Goal: Task Accomplishment & Management: Manage account settings

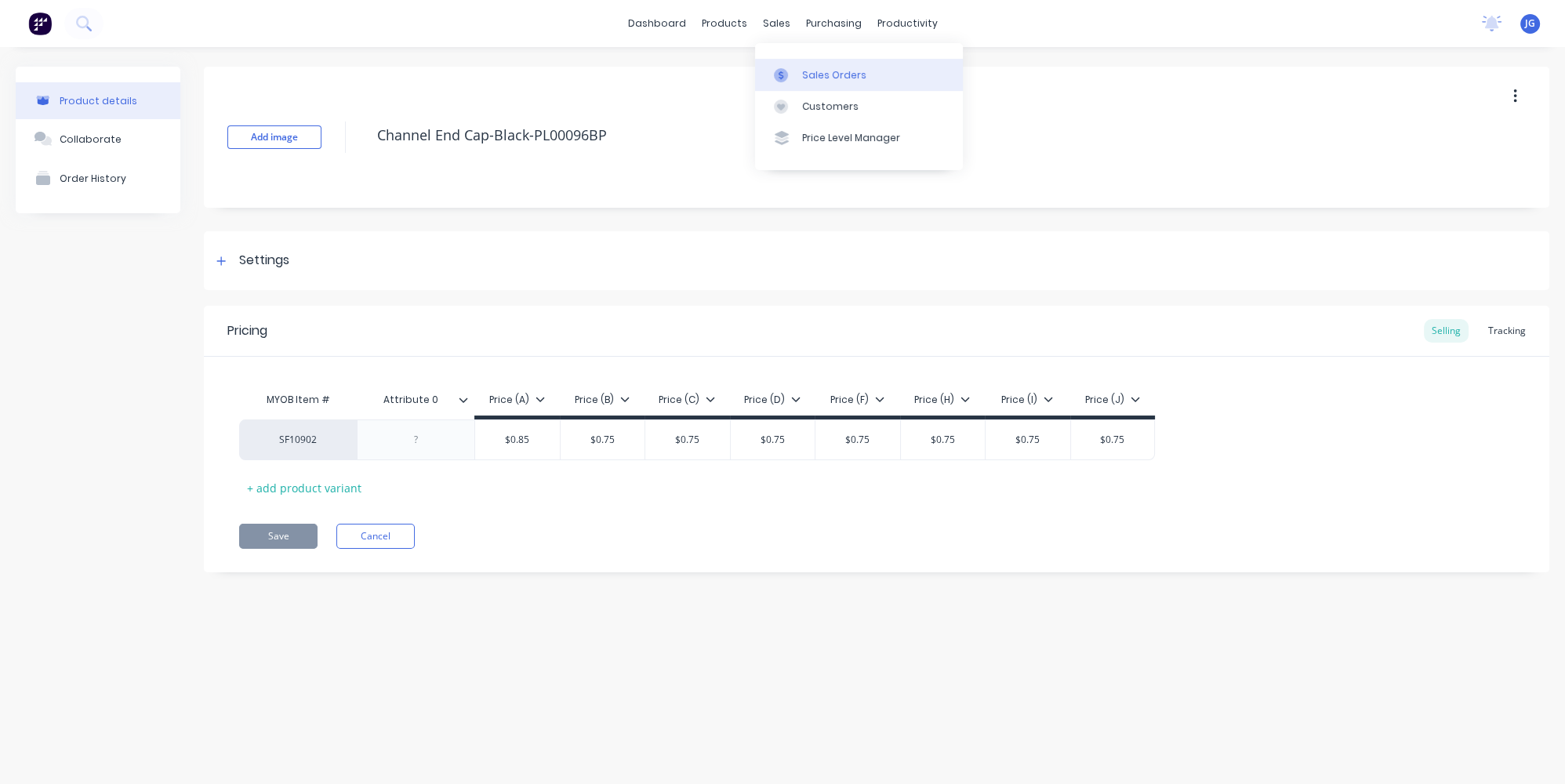
click at [797, 64] on link "Sales Orders" at bounding box center [858, 74] width 208 height 32
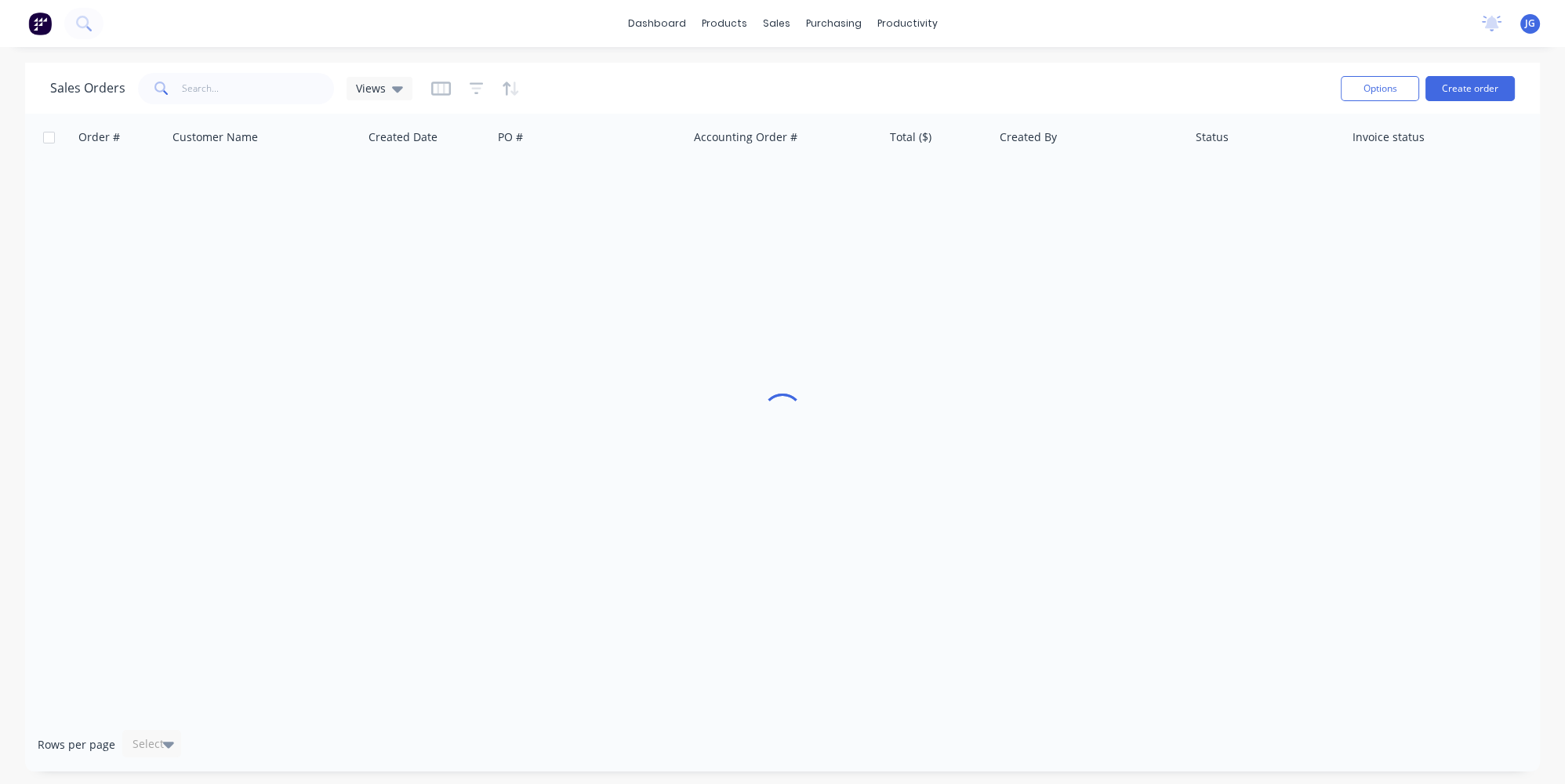
click at [206, 108] on div "Sales Orders Views Options Create order" at bounding box center [782, 87] width 1515 height 51
click at [208, 94] on input "text" at bounding box center [258, 88] width 152 height 32
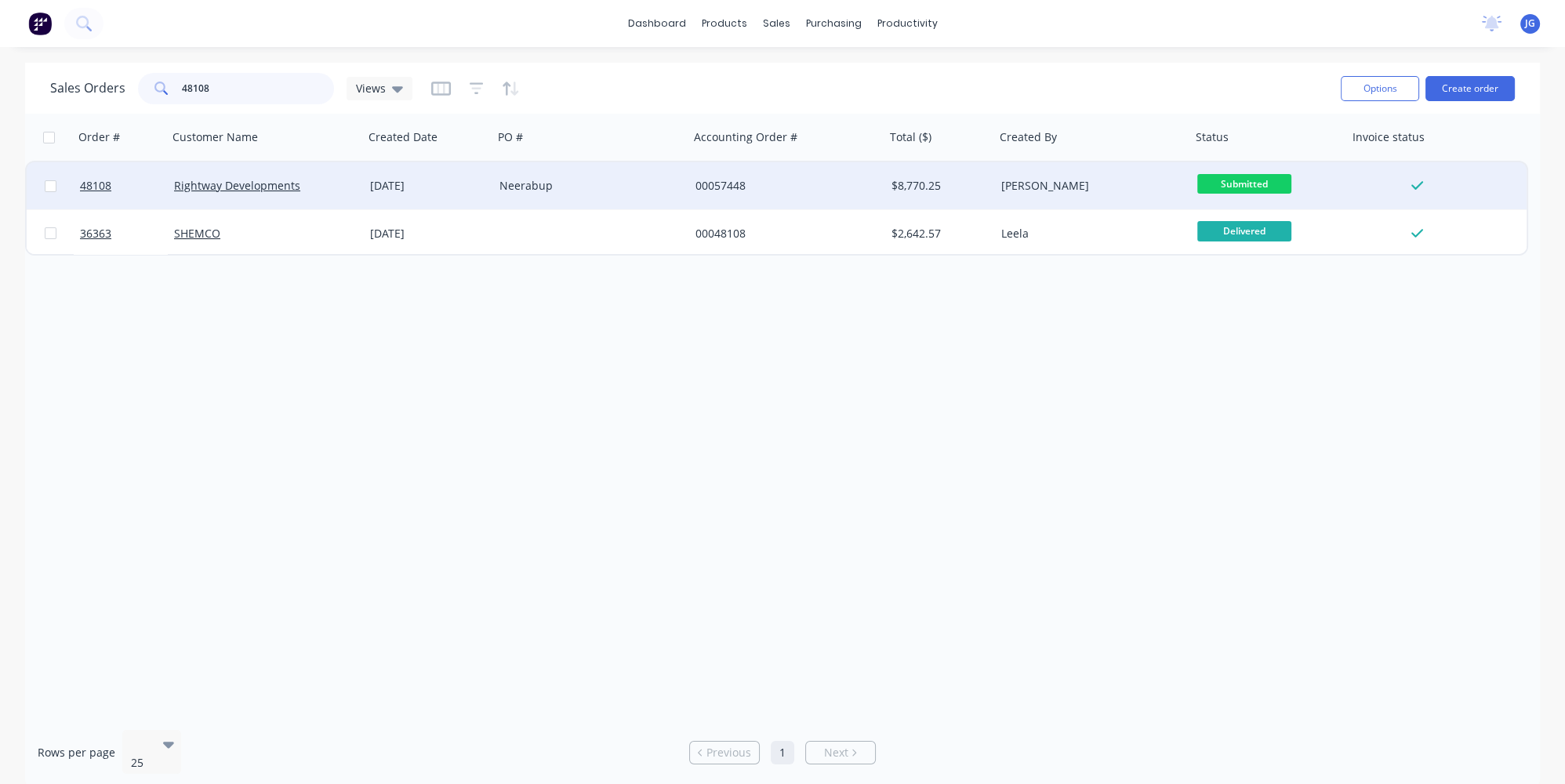
type input "48108"
click at [620, 190] on div "Neerabup" at bounding box center [587, 186] width 175 height 15
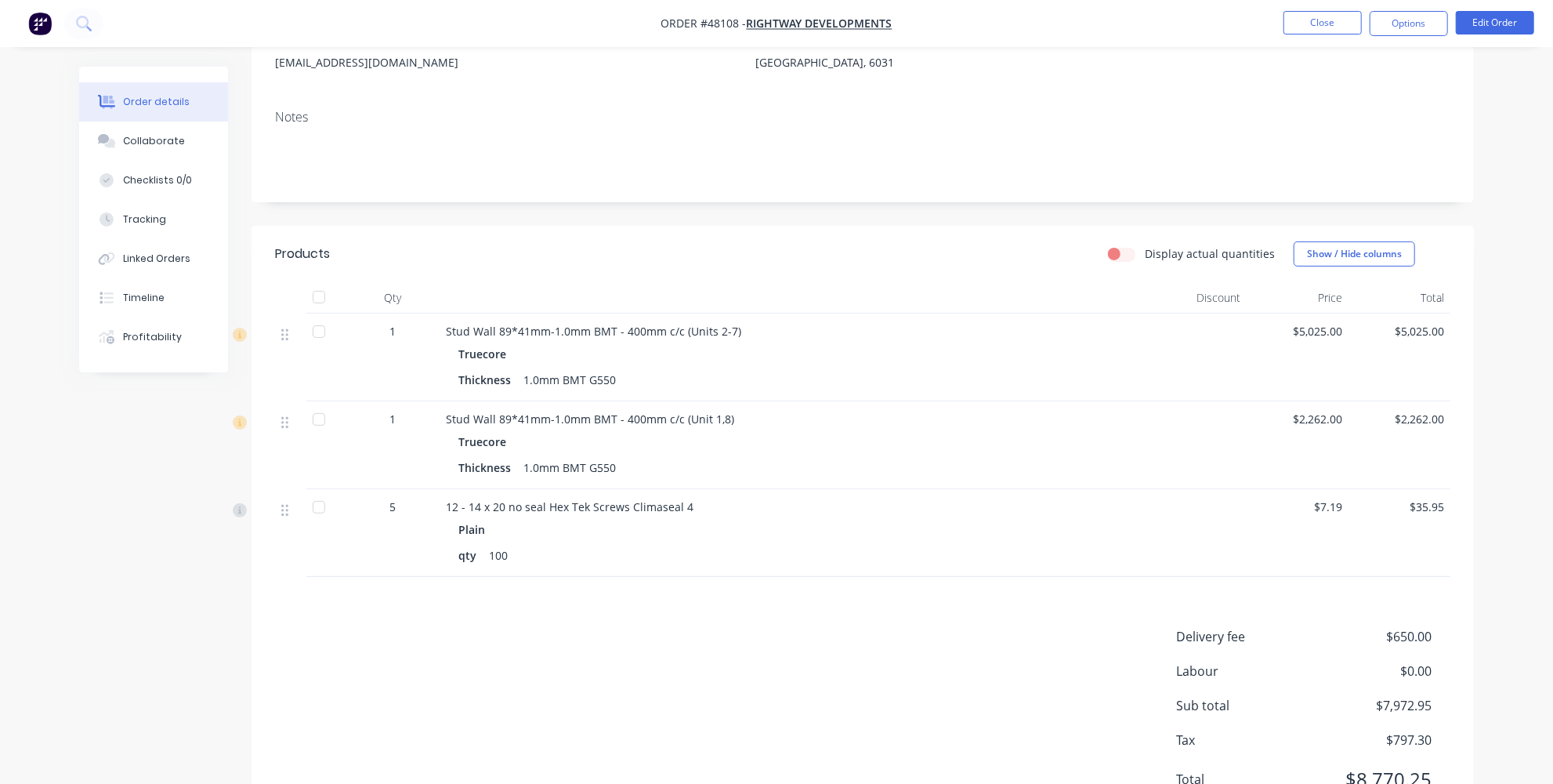
scroll to position [217, 0]
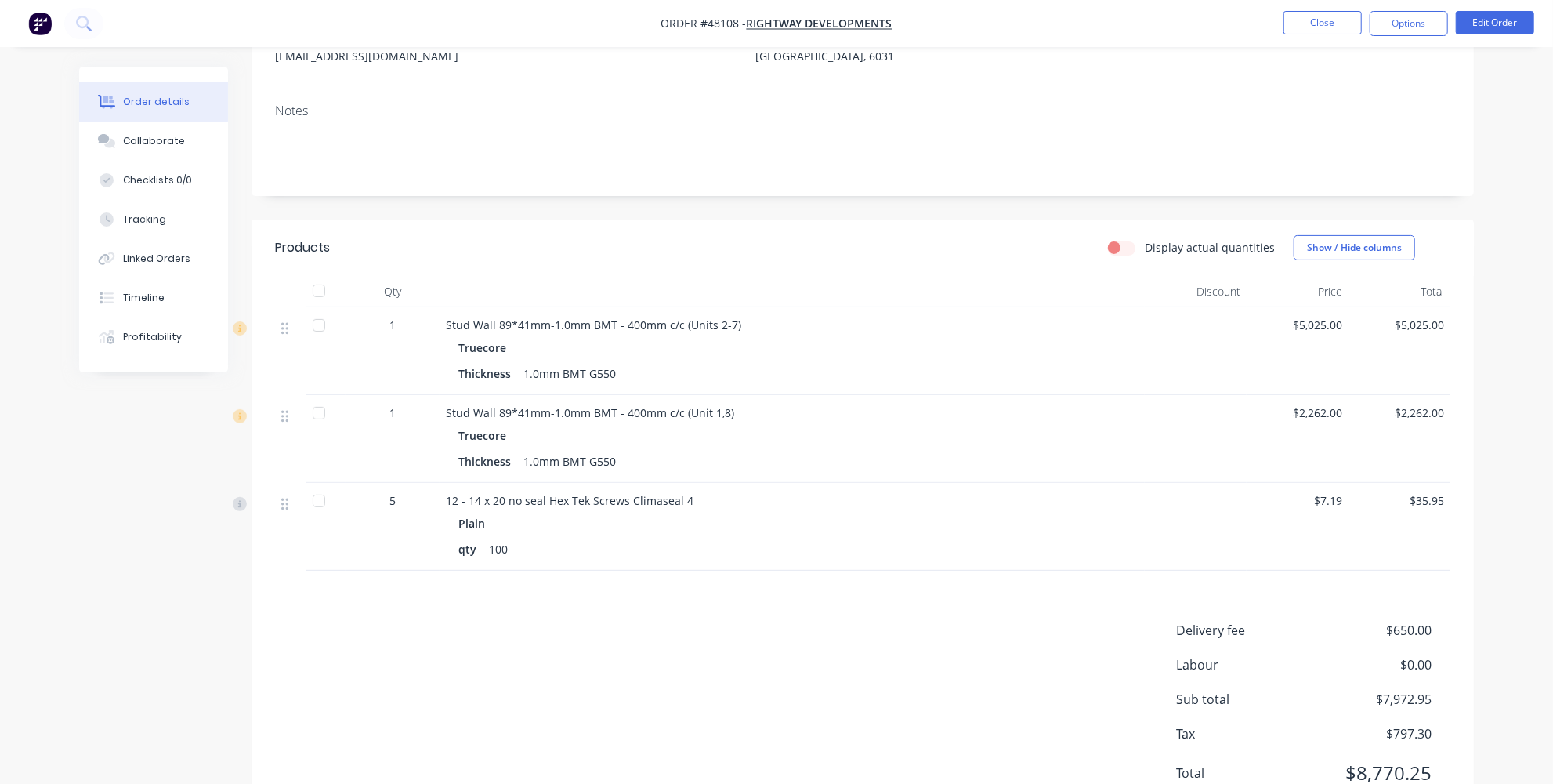
click at [586, 317] on span "Stud Wall 89*41mm-1.0mm BMT - 400mm c/c (Units 2-7)" at bounding box center [593, 325] width 295 height 15
click at [630, 328] on span "Stud Wall 89*41mm-1.0mm BMT - 400mm c/c (Units 2-7)" at bounding box center [593, 325] width 295 height 15
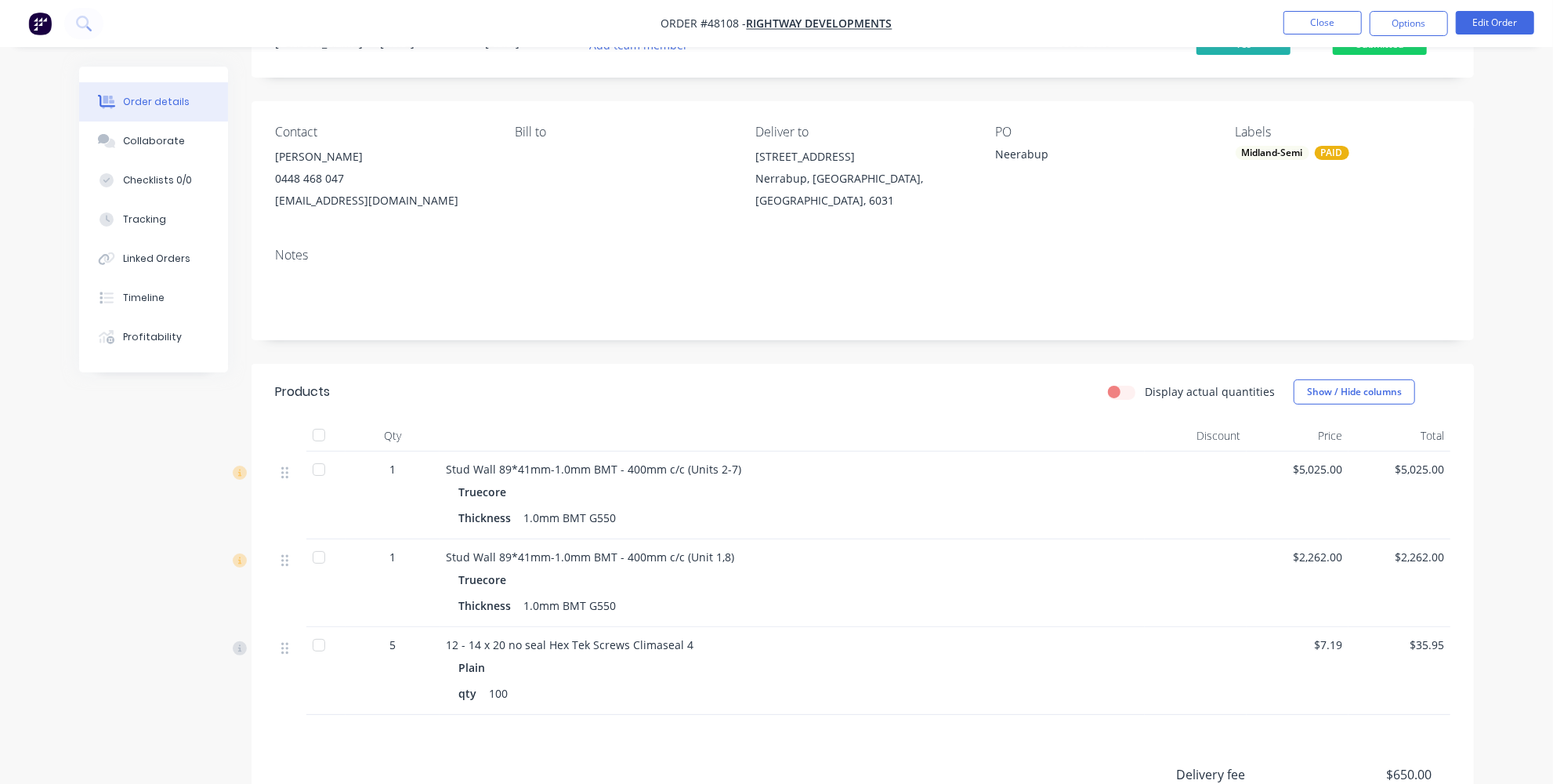
scroll to position [71, 0]
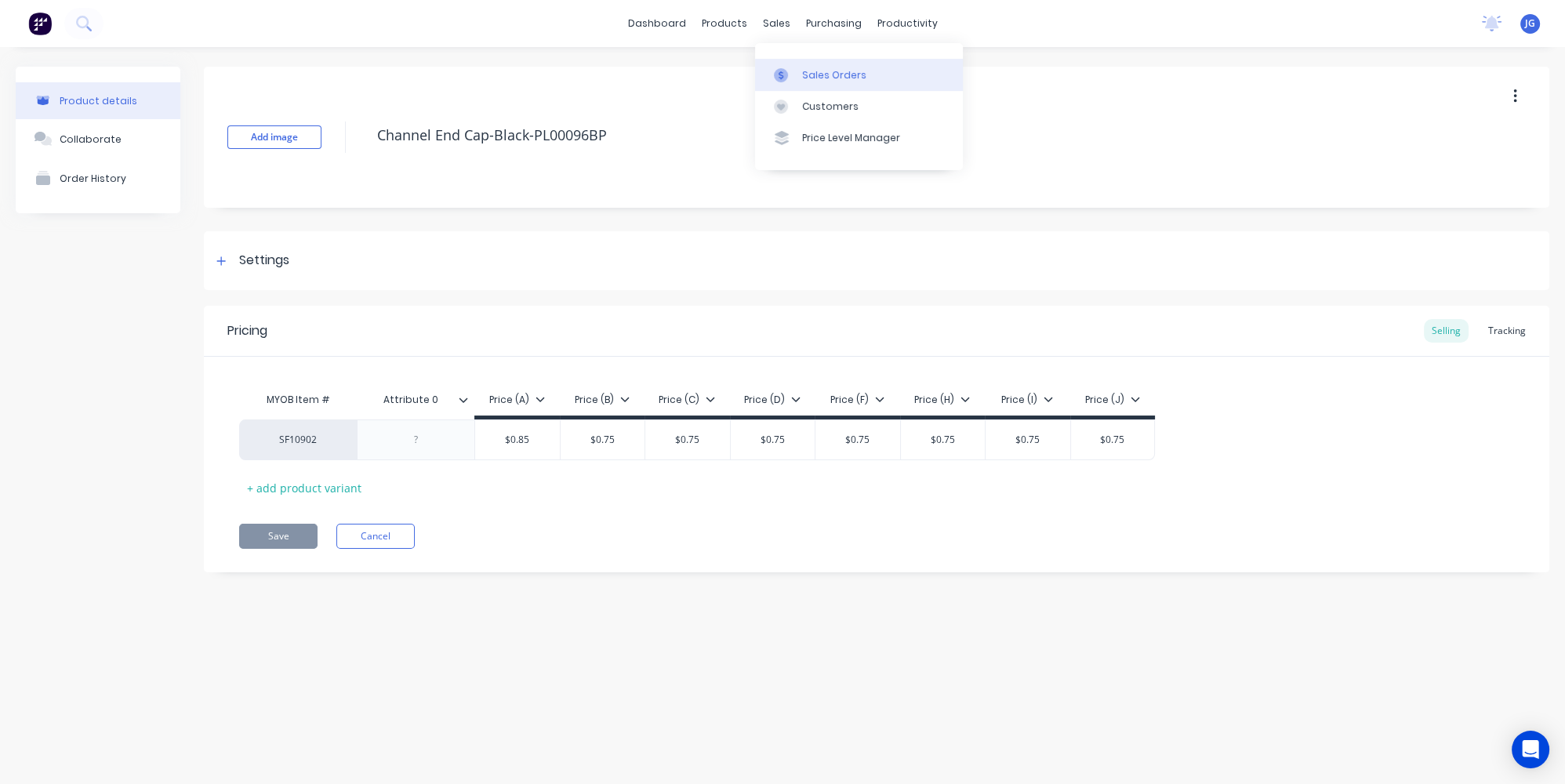
click at [819, 78] on div "Sales Orders" at bounding box center [833, 75] width 64 height 14
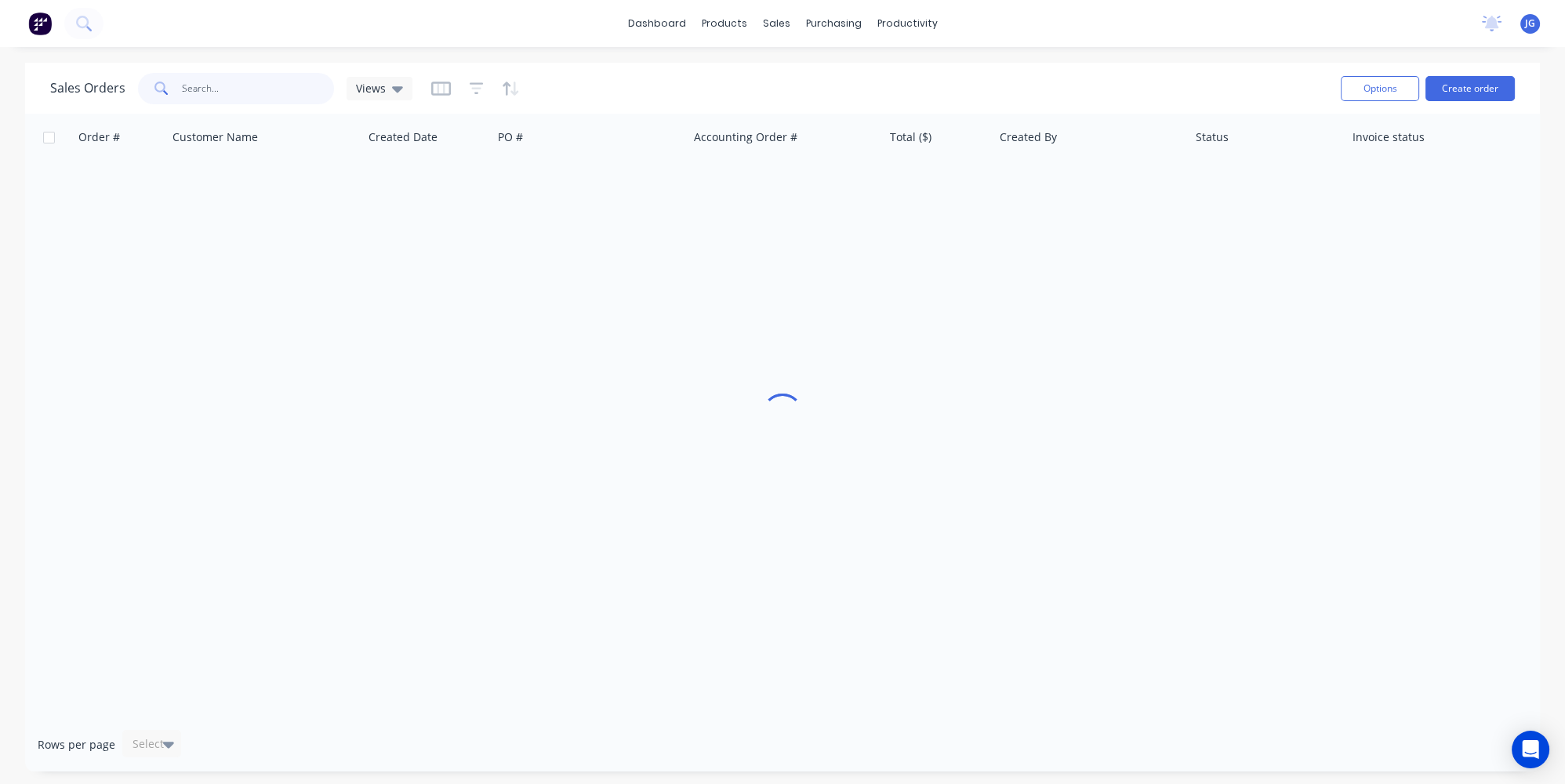
click at [265, 81] on input "text" at bounding box center [258, 88] width 152 height 32
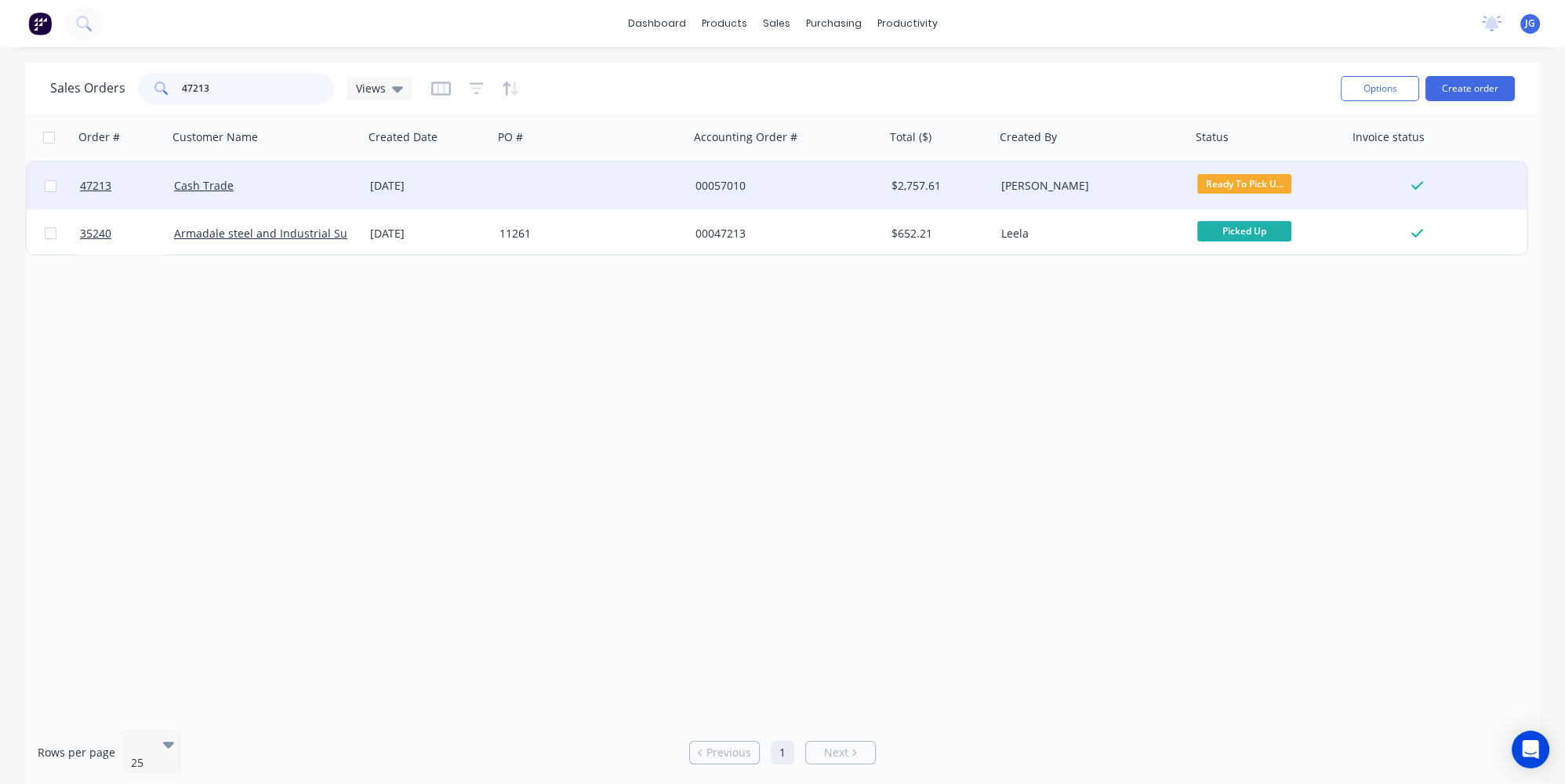
type input "47213"
click at [326, 180] on div "Cash Trade" at bounding box center [262, 186] width 175 height 15
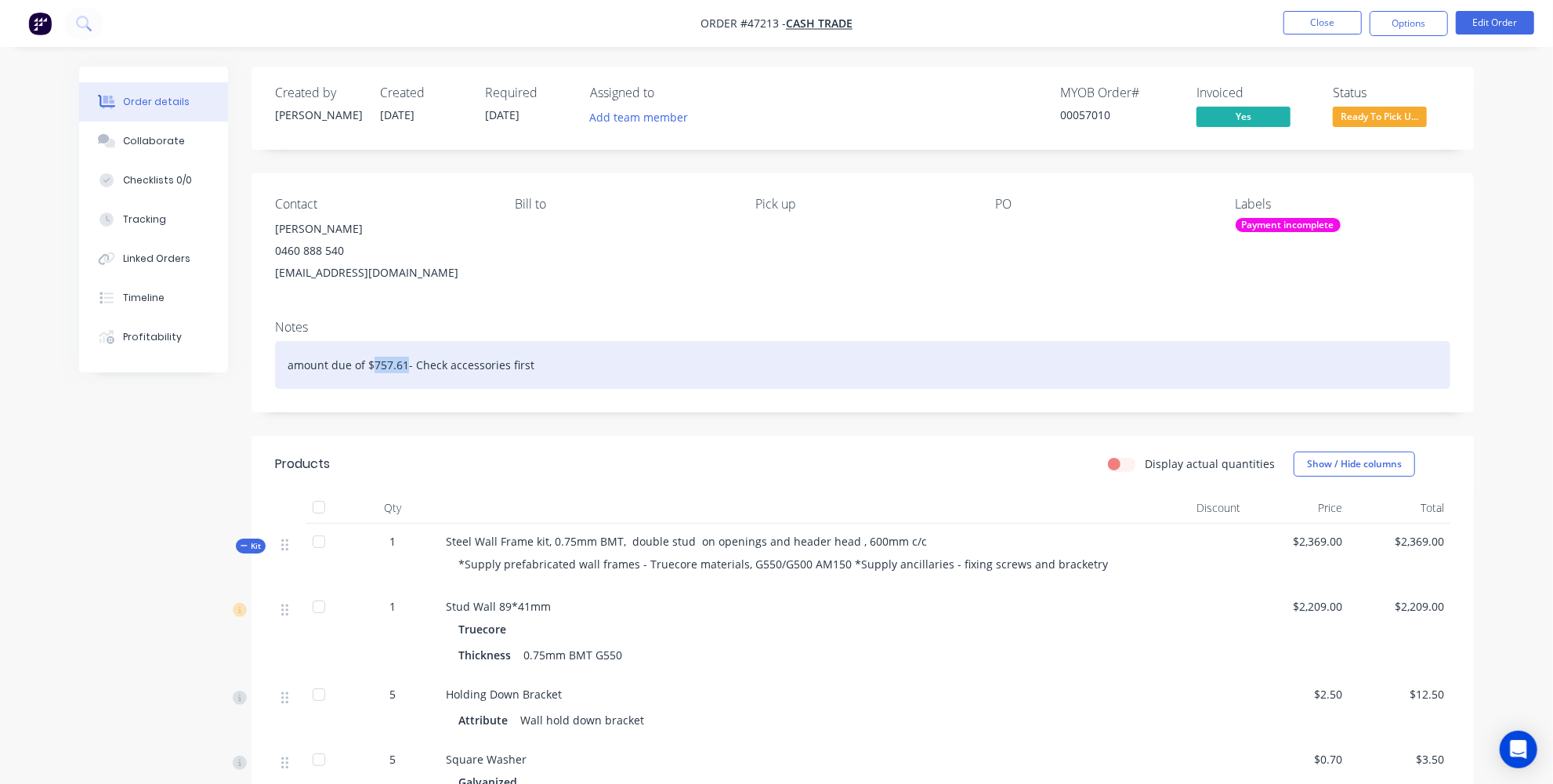
drag, startPoint x: 406, startPoint y: 363, endPoint x: 371, endPoint y: 369, distance: 35.5
click at [371, 369] on div "amount due of $757.61- Check accessories first" at bounding box center [863, 365] width 1175 height 48
copy div "757.61"
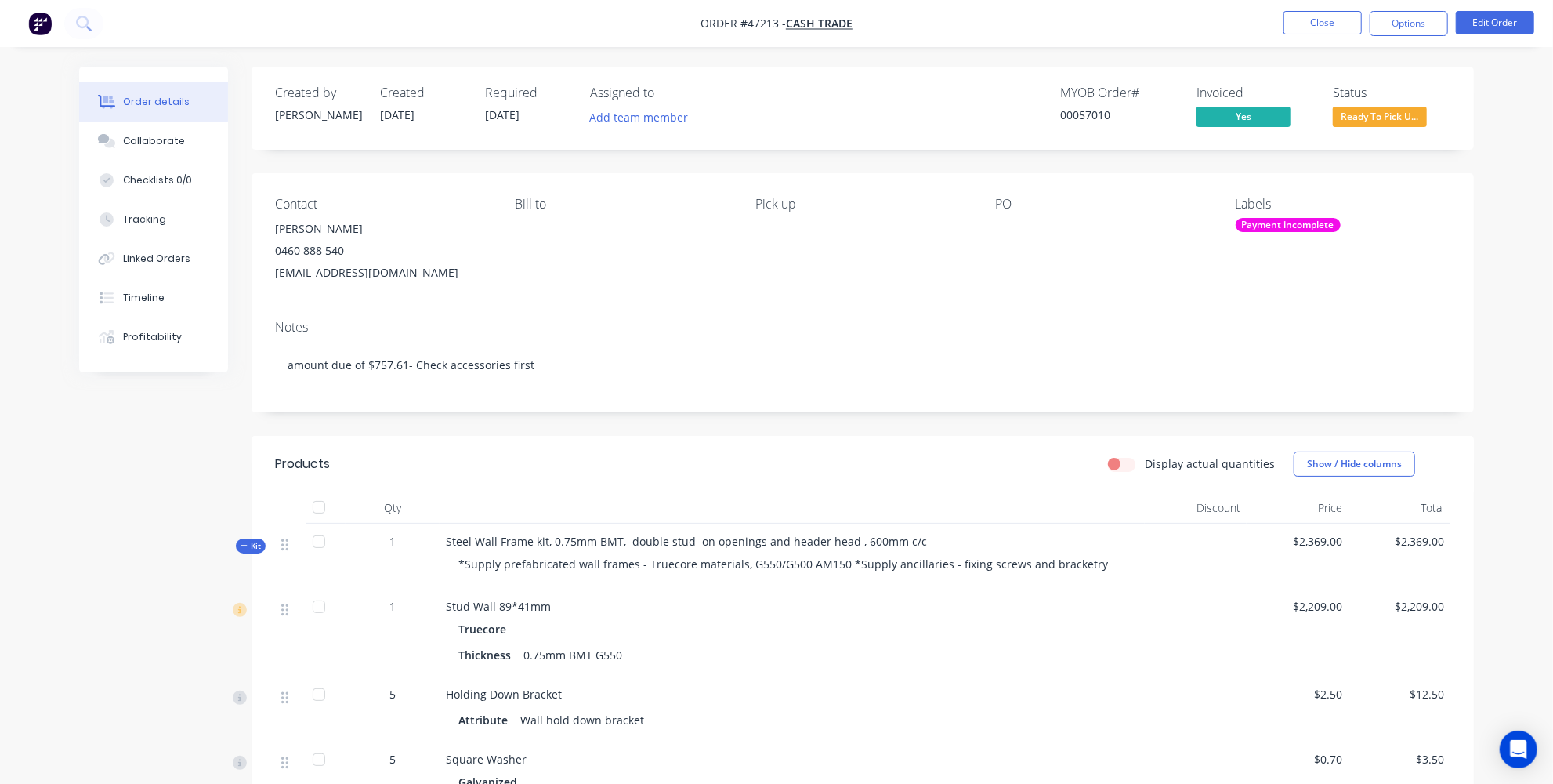
click at [549, 416] on div "Created by Jessica Created 06/08/25 Required 22/08/25 Assigned to Add team memb…" at bounding box center [862, 701] width 1222 height 1270
click at [1420, 27] on button "Options" at bounding box center [1409, 23] width 79 height 25
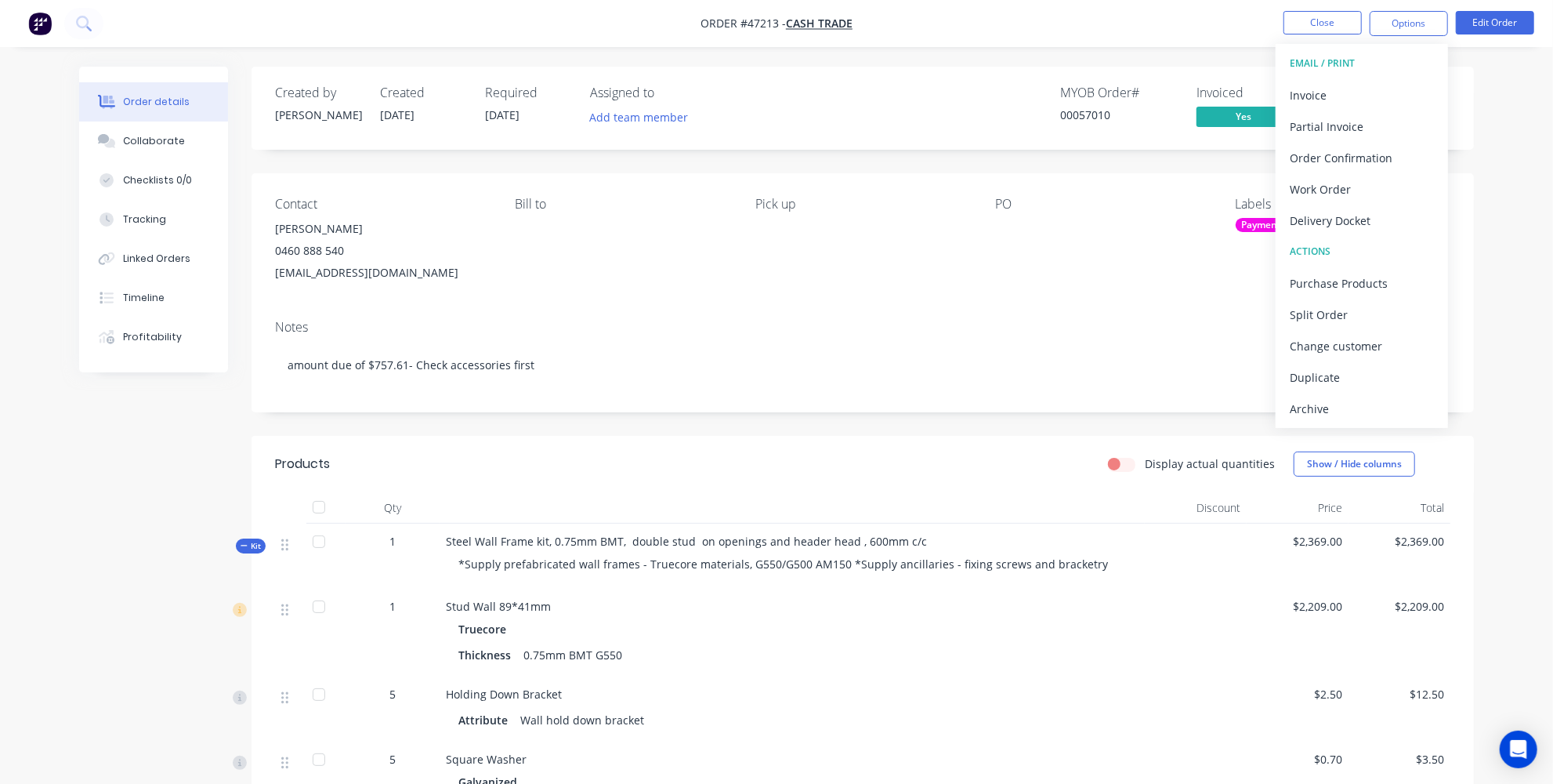
click at [1510, 83] on div "Order details Collaborate Checklists 0/0 Tracking Linked Orders Timeline Profit…" at bounding box center [776, 680] width 1553 height 1360
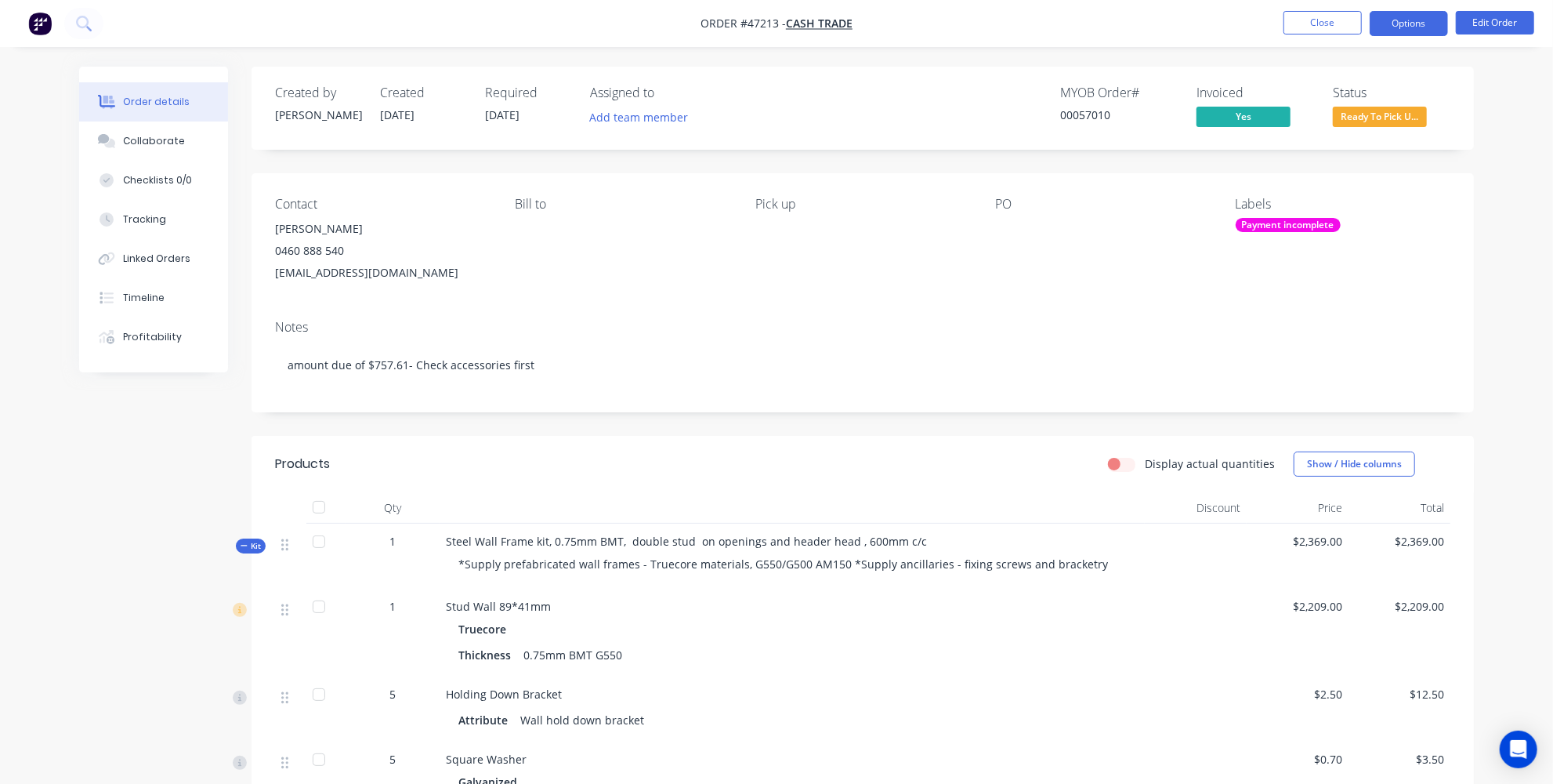
click at [1387, 24] on button "Options" at bounding box center [1409, 23] width 79 height 25
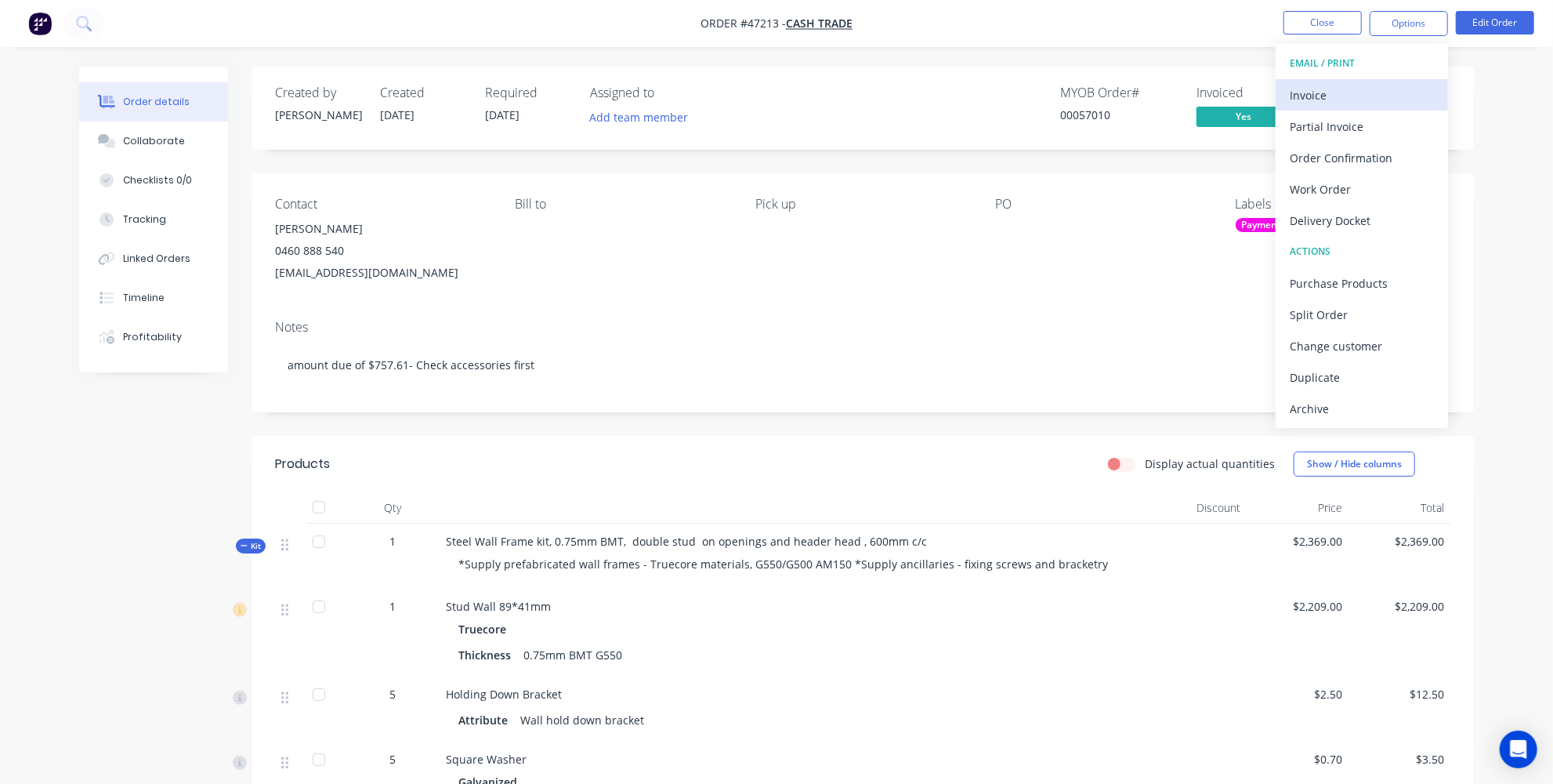
click at [1320, 97] on div "Invoice" at bounding box center [1362, 95] width 144 height 23
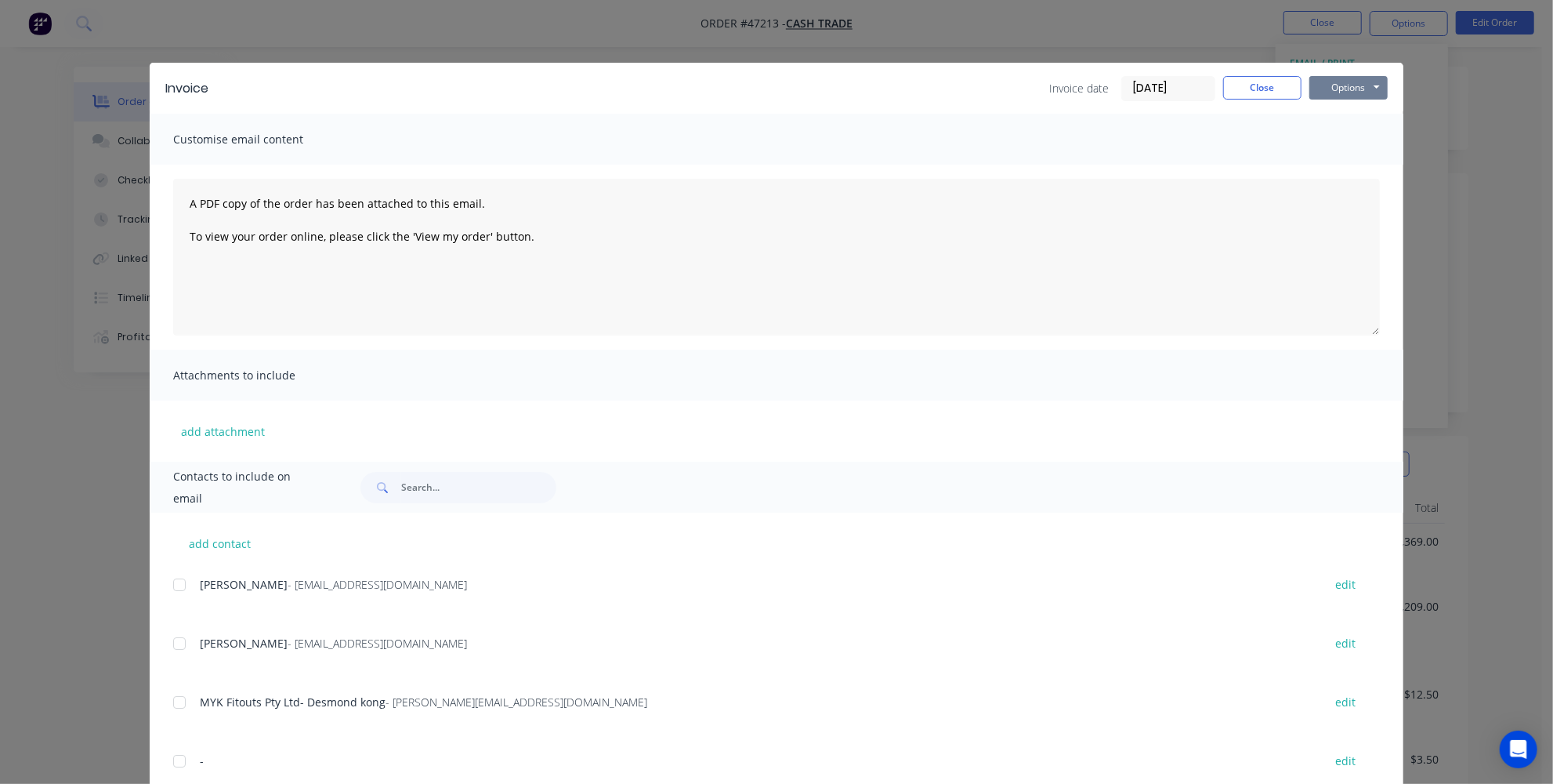
click at [1333, 94] on button "Options" at bounding box center [1349, 87] width 79 height 24
click at [1347, 140] on button "Print" at bounding box center [1359, 141] width 101 height 26
click at [1340, 92] on button "Options" at bounding box center [1349, 87] width 79 height 24
click at [1335, 135] on button "Print" at bounding box center [1359, 141] width 101 height 26
click at [1248, 88] on button "Close" at bounding box center [1263, 87] width 79 height 24
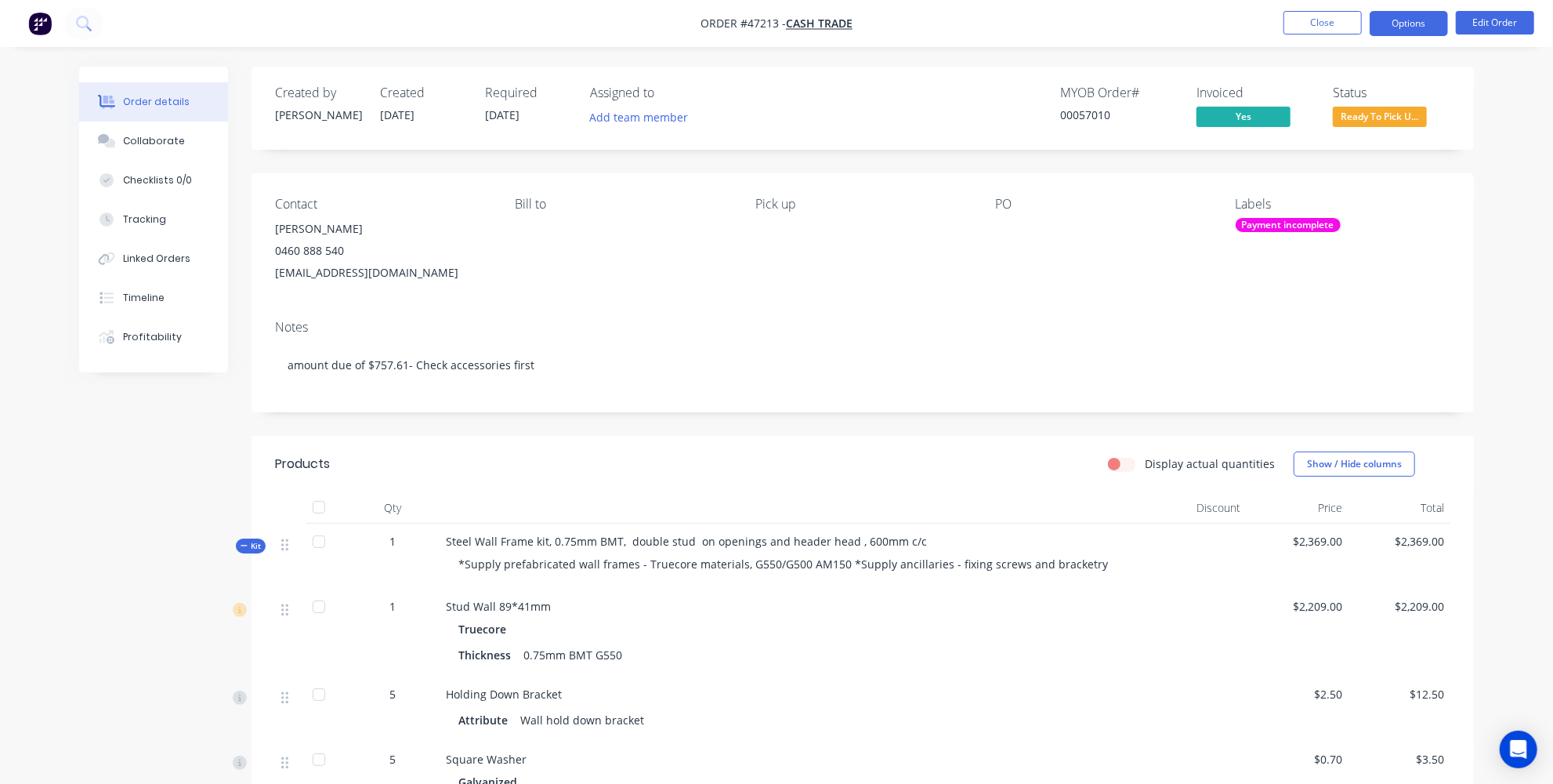
click at [1404, 23] on button "Options" at bounding box center [1409, 23] width 79 height 25
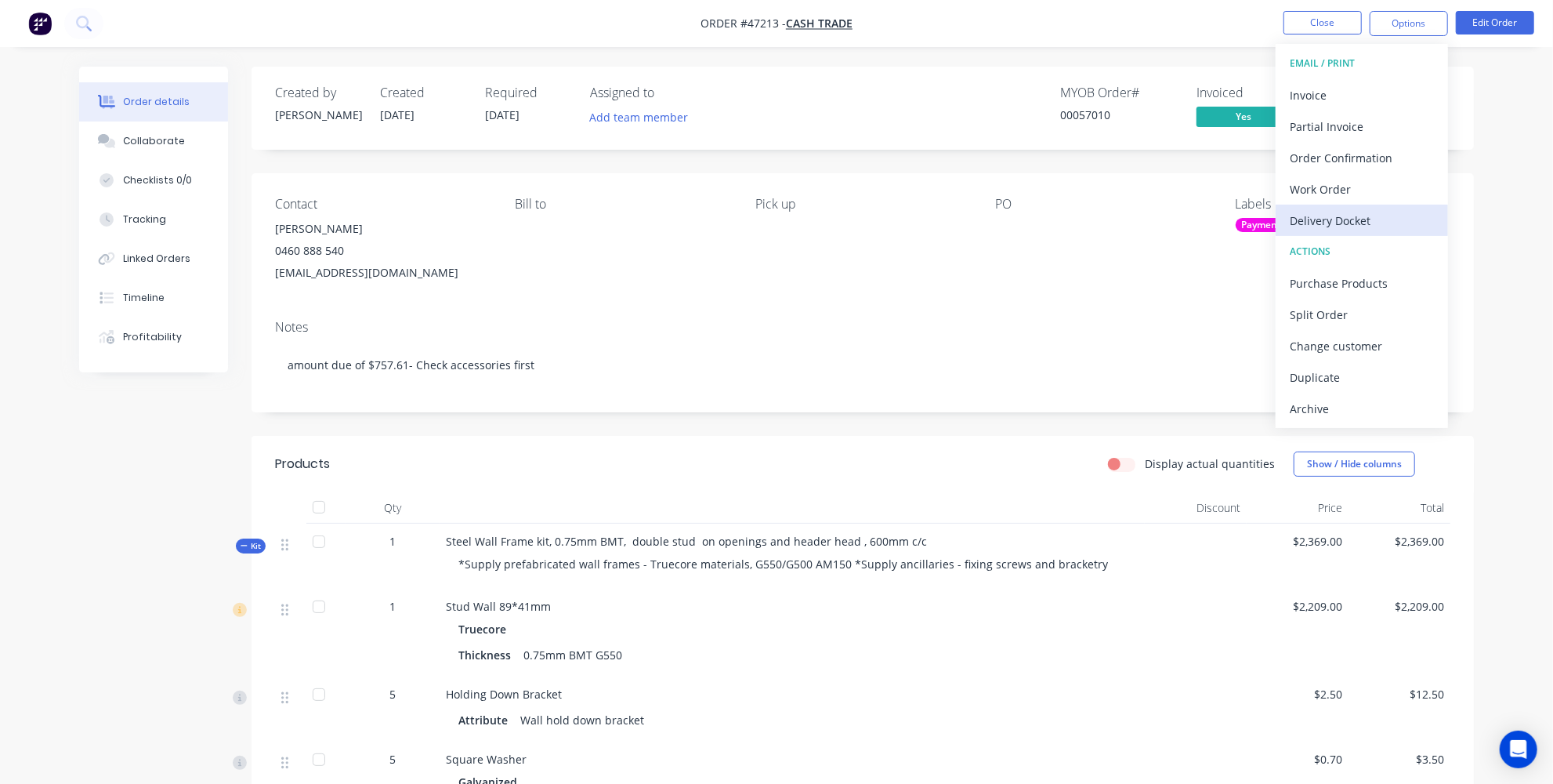
click at [1381, 214] on div "Delivery Docket" at bounding box center [1362, 220] width 144 height 23
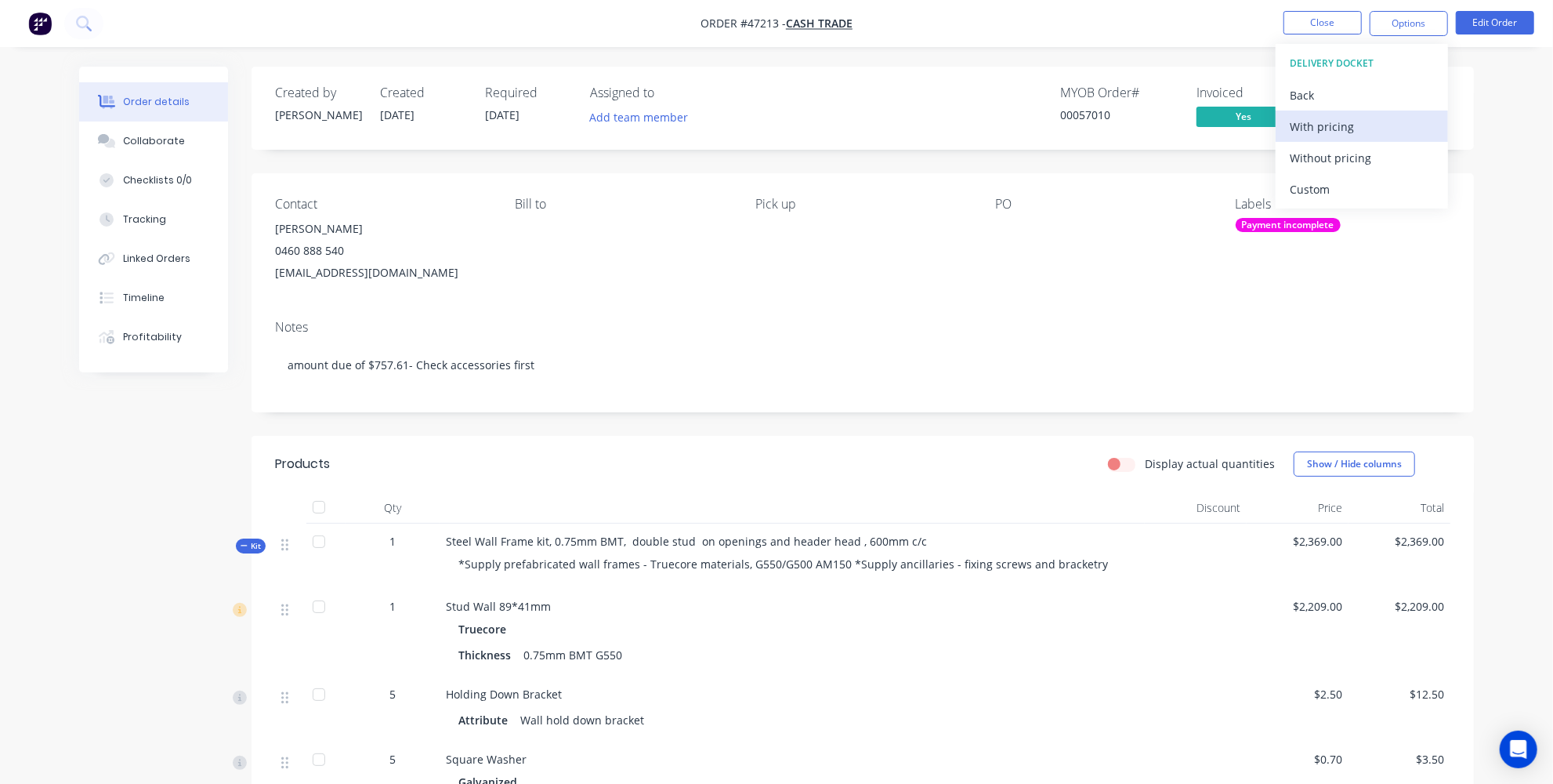
click at [1349, 133] on div "With pricing" at bounding box center [1362, 127] width 144 height 23
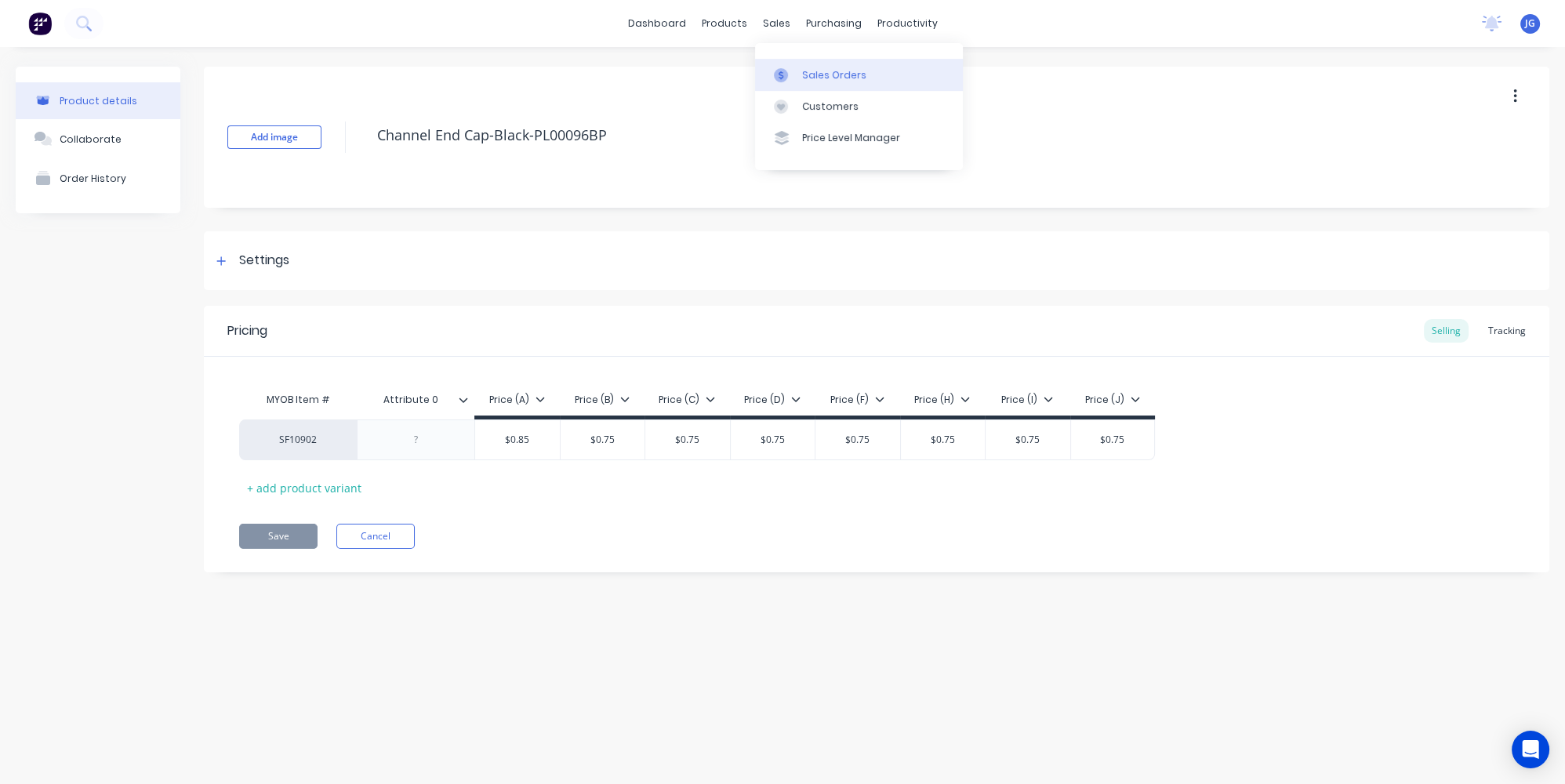
click at [784, 70] on icon at bounding box center [781, 75] width 14 height 14
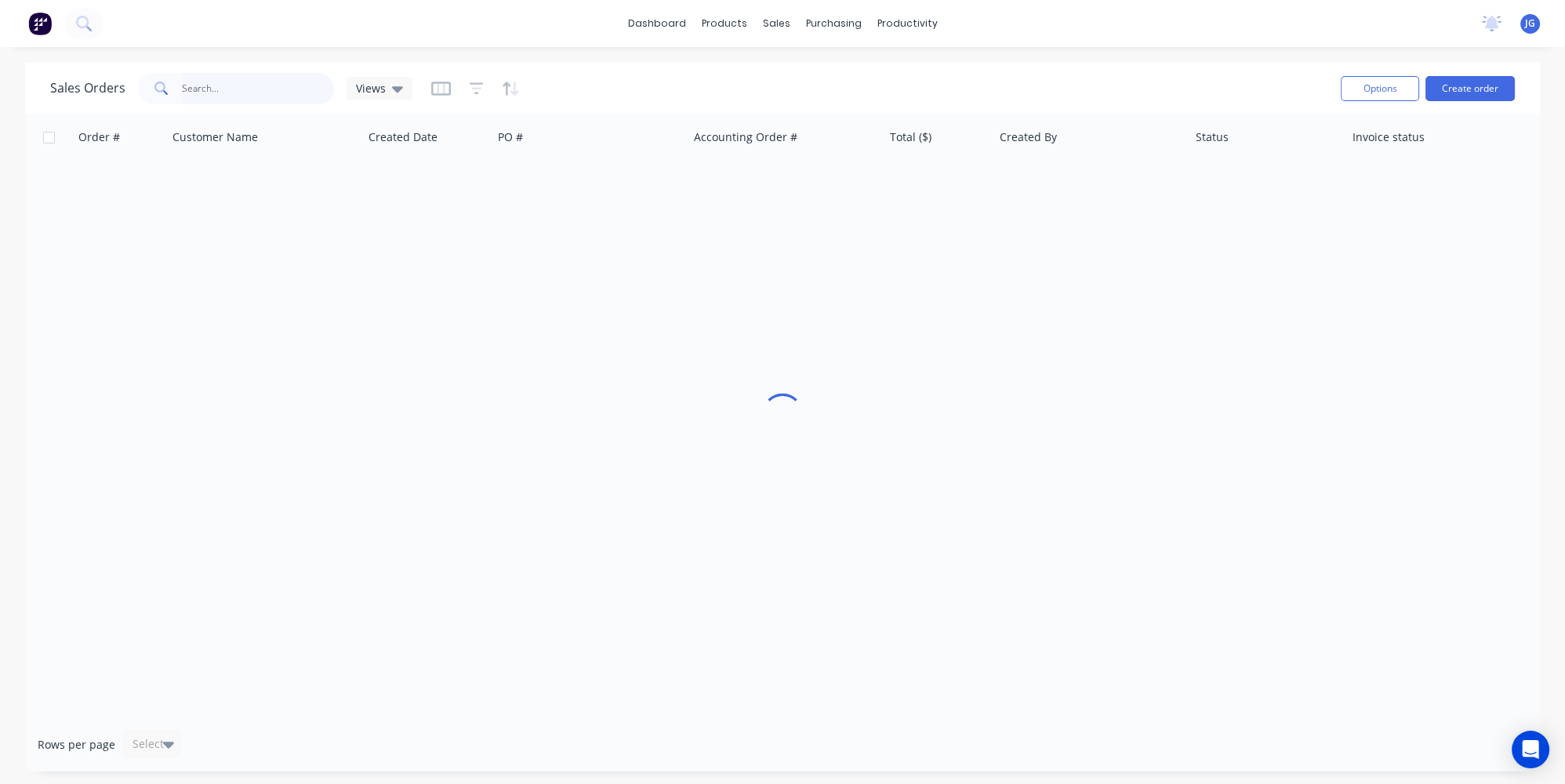
click at [198, 79] on input "text" at bounding box center [258, 88] width 152 height 32
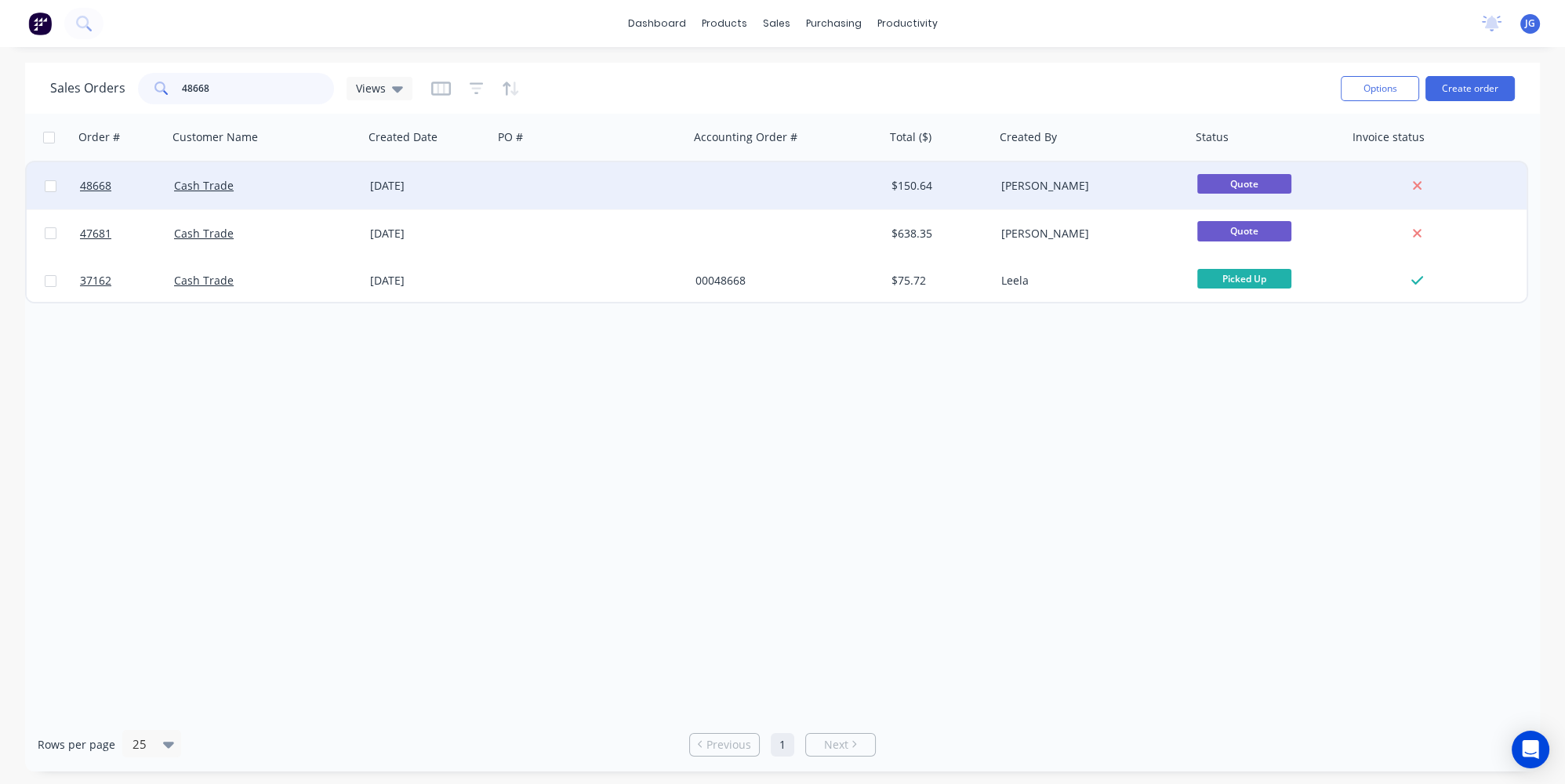
type input "48668"
click at [287, 196] on div "Cash Trade" at bounding box center [266, 185] width 196 height 47
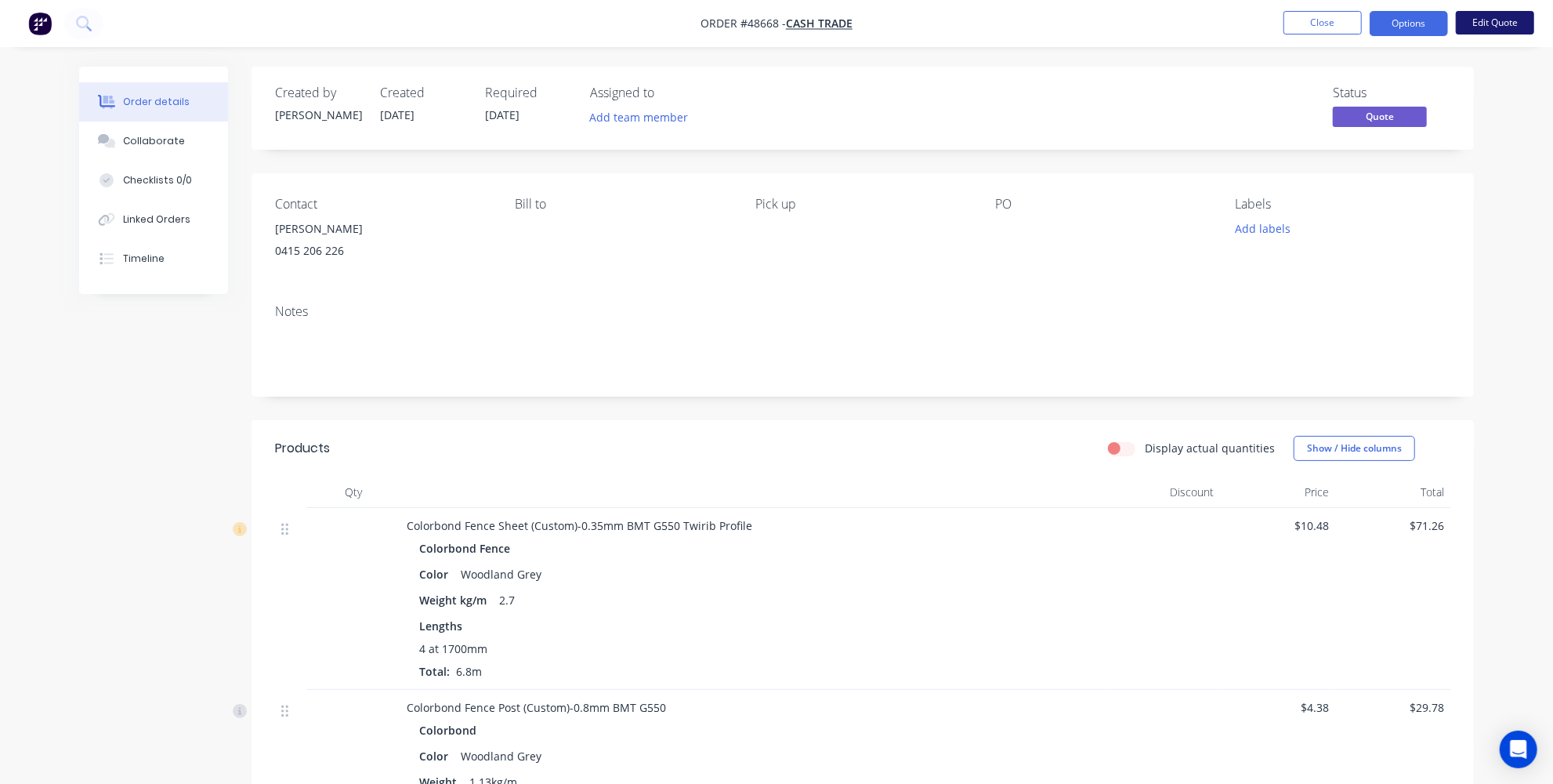
click at [1481, 27] on button "Edit Quote" at bounding box center [1495, 22] width 79 height 24
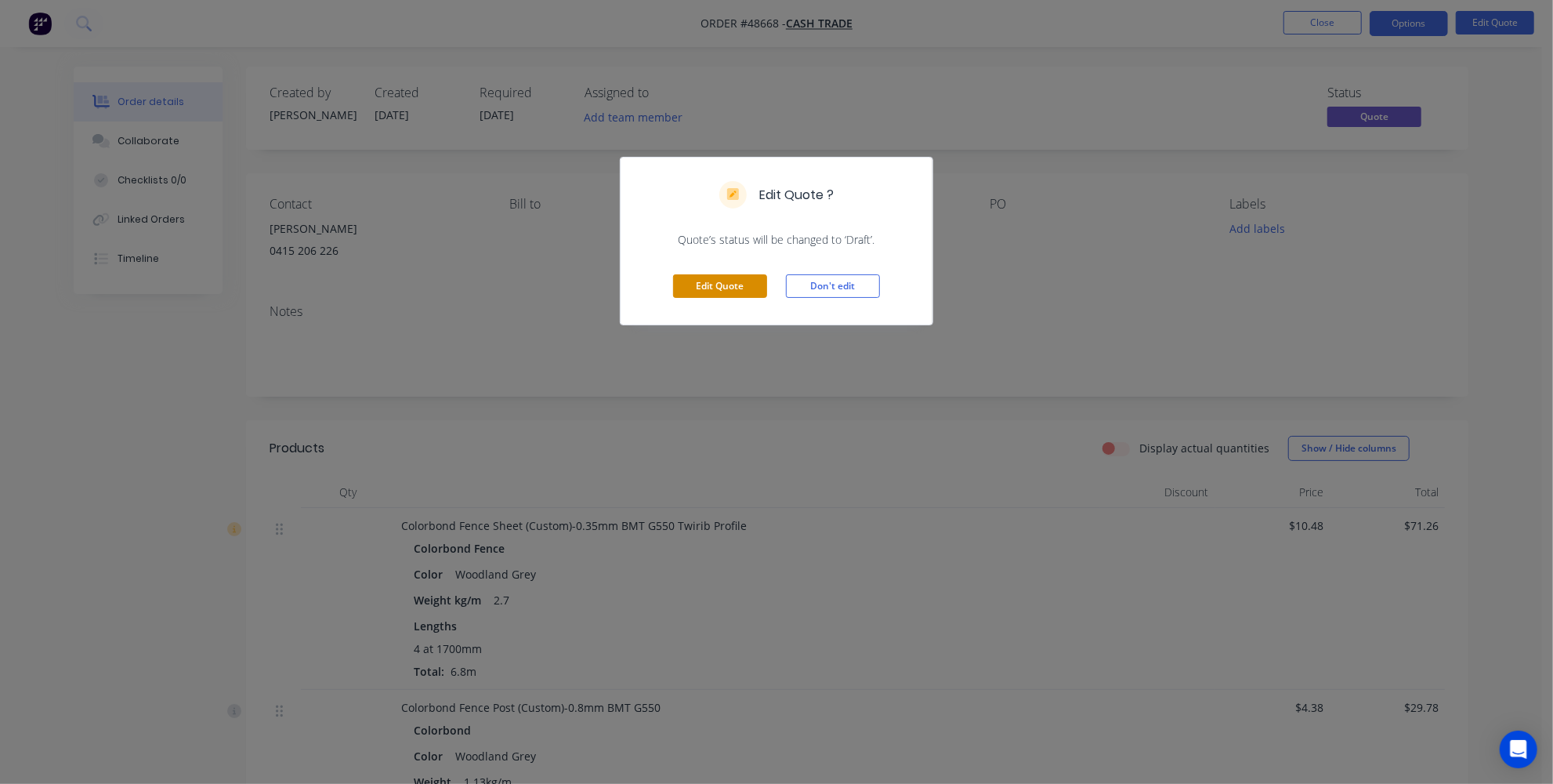
click at [757, 275] on button "Edit Quote" at bounding box center [720, 286] width 94 height 24
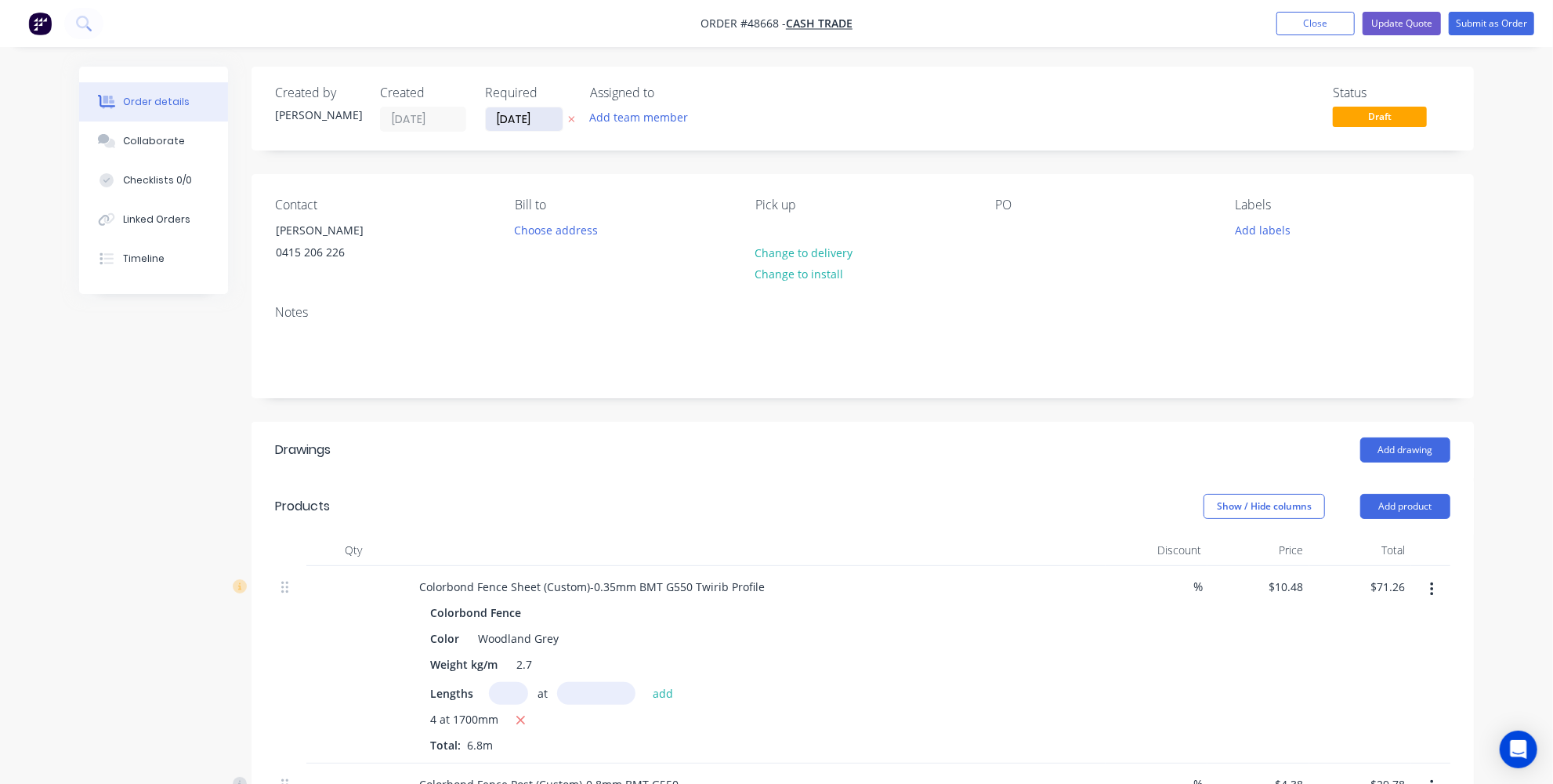
click at [529, 123] on input "30/08/25" at bounding box center [524, 119] width 77 height 24
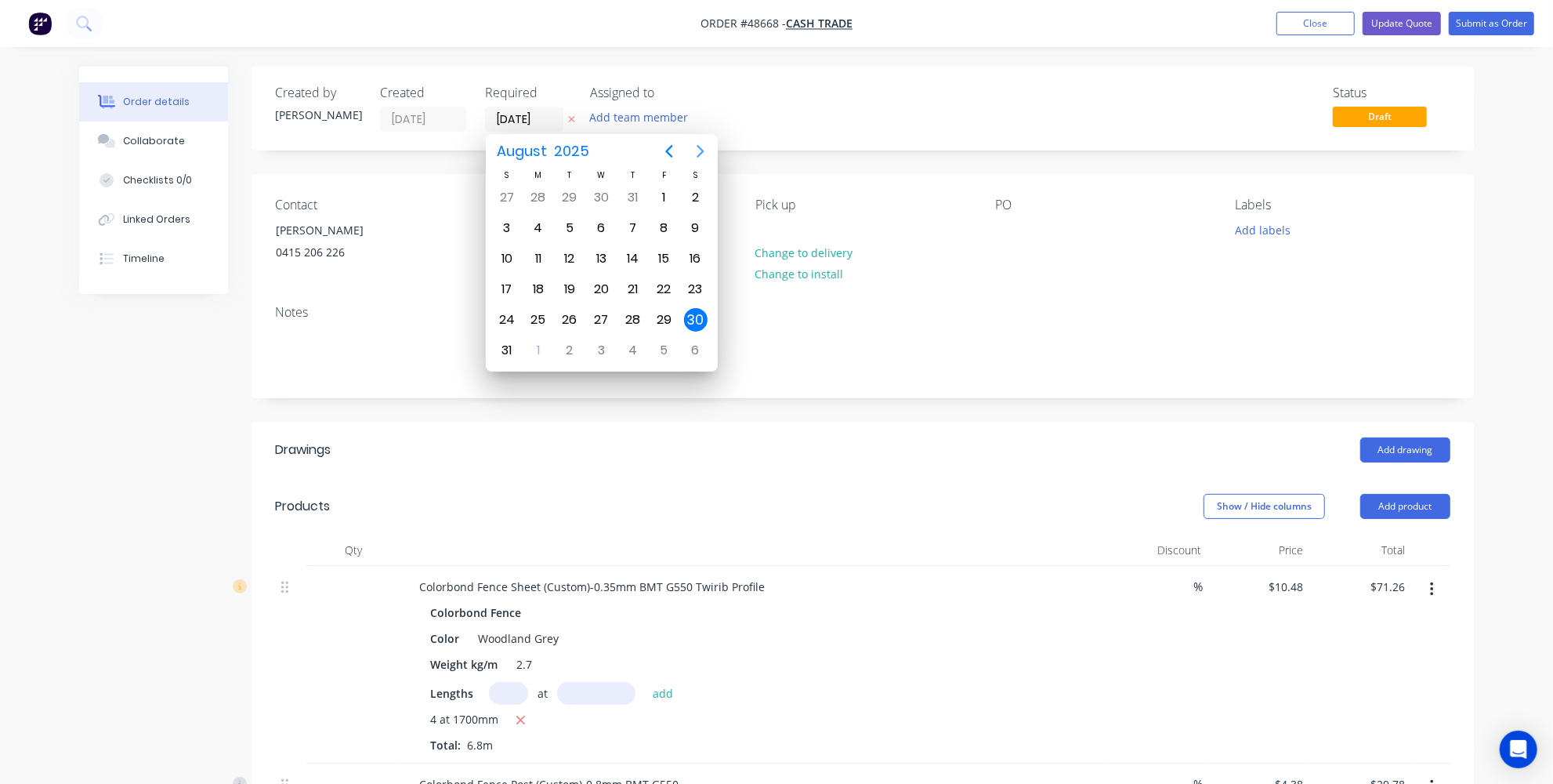
click at [693, 154] on icon "Next page" at bounding box center [701, 151] width 19 height 19
click at [605, 222] on div "10" at bounding box center [601, 228] width 24 height 24
type input "10/09/25"
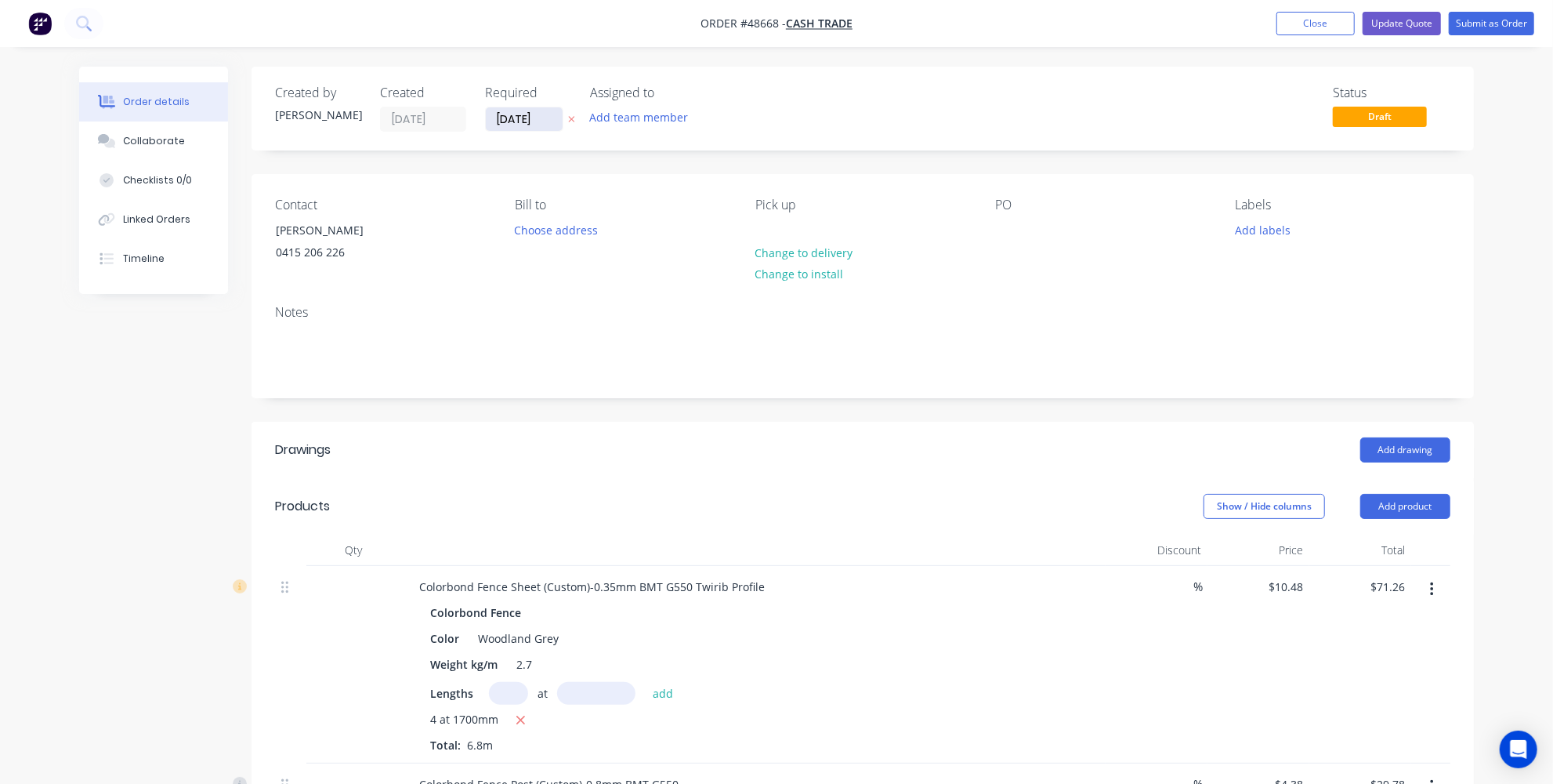
click at [525, 117] on input "10/09/25" at bounding box center [524, 119] width 77 height 24
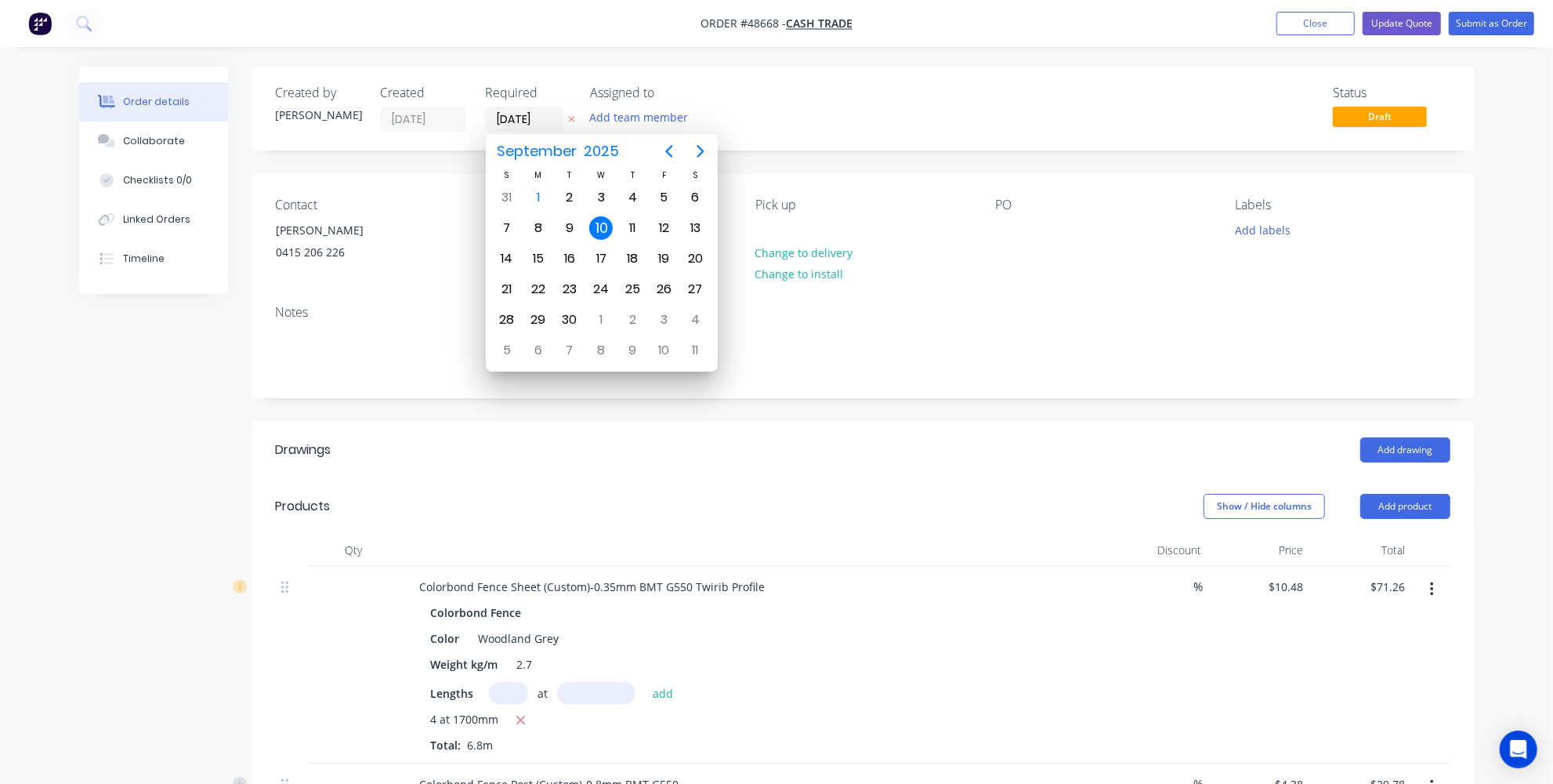
click at [684, 422] on header "Drawings Add drawing" at bounding box center [862, 450] width 1222 height 57
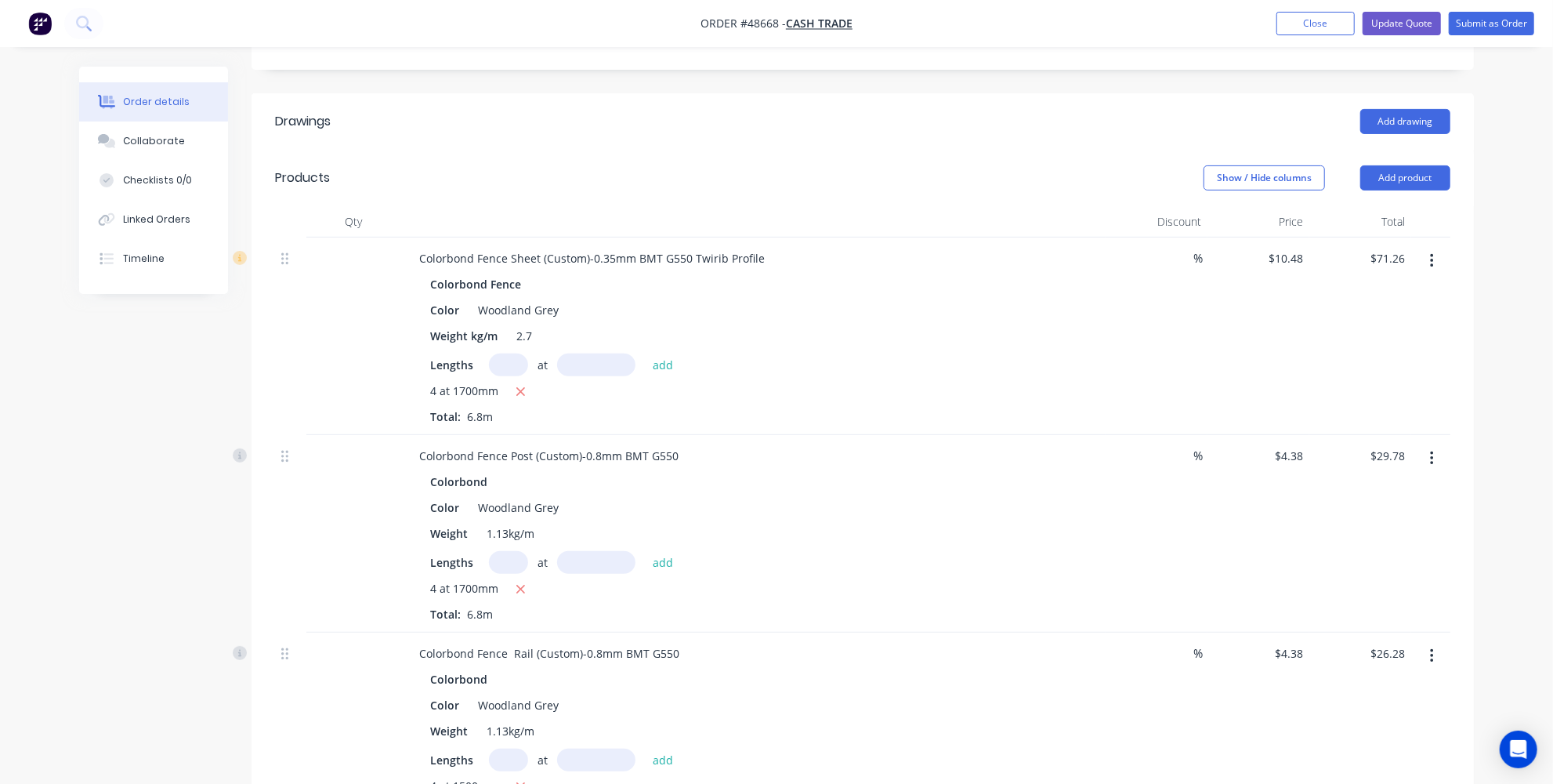
scroll to position [356, 0]
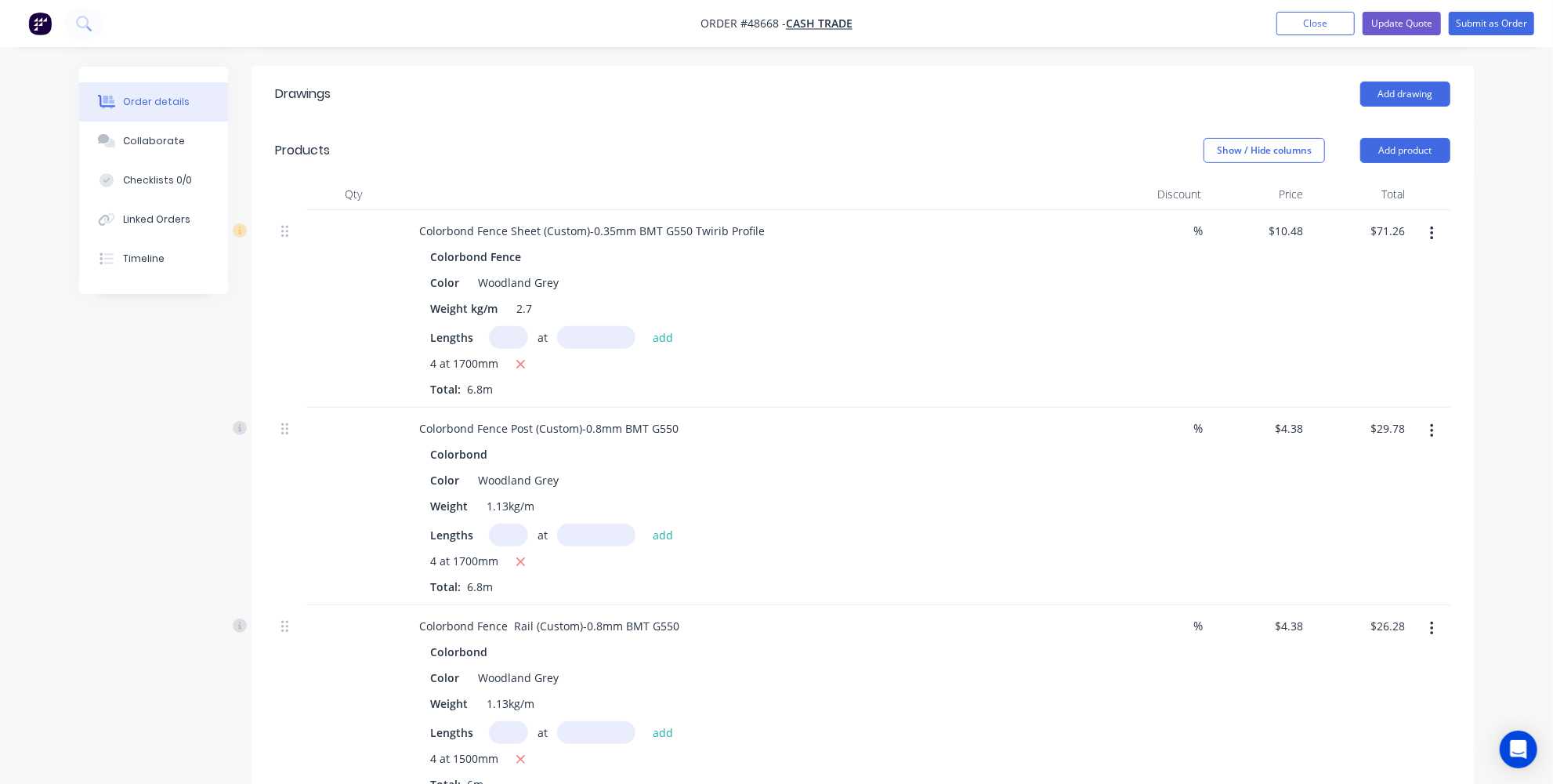
click at [521, 527] on input "text" at bounding box center [508, 535] width 39 height 23
type input "6"
click at [591, 533] on input "text" at bounding box center [596, 535] width 79 height 23
type input "1700mm"
click at [514, 531] on input "6" at bounding box center [508, 535] width 39 height 23
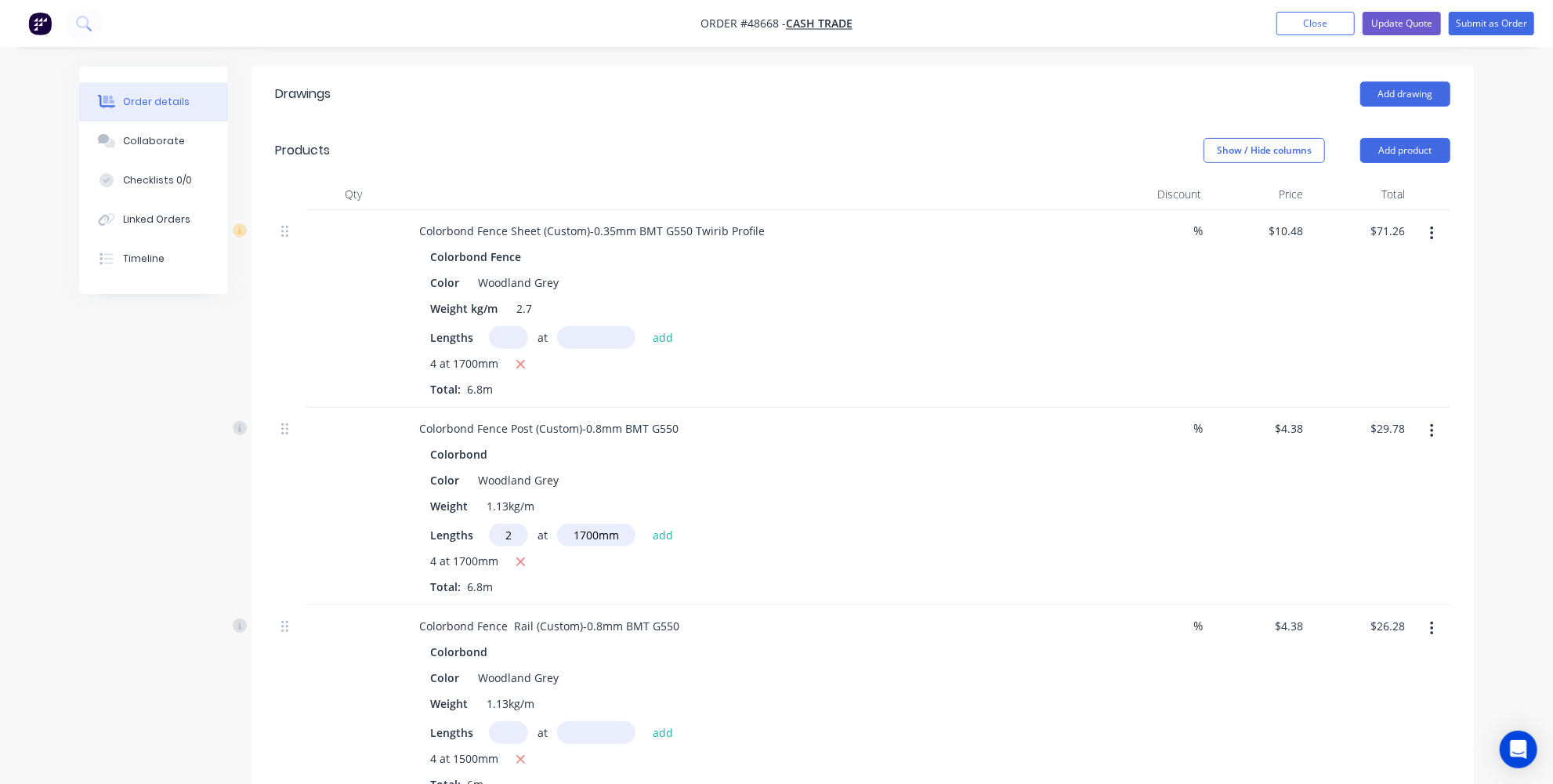
type input "2"
click at [625, 532] on input "1700mm" at bounding box center [596, 535] width 79 height 23
type input "1800mm"
click at [670, 531] on button "add" at bounding box center [663, 534] width 36 height 21
type input "$45.55"
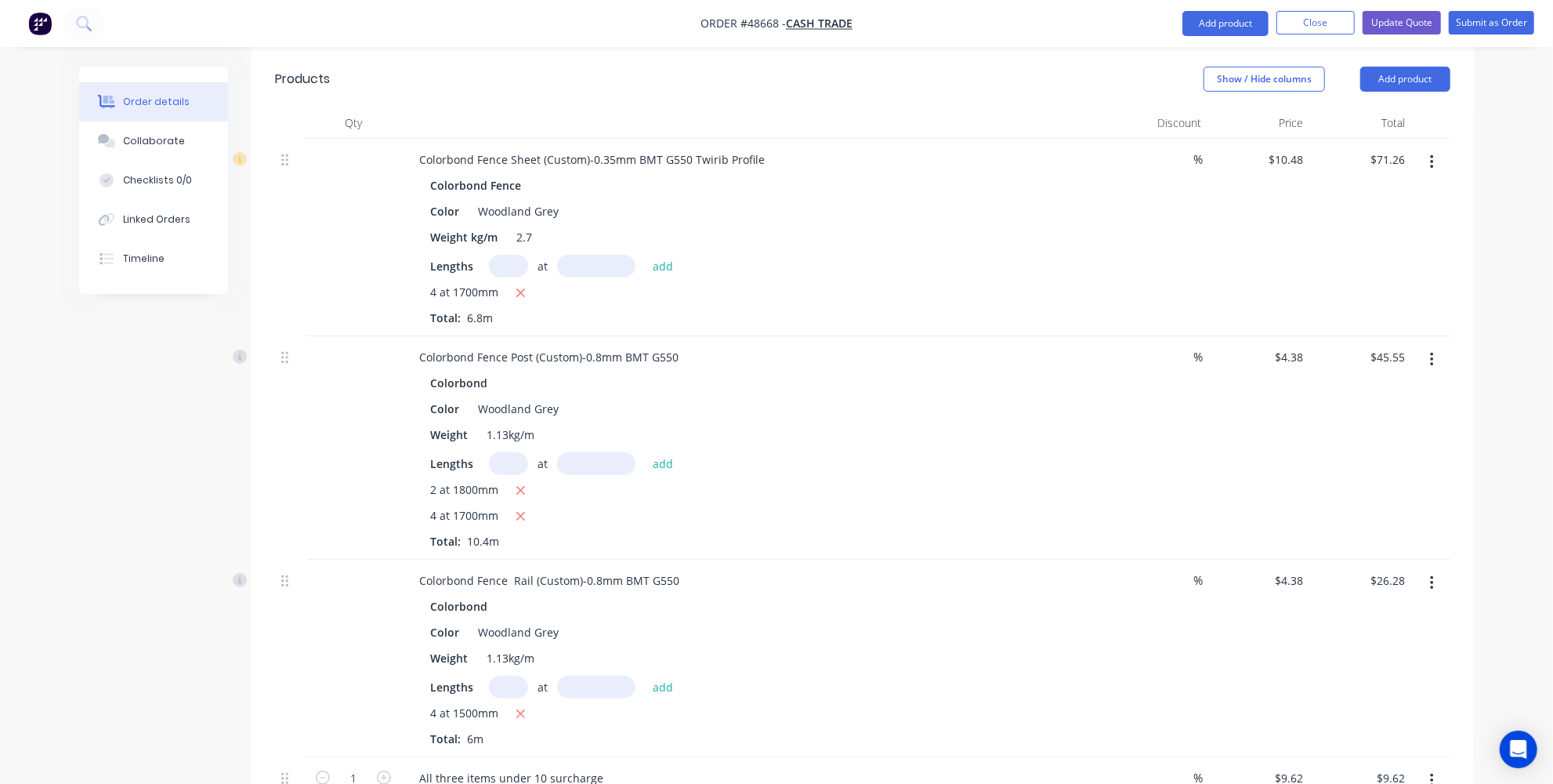
scroll to position [569, 0]
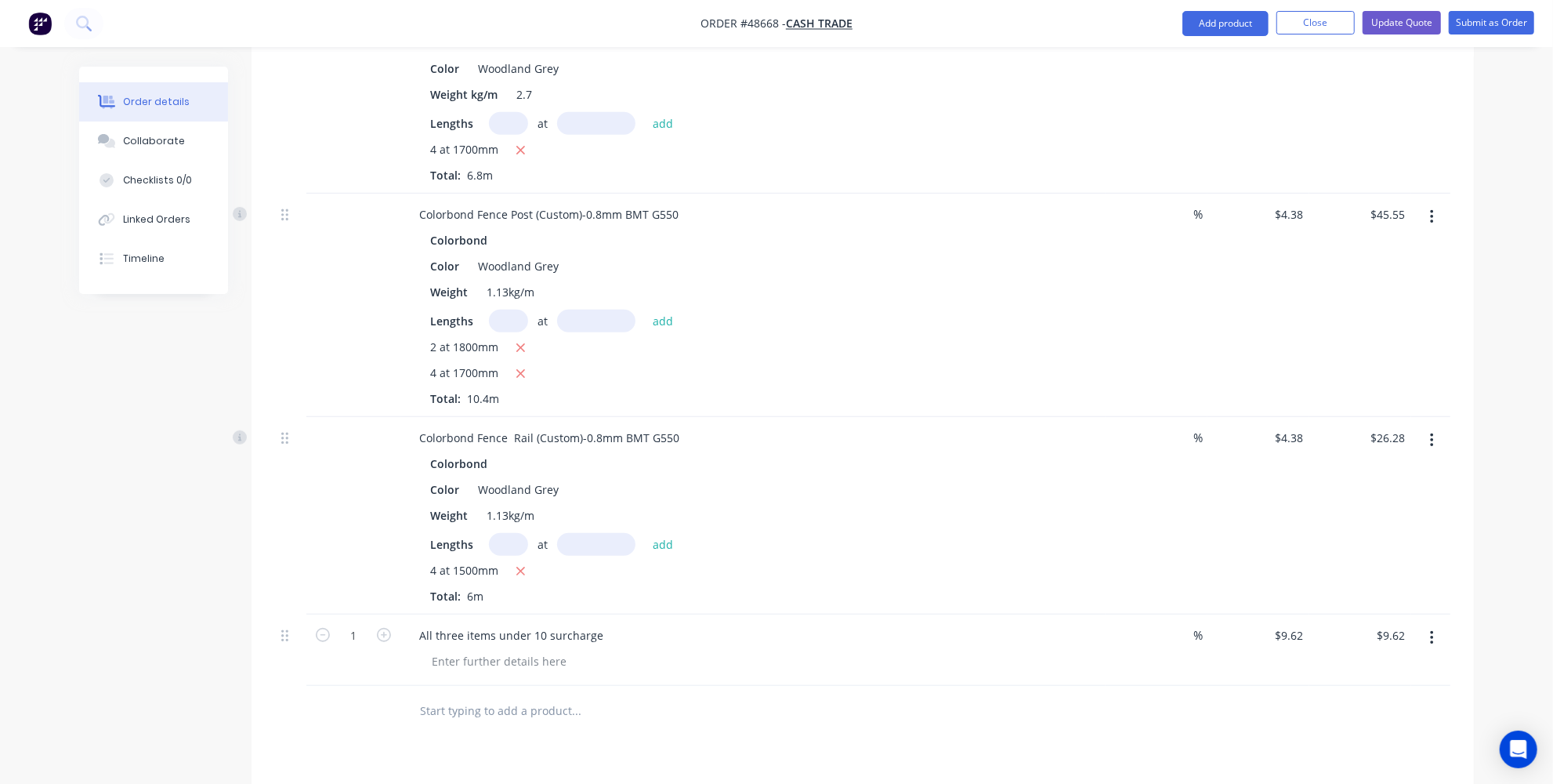
click at [730, 705] on input "text" at bounding box center [575, 710] width 313 height 32
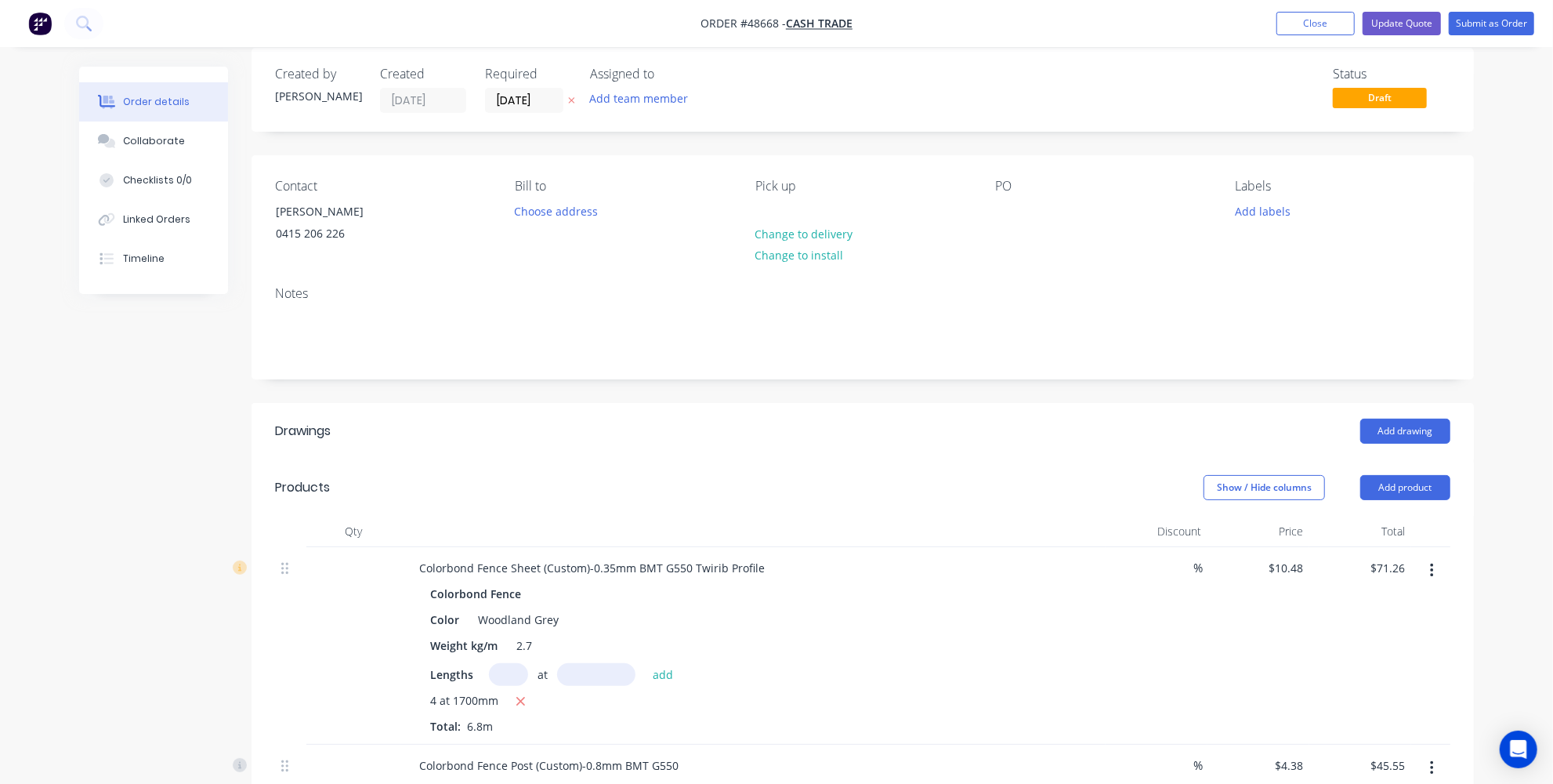
scroll to position [0, 0]
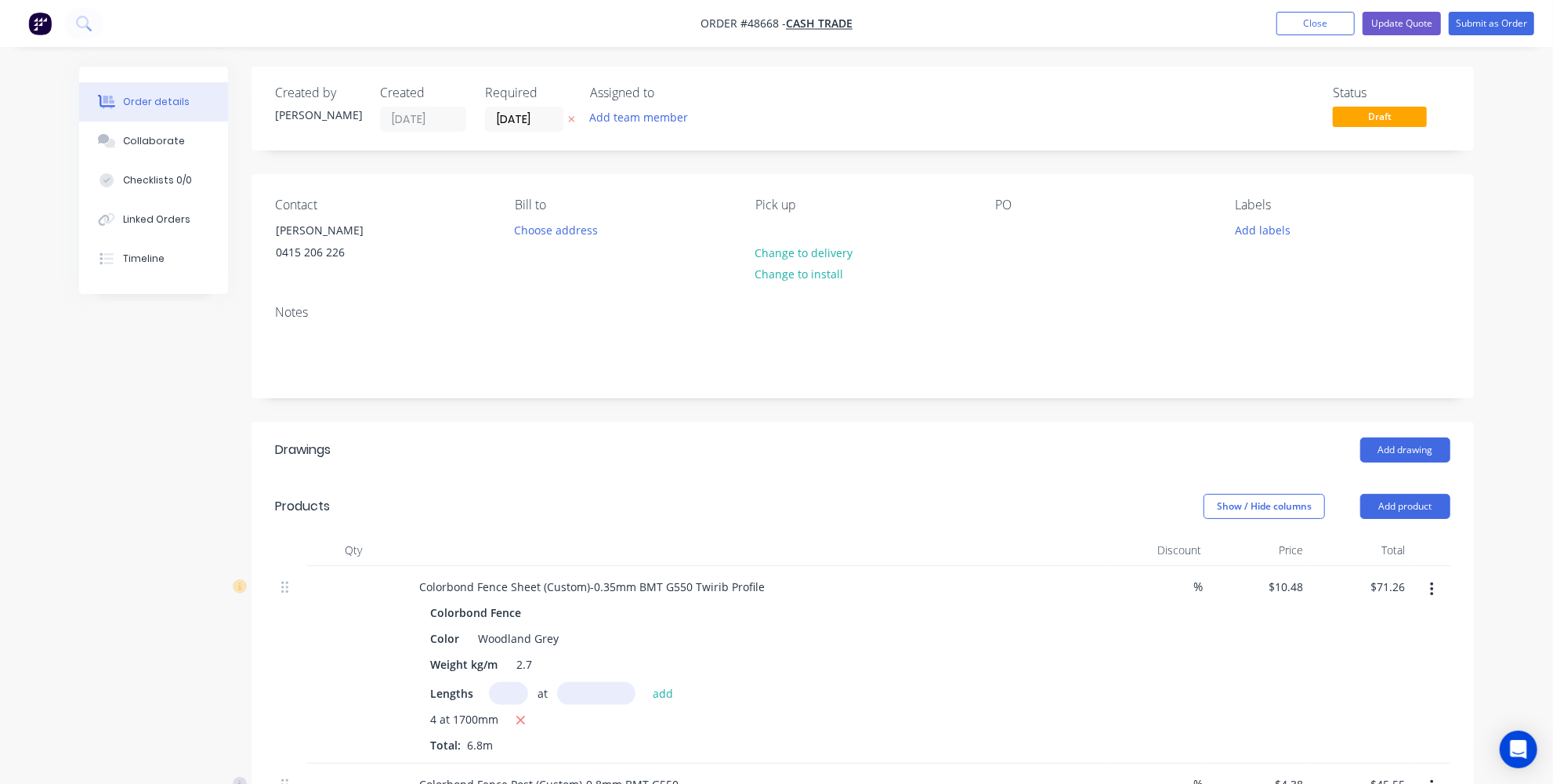
click at [580, 489] on header "Products Show / Hide columns Add product" at bounding box center [862, 506] width 1222 height 57
click at [549, 432] on header "Drawings Add drawing" at bounding box center [862, 450] width 1222 height 57
click at [1399, 22] on button "Update Quote" at bounding box center [1402, 23] width 79 height 24
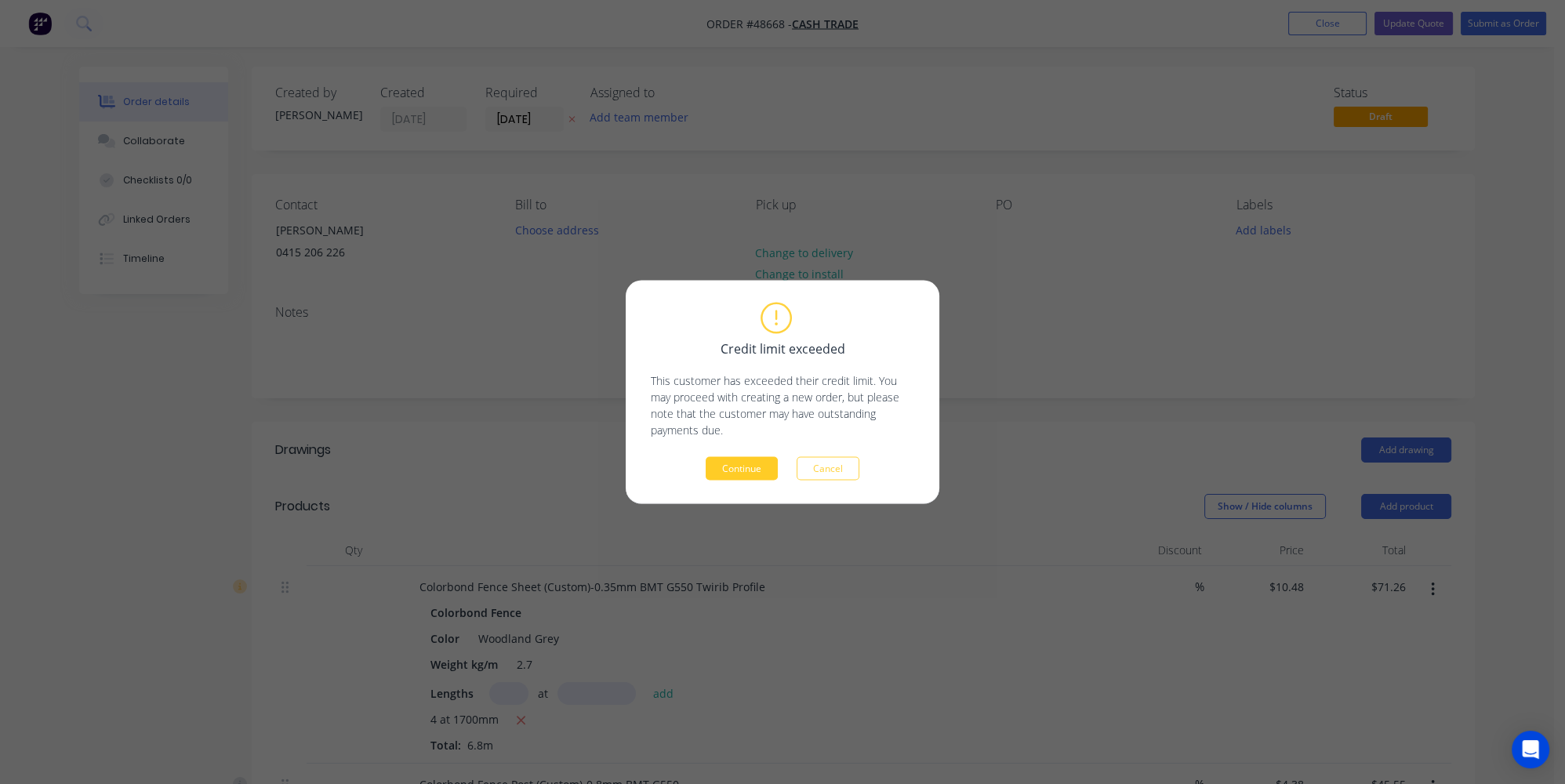
click at [765, 473] on button "Continue" at bounding box center [741, 469] width 72 height 24
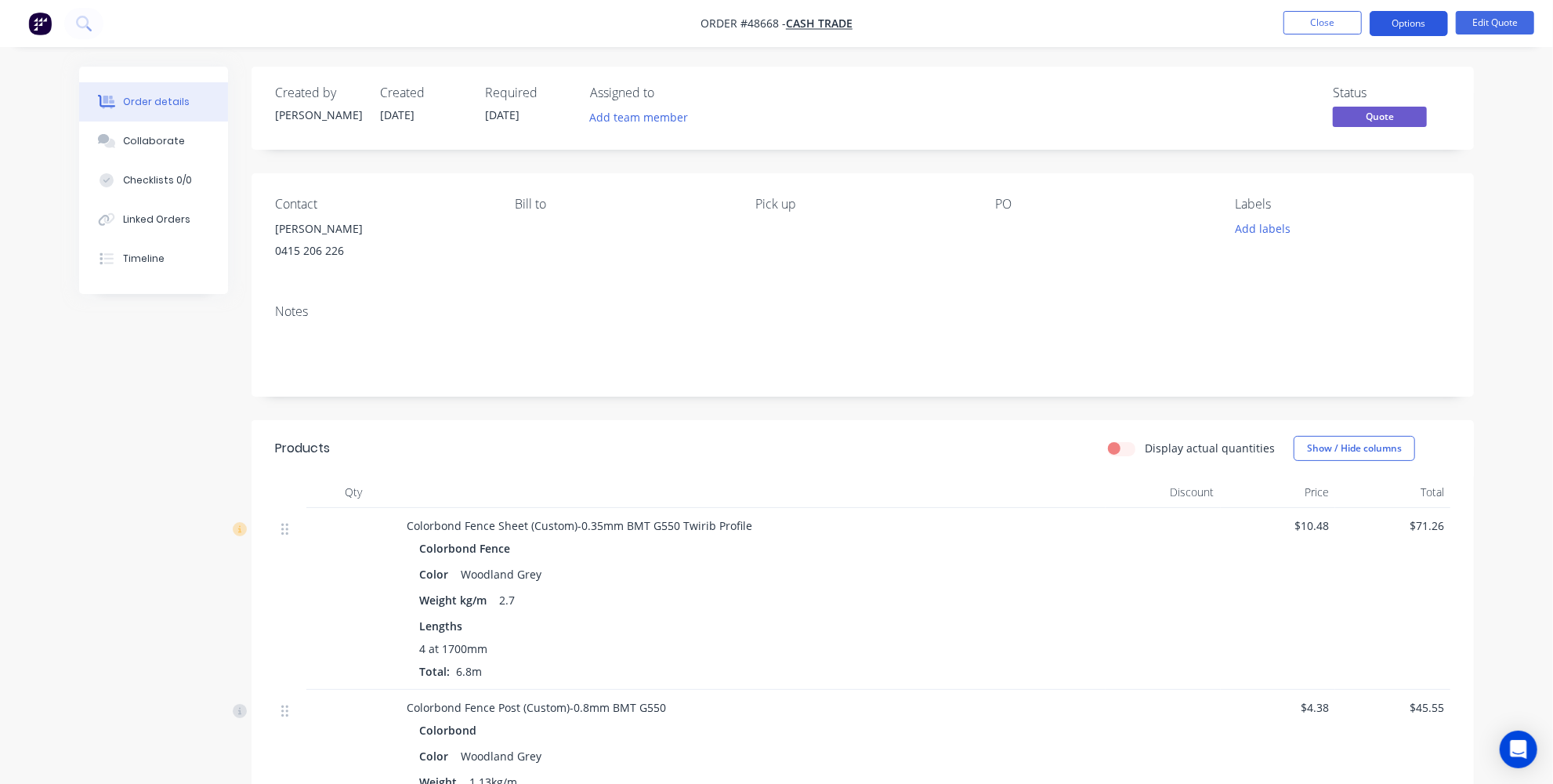
click at [1398, 28] on button "Options" at bounding box center [1409, 23] width 79 height 25
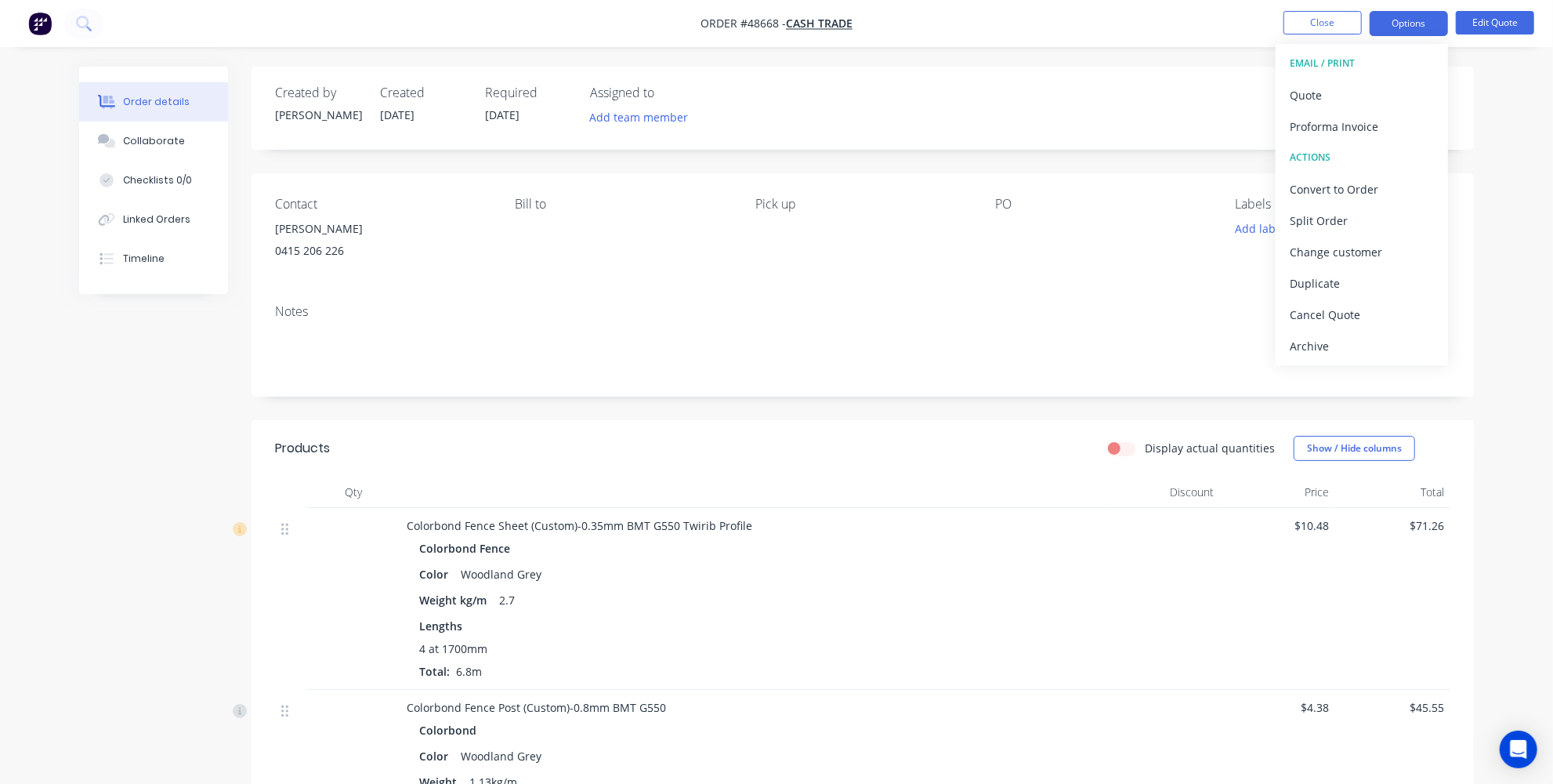
click at [1502, 104] on div "Order details Collaborate Checklists 0/0 Linked Orders Timeline Order details C…" at bounding box center [776, 680] width 1553 height 1361
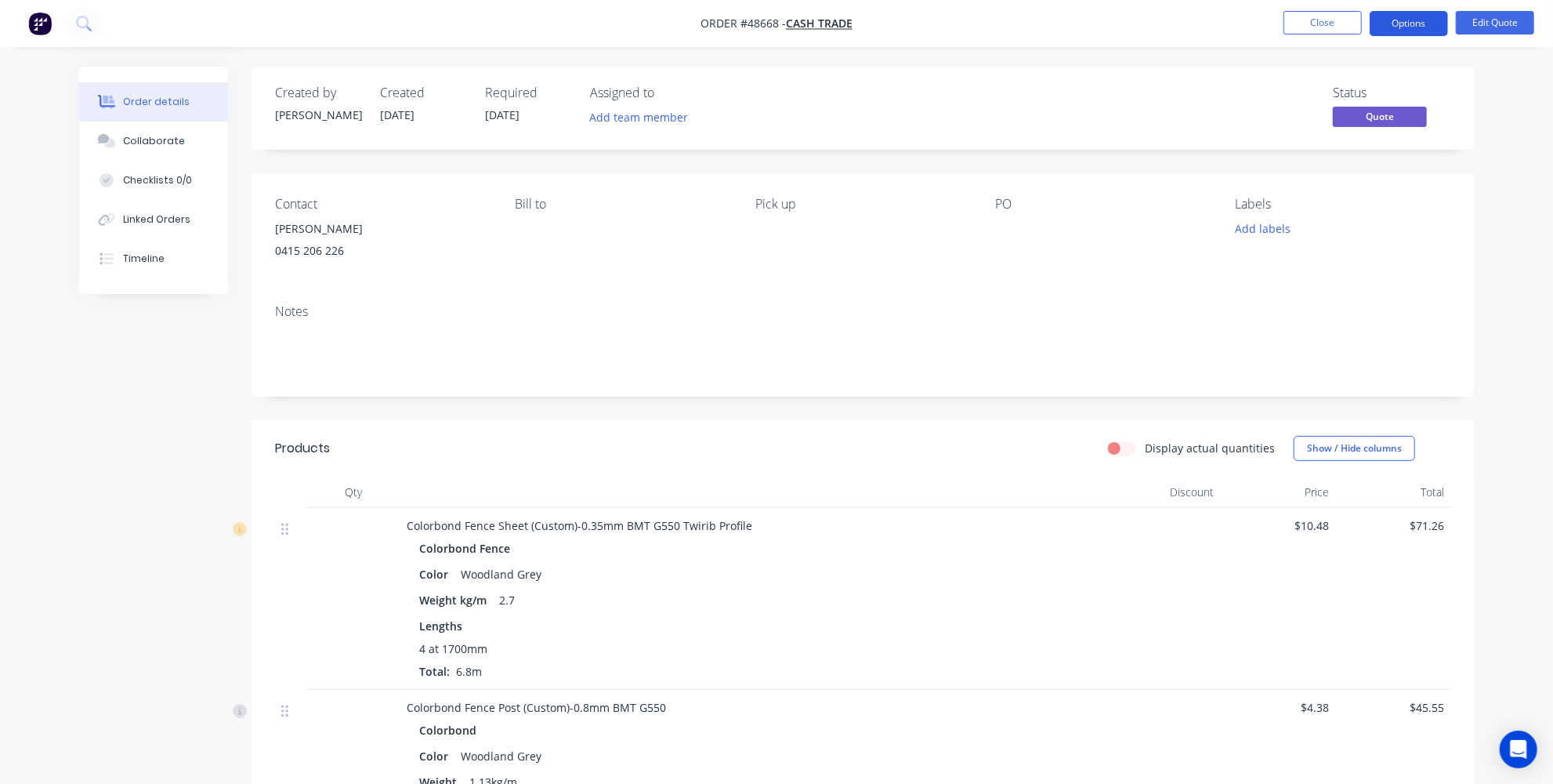
click at [1395, 24] on button "Options" at bounding box center [1409, 23] width 79 height 25
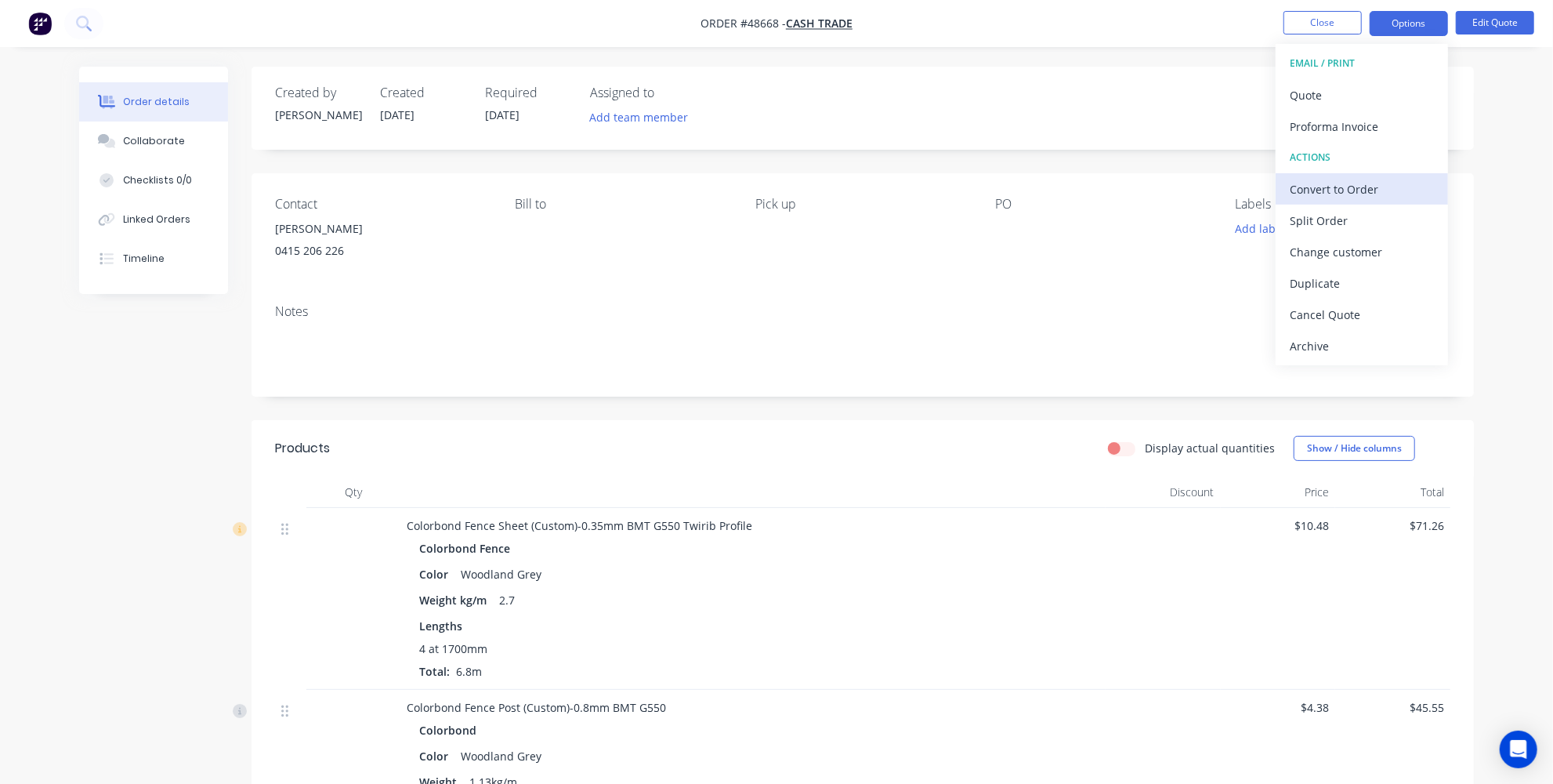
click at [1330, 194] on div "Convert to Order" at bounding box center [1362, 190] width 144 height 23
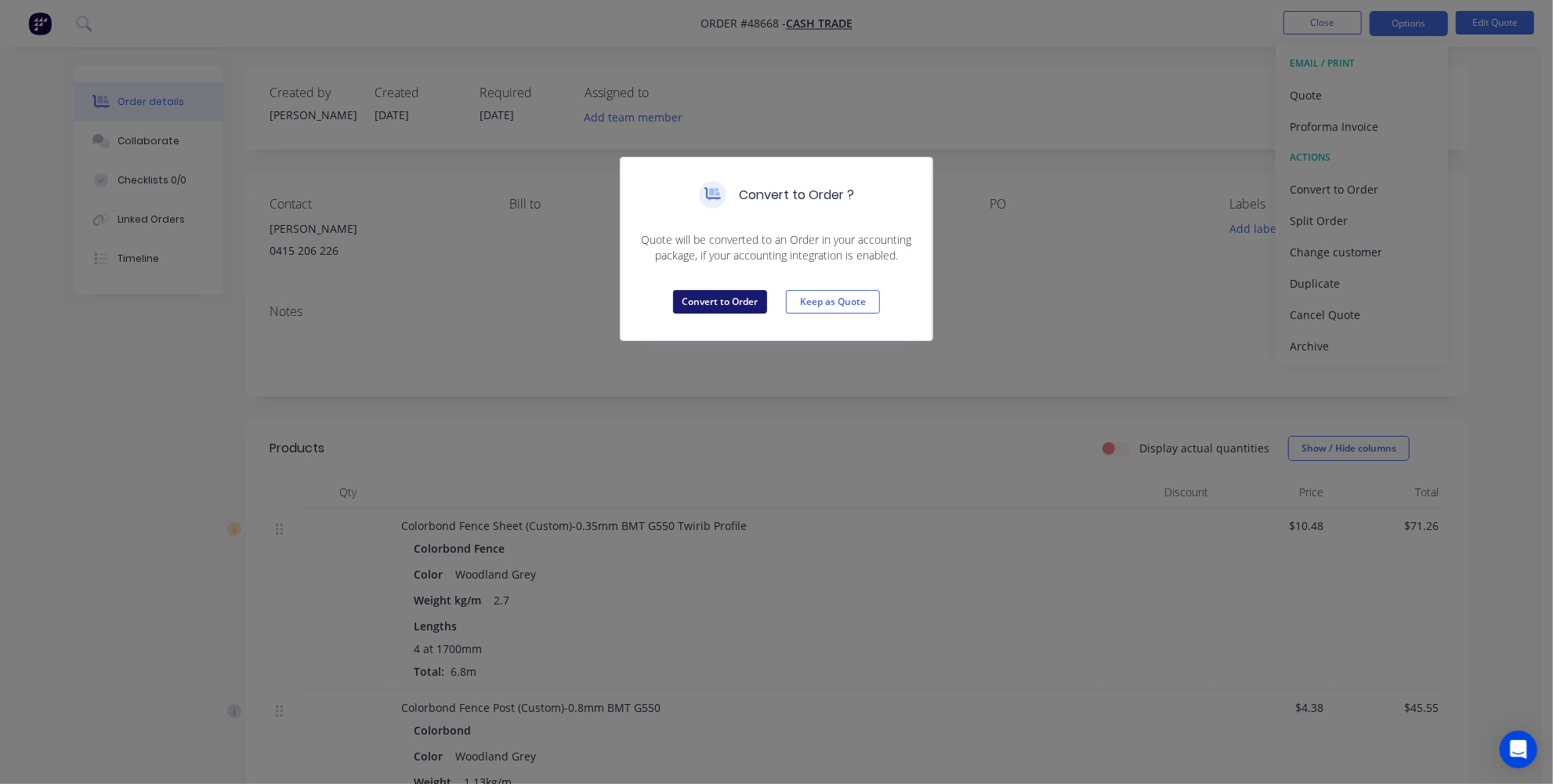
click at [745, 290] on button "Convert to Order" at bounding box center [720, 302] width 94 height 24
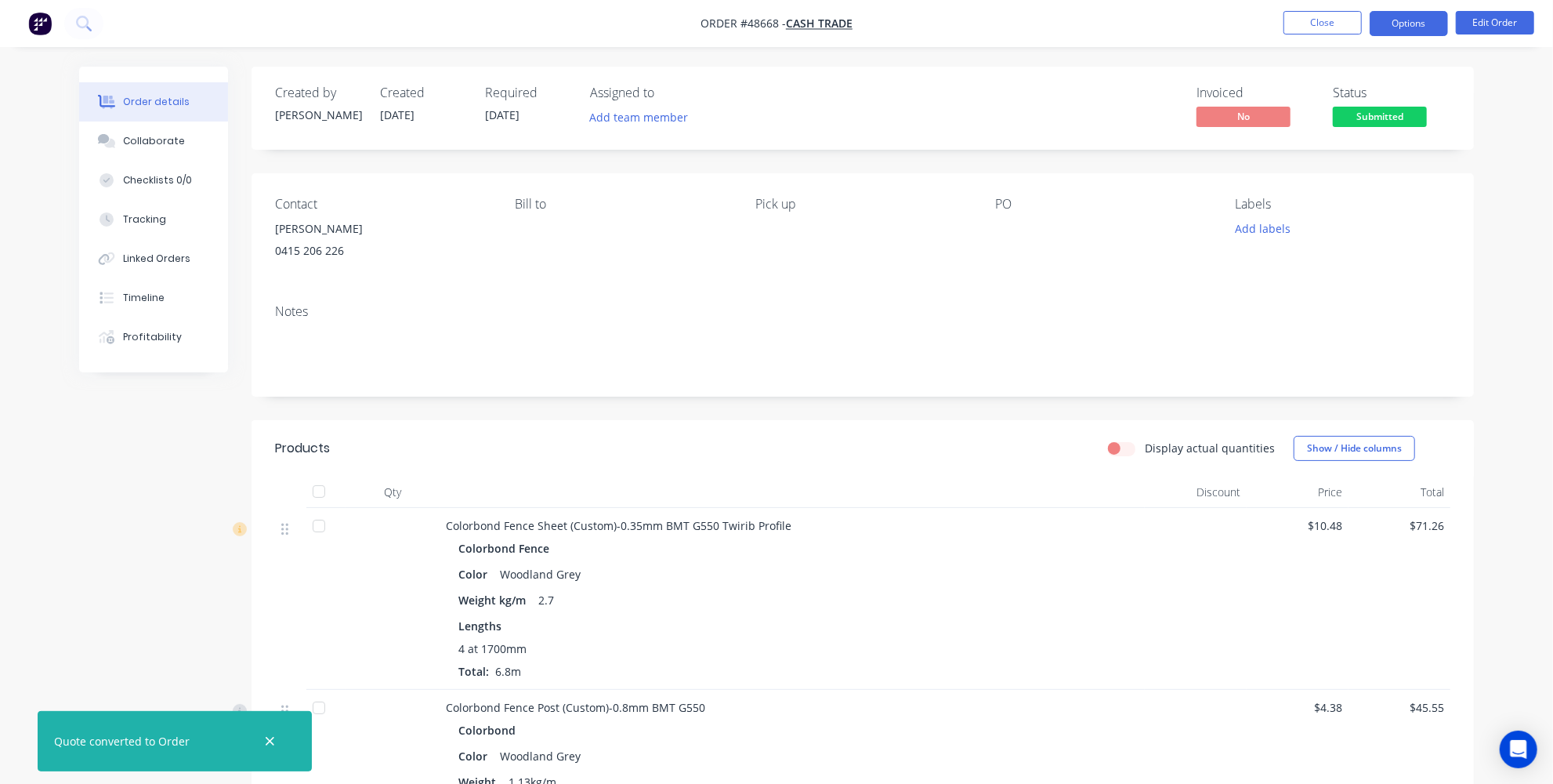
click at [1394, 20] on button "Options" at bounding box center [1409, 23] width 79 height 25
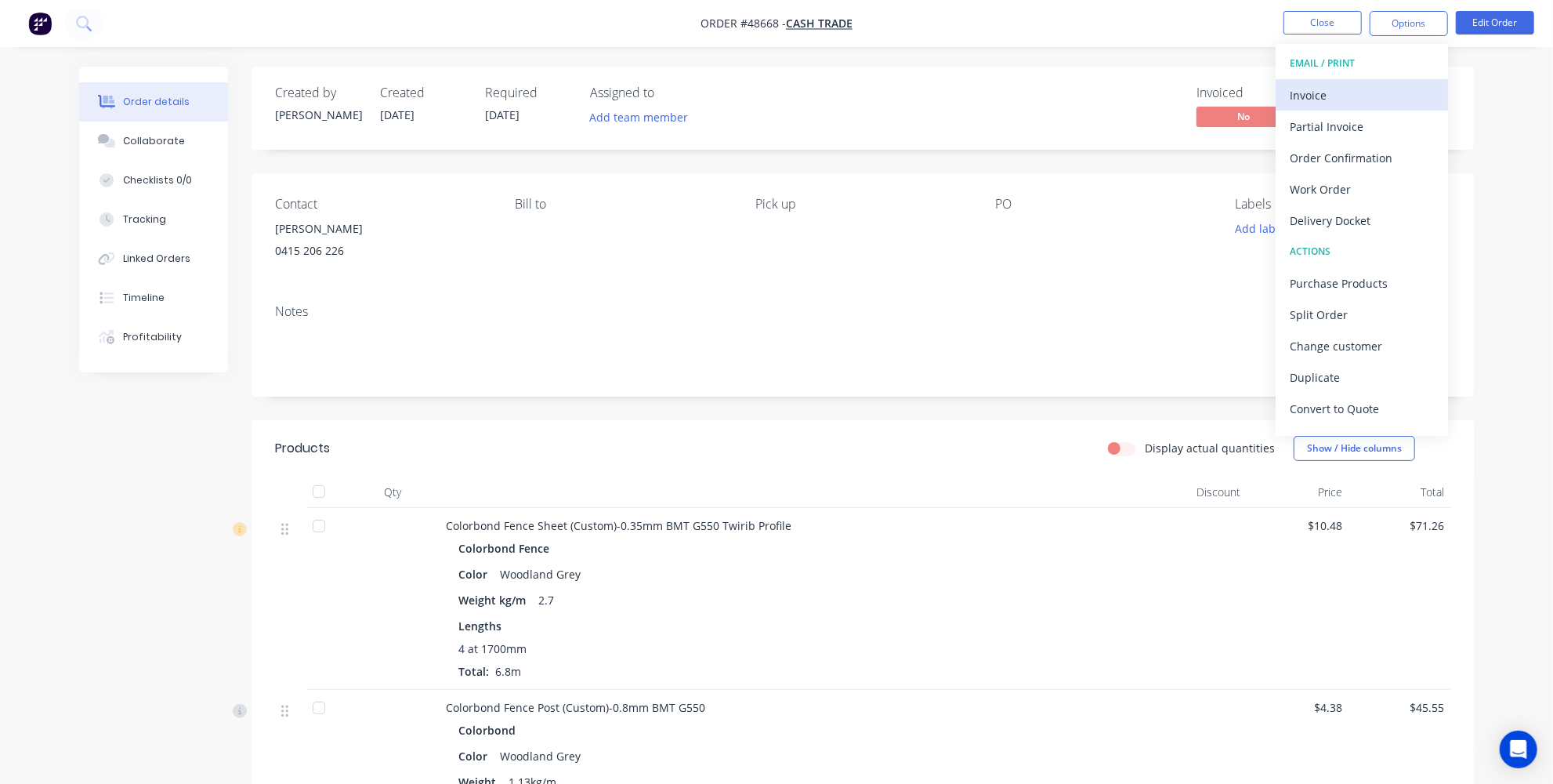
click at [1317, 94] on div "Invoice" at bounding box center [1362, 95] width 144 height 23
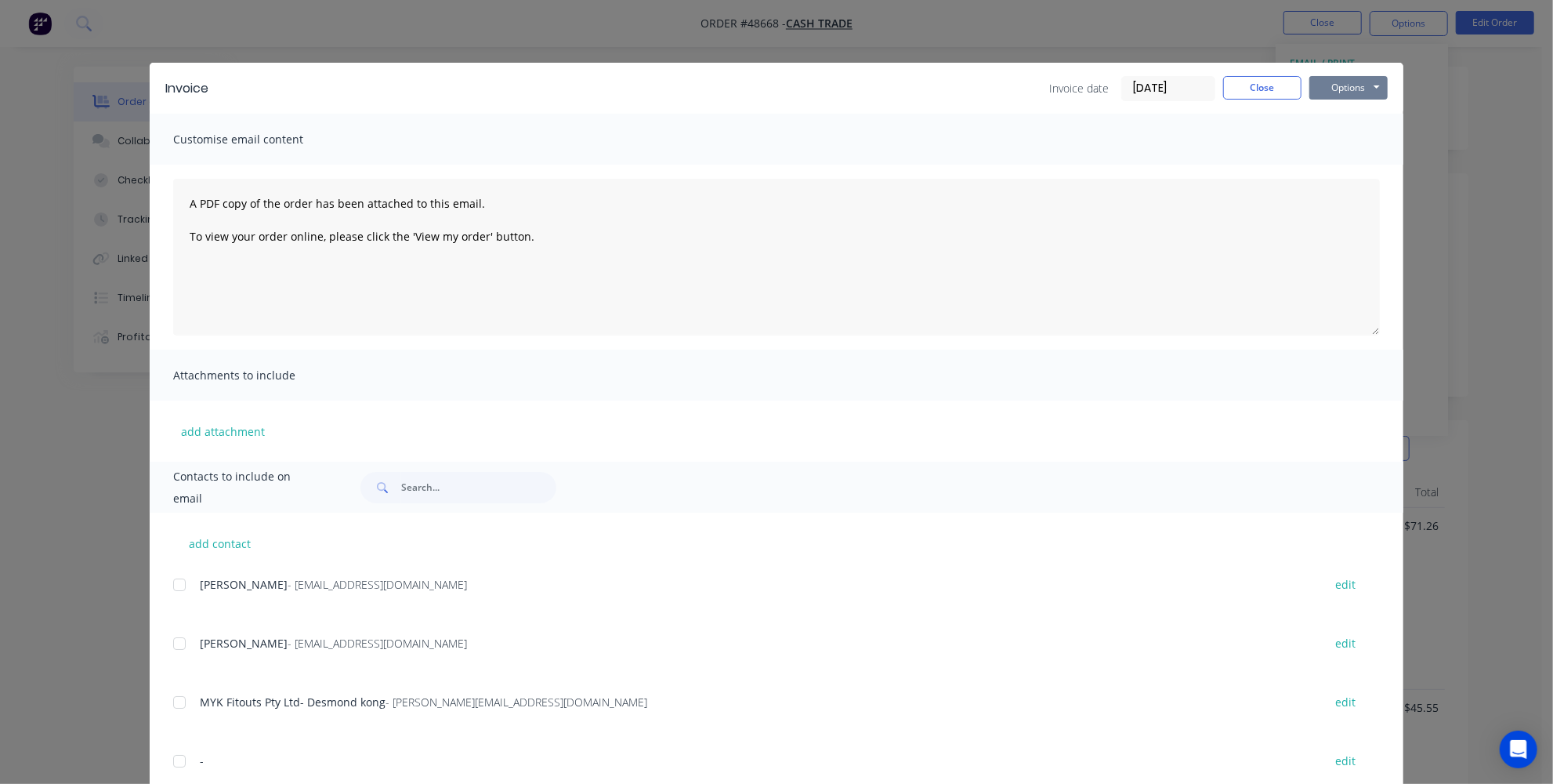
click at [1356, 92] on button "Options" at bounding box center [1349, 87] width 79 height 24
click at [1347, 146] on button "Print" at bounding box center [1359, 141] width 101 height 26
click at [1248, 88] on button "Close" at bounding box center [1263, 87] width 79 height 24
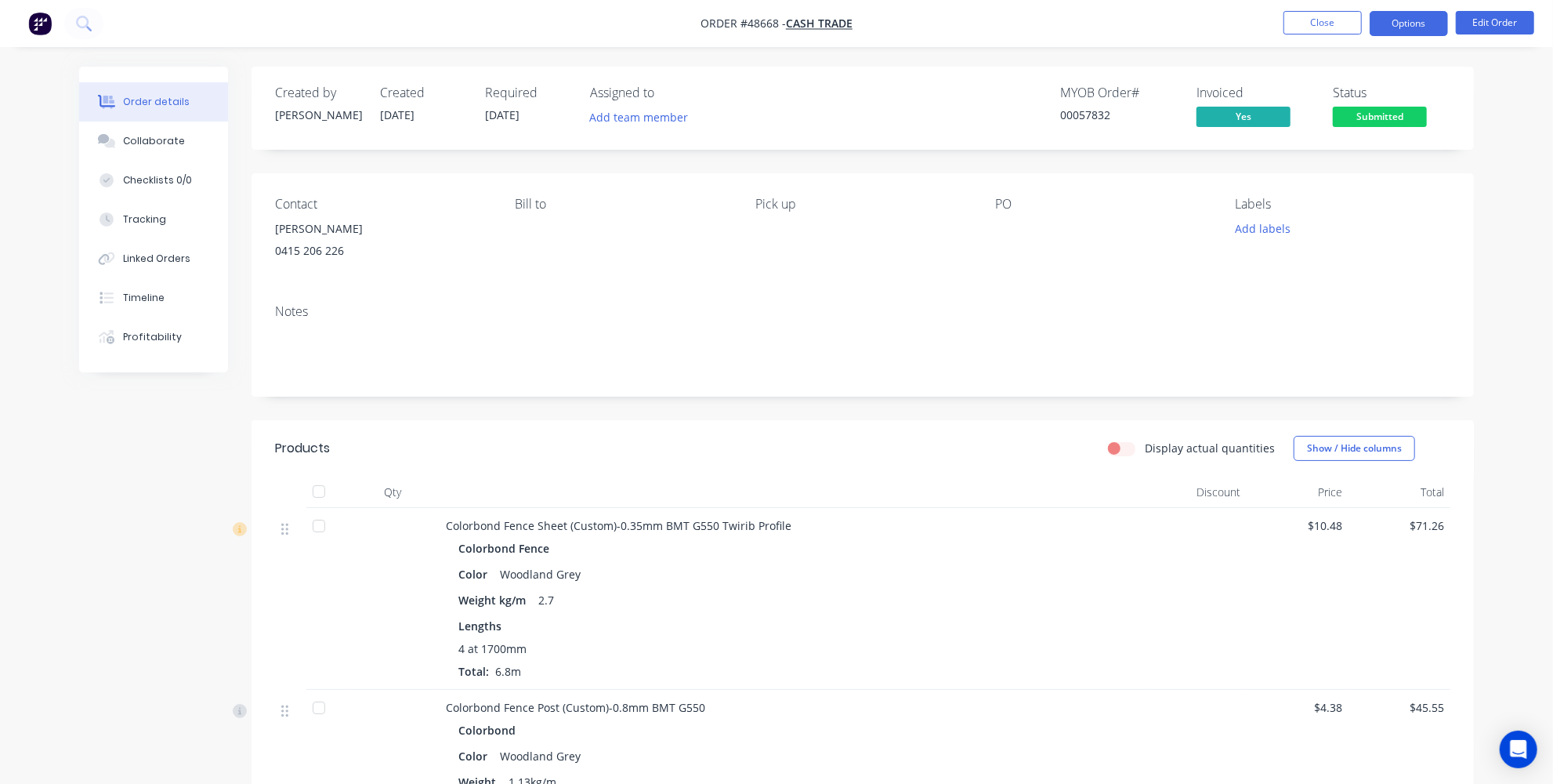
click at [1403, 29] on button "Options" at bounding box center [1409, 23] width 79 height 25
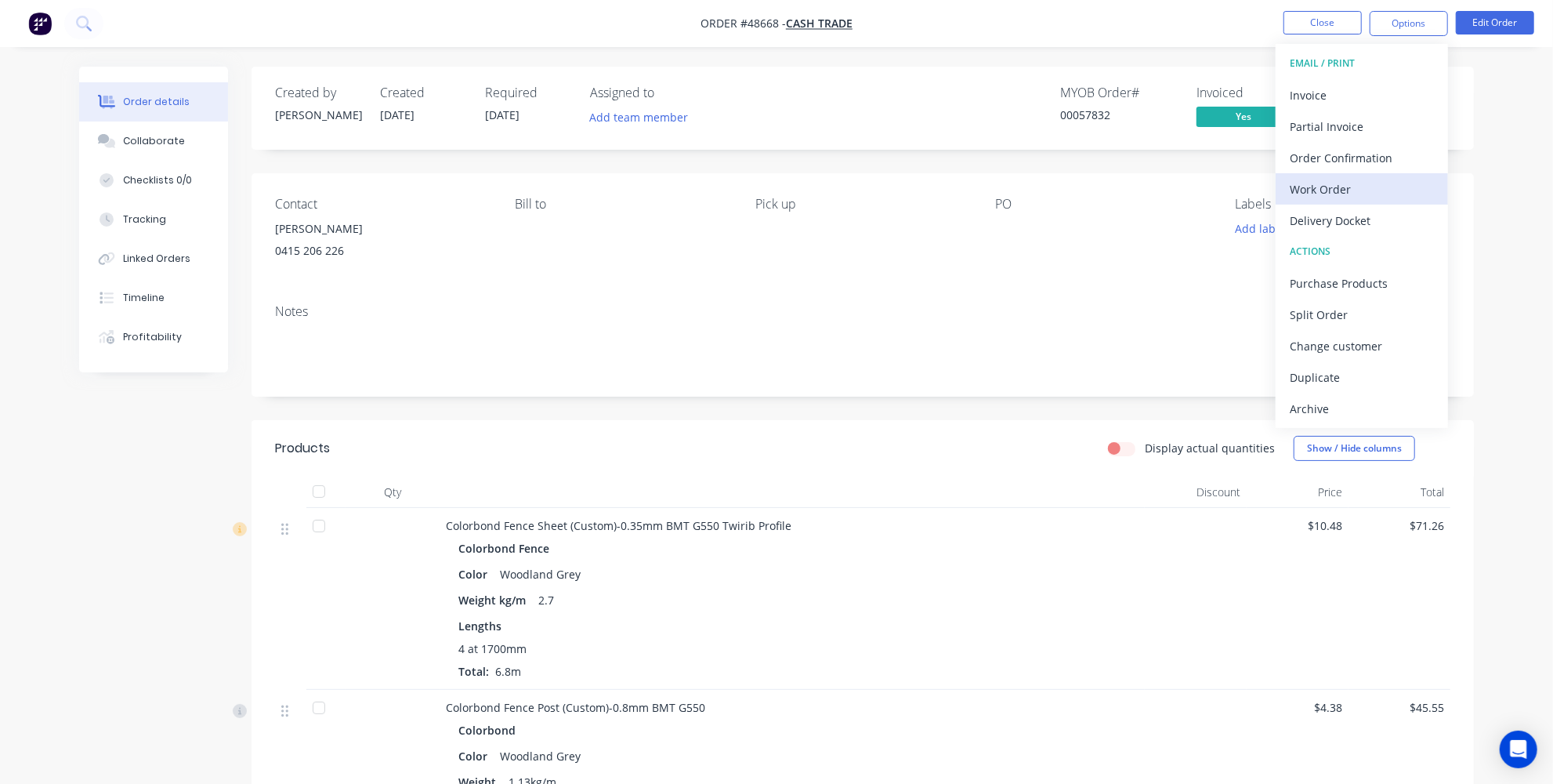
click at [1334, 190] on div "Work Order" at bounding box center [1362, 190] width 144 height 23
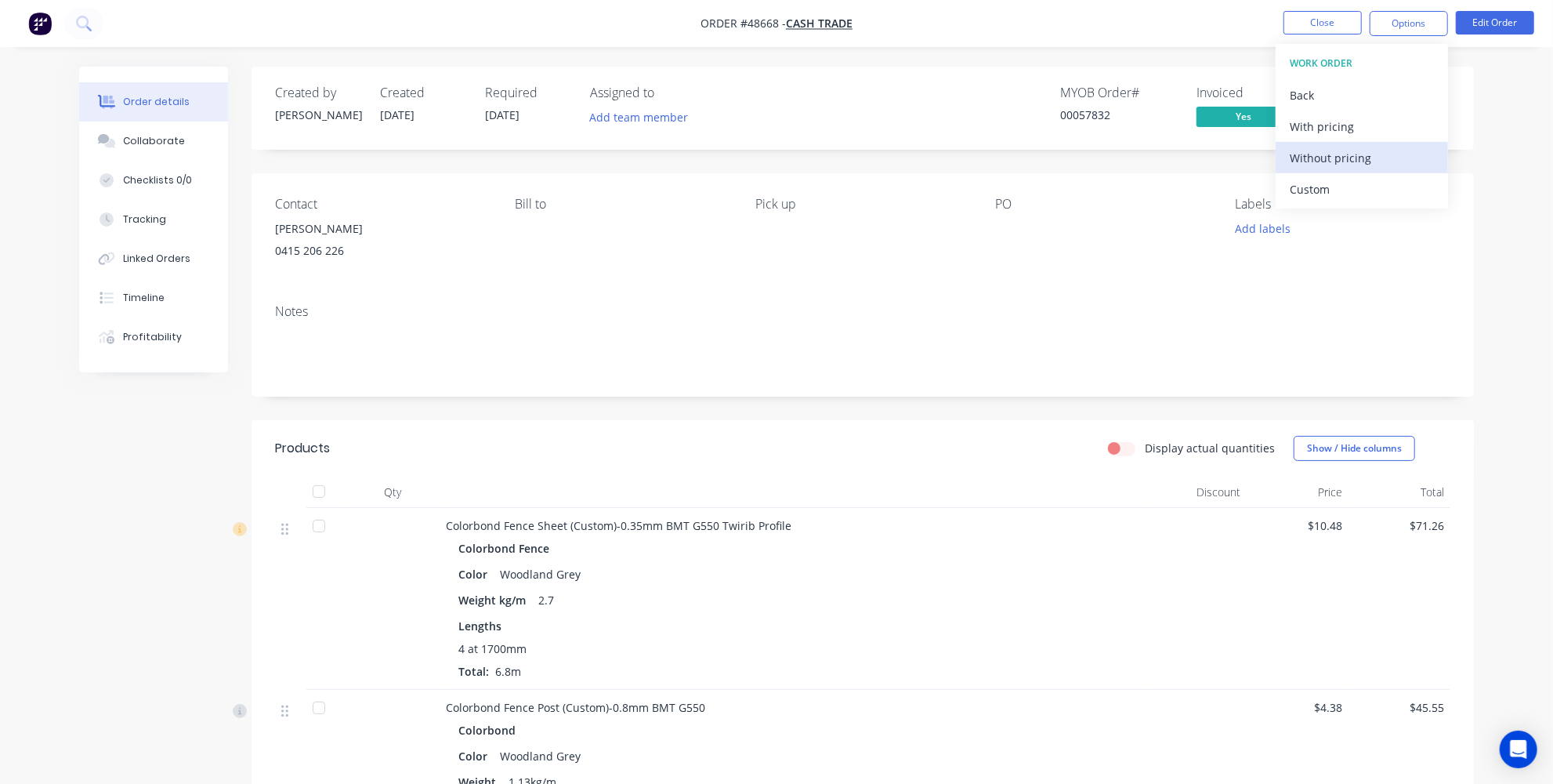
click at [1356, 154] on div "Without pricing" at bounding box center [1362, 158] width 144 height 23
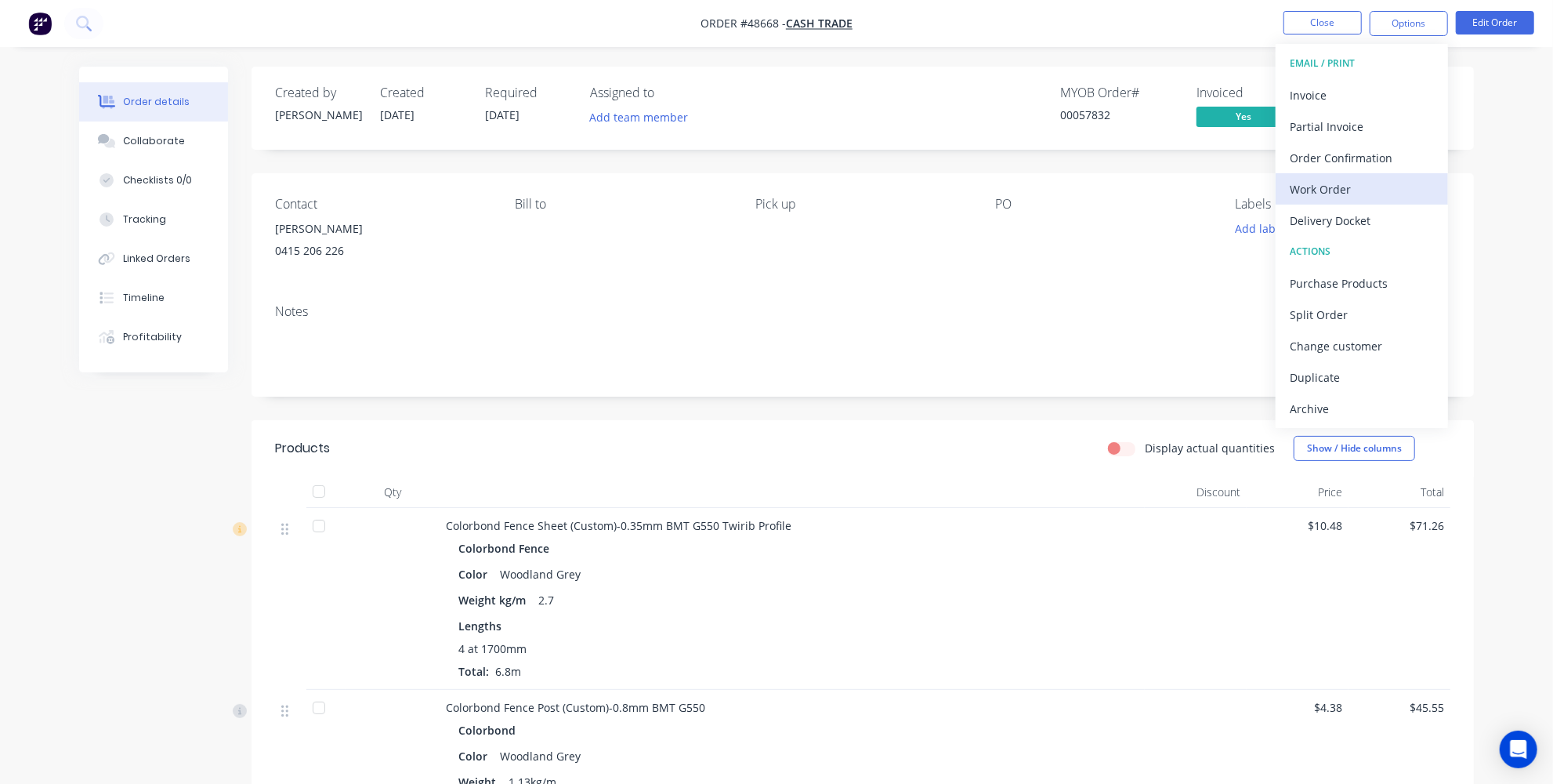
click at [1331, 174] on button "Work Order" at bounding box center [1362, 189] width 173 height 32
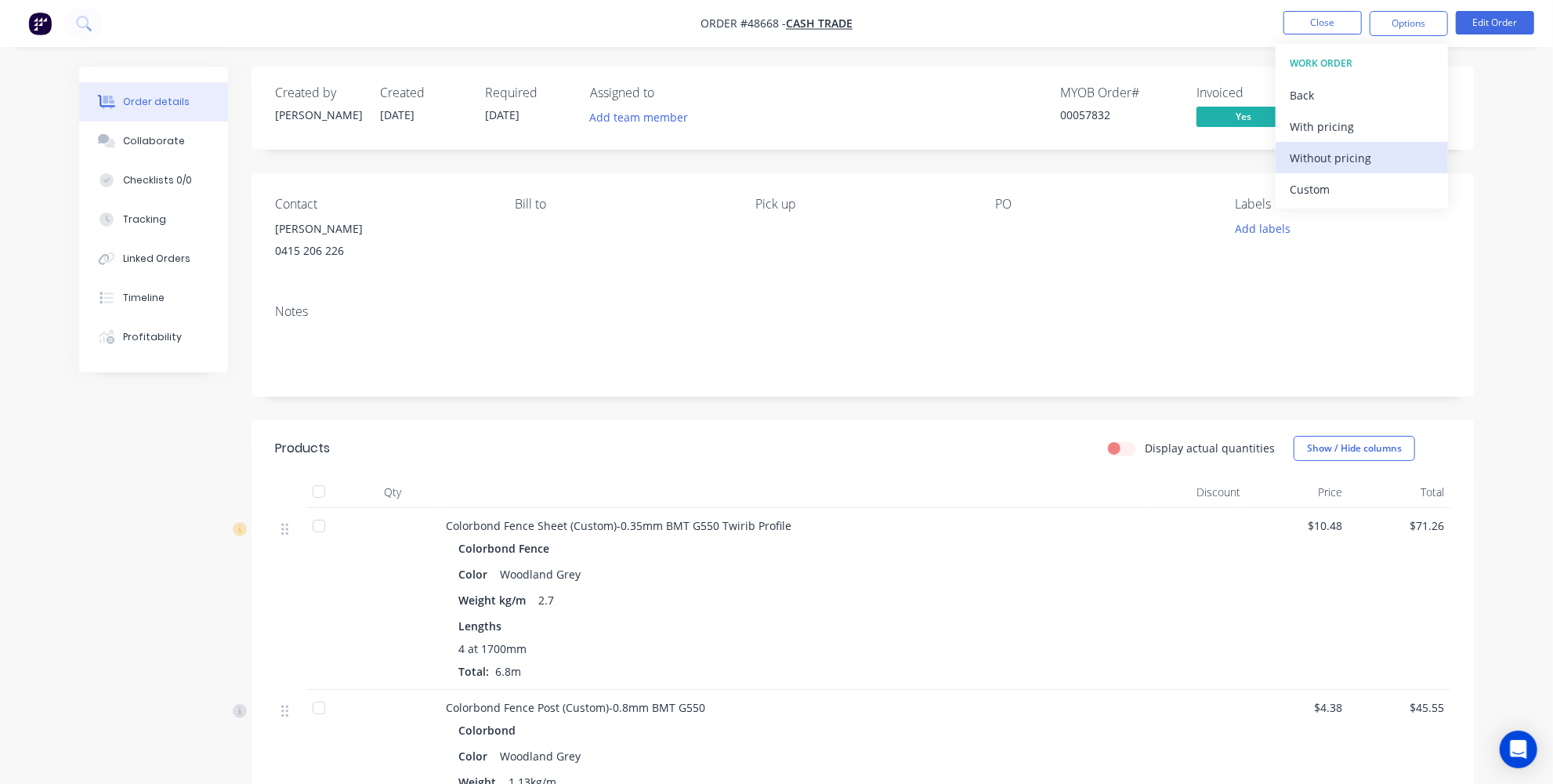
click at [1326, 156] on div "Without pricing" at bounding box center [1362, 158] width 144 height 23
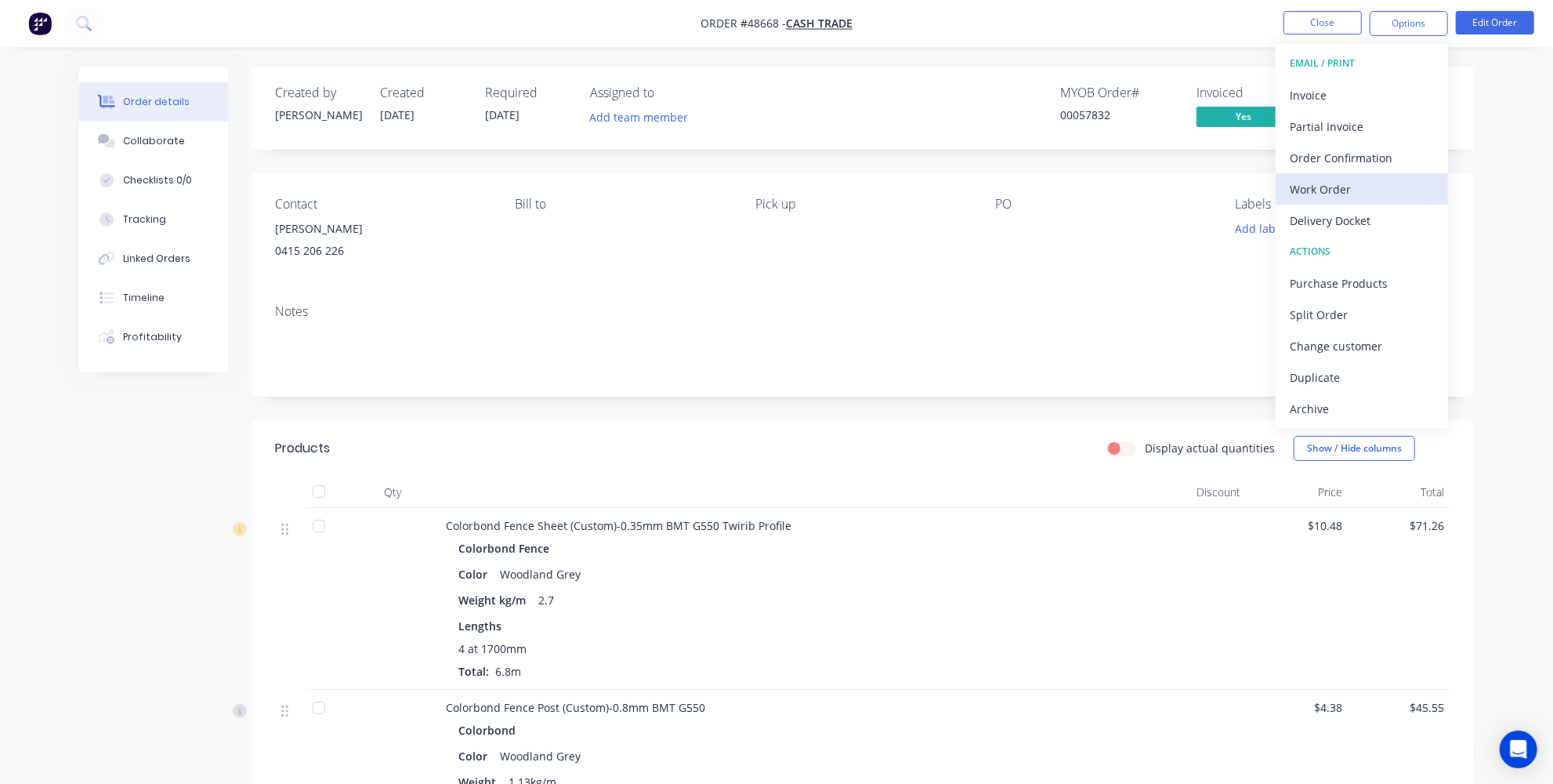
click at [1312, 196] on div "Work Order" at bounding box center [1362, 190] width 144 height 23
click at [1329, 190] on div "Custom" at bounding box center [1362, 190] width 144 height 23
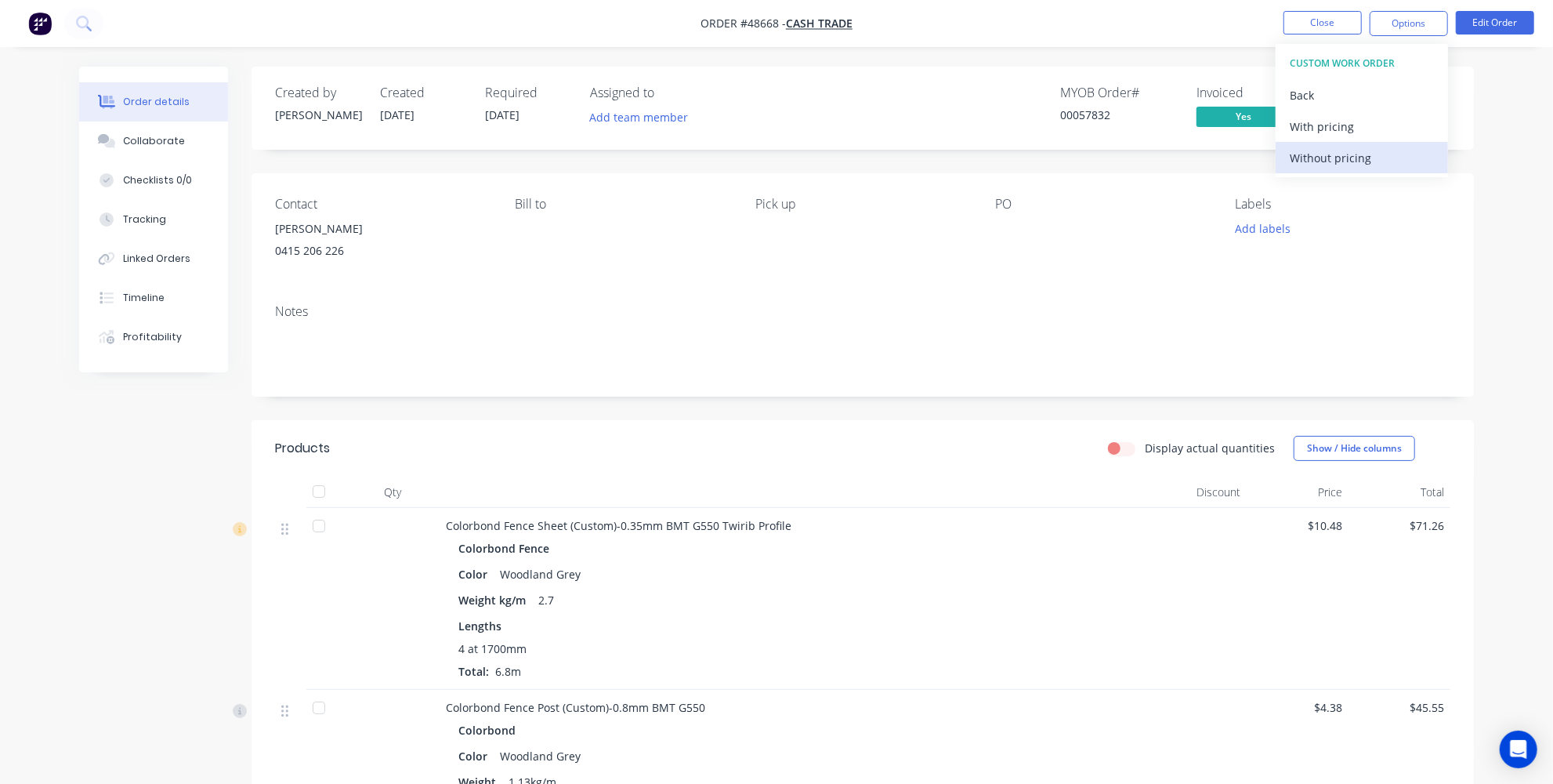
click at [1334, 161] on div "Without pricing" at bounding box center [1362, 158] width 144 height 23
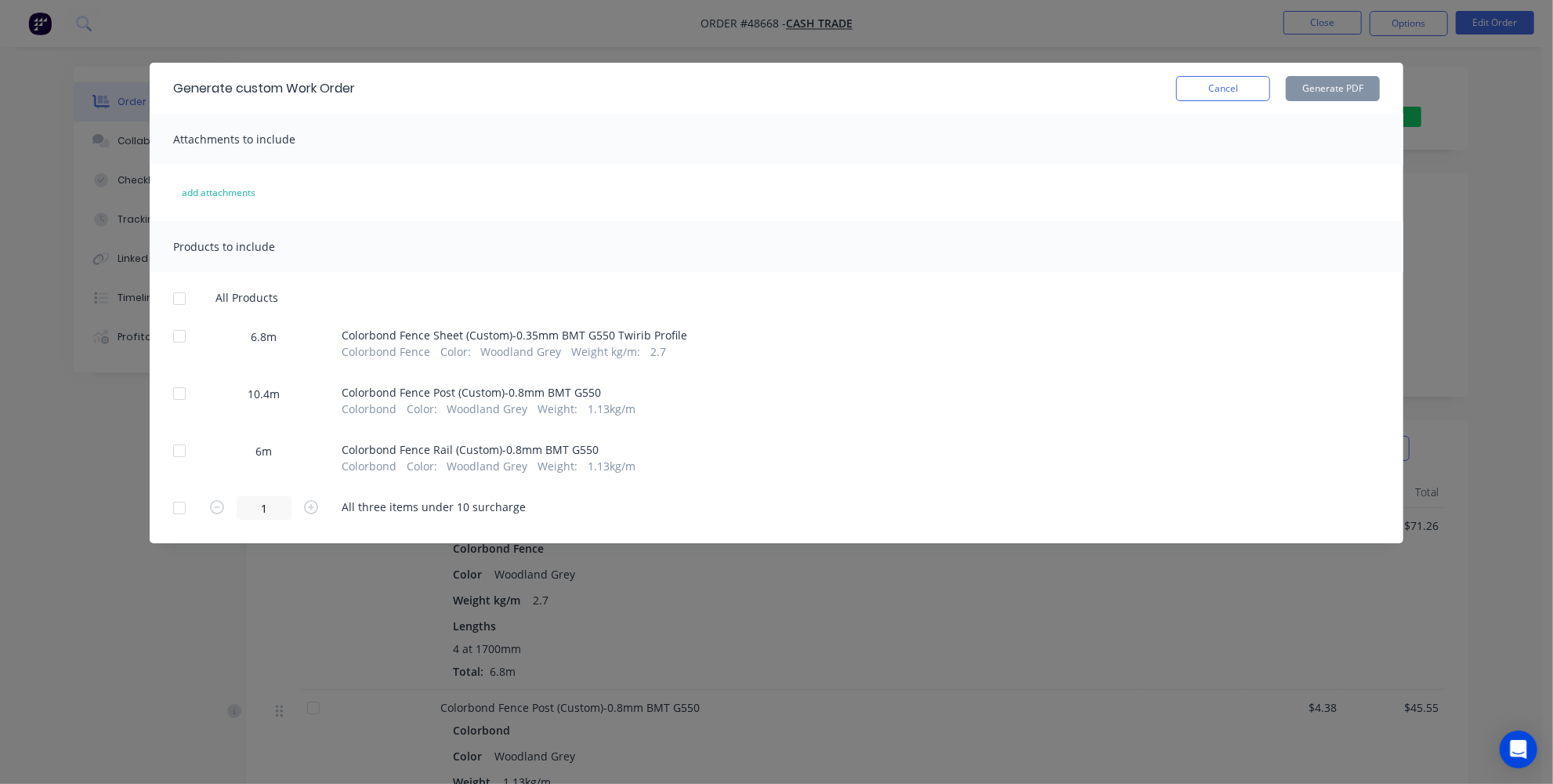
click at [183, 337] on div at bounding box center [179, 335] width 32 height 32
click at [1347, 90] on button "Generate PDF" at bounding box center [1333, 88] width 94 height 25
click at [187, 386] on div at bounding box center [179, 393] width 32 height 32
click at [181, 453] on div at bounding box center [179, 450] width 32 height 32
click at [1334, 91] on button "Generate PDF" at bounding box center [1333, 88] width 94 height 25
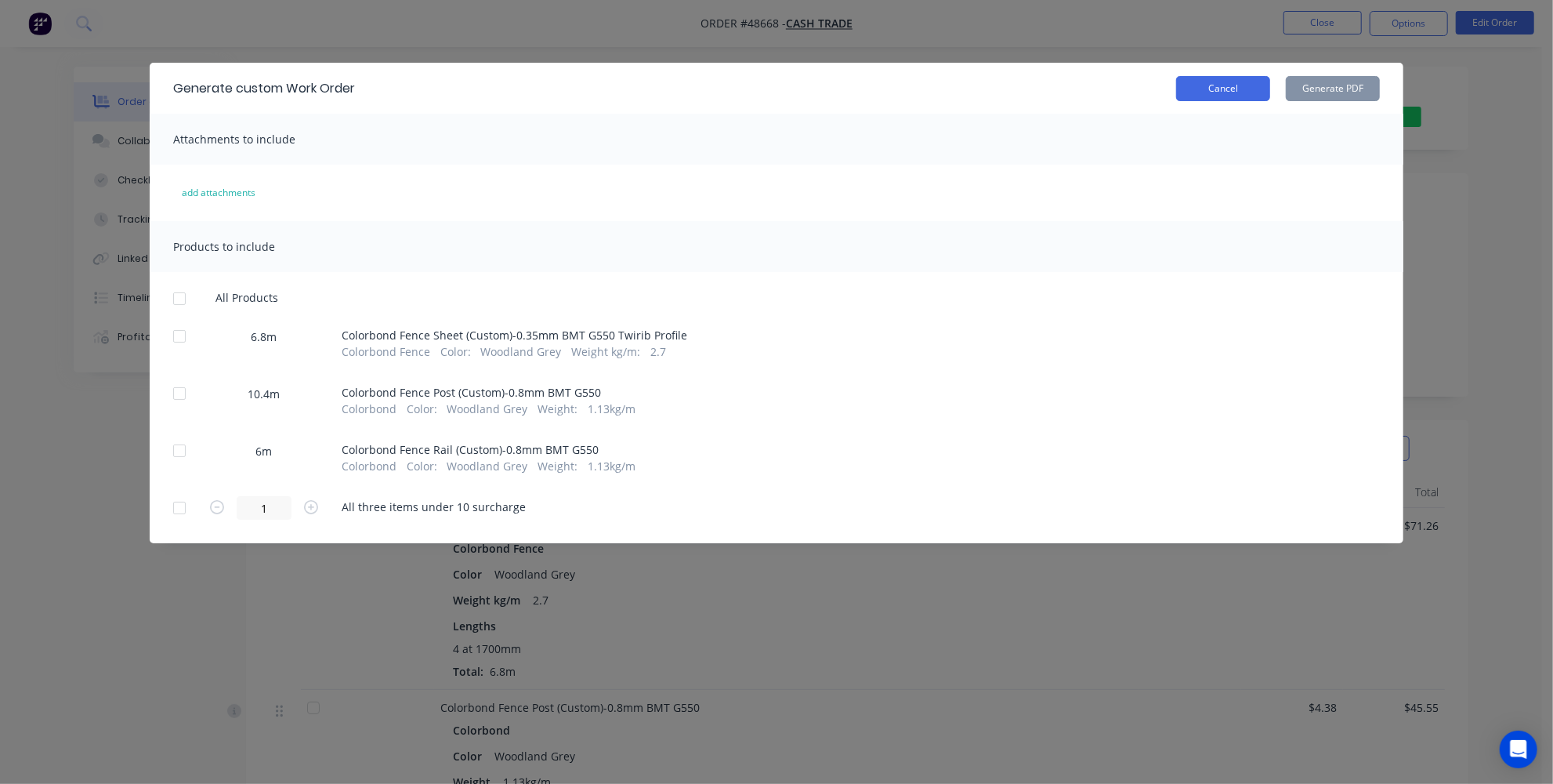
click at [1214, 86] on button "Cancel" at bounding box center [1223, 88] width 94 height 25
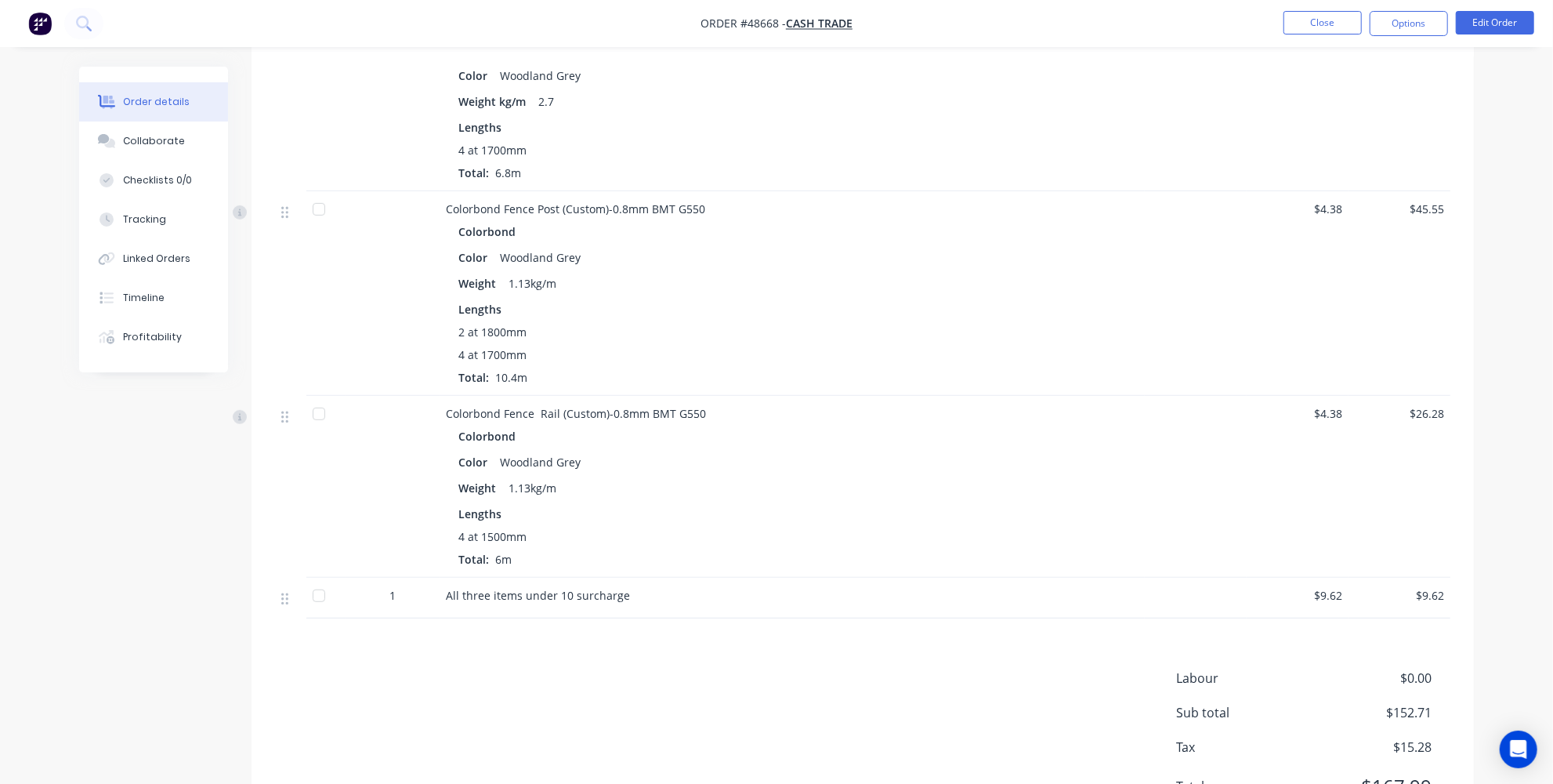
scroll to position [497, 0]
drag, startPoint x: 1317, startPoint y: 594, endPoint x: 1348, endPoint y: 589, distance: 31.4
click at [1348, 589] on div "$9.62" at bounding box center [1298, 598] width 102 height 41
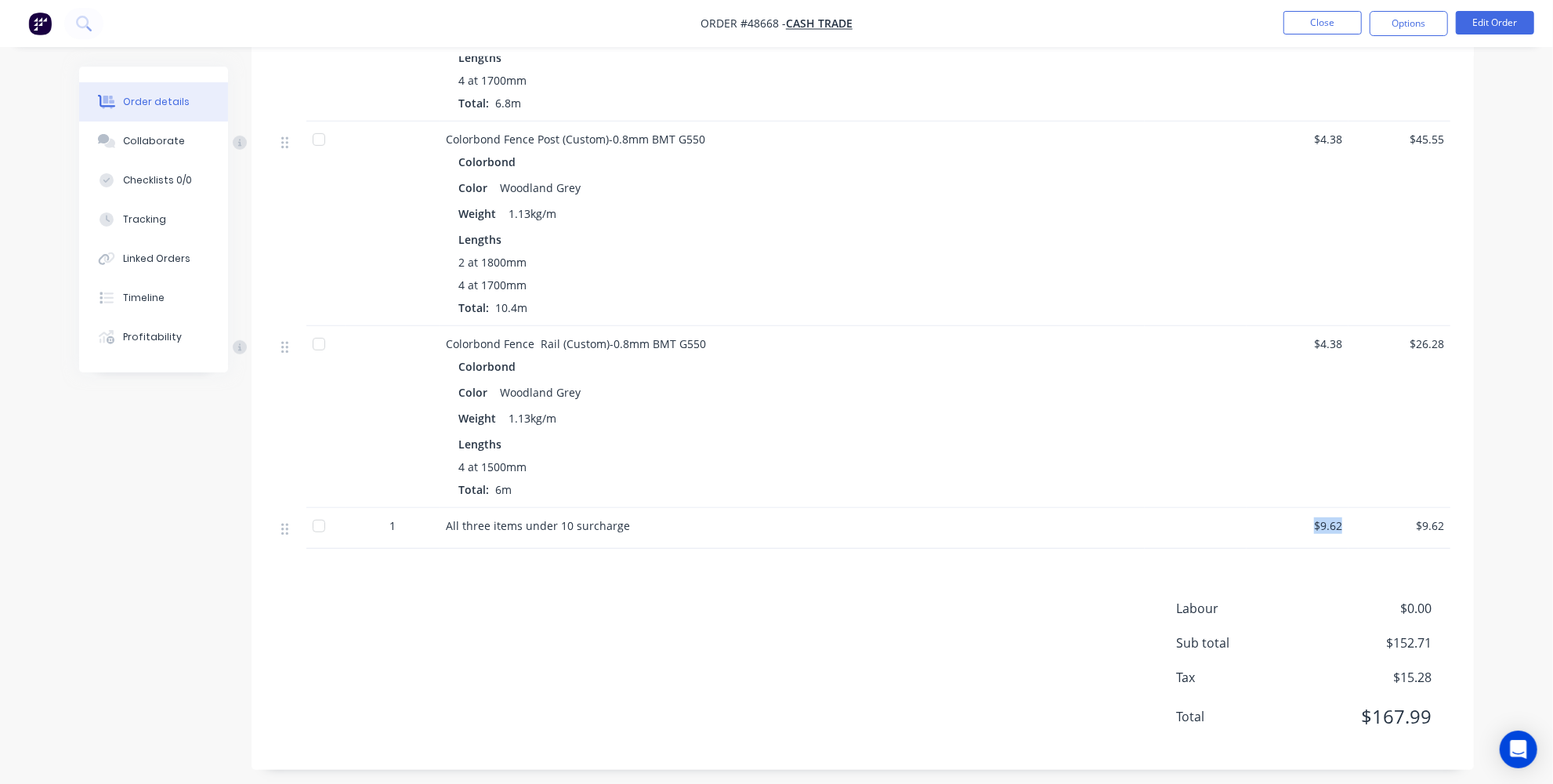
scroll to position [569, 0]
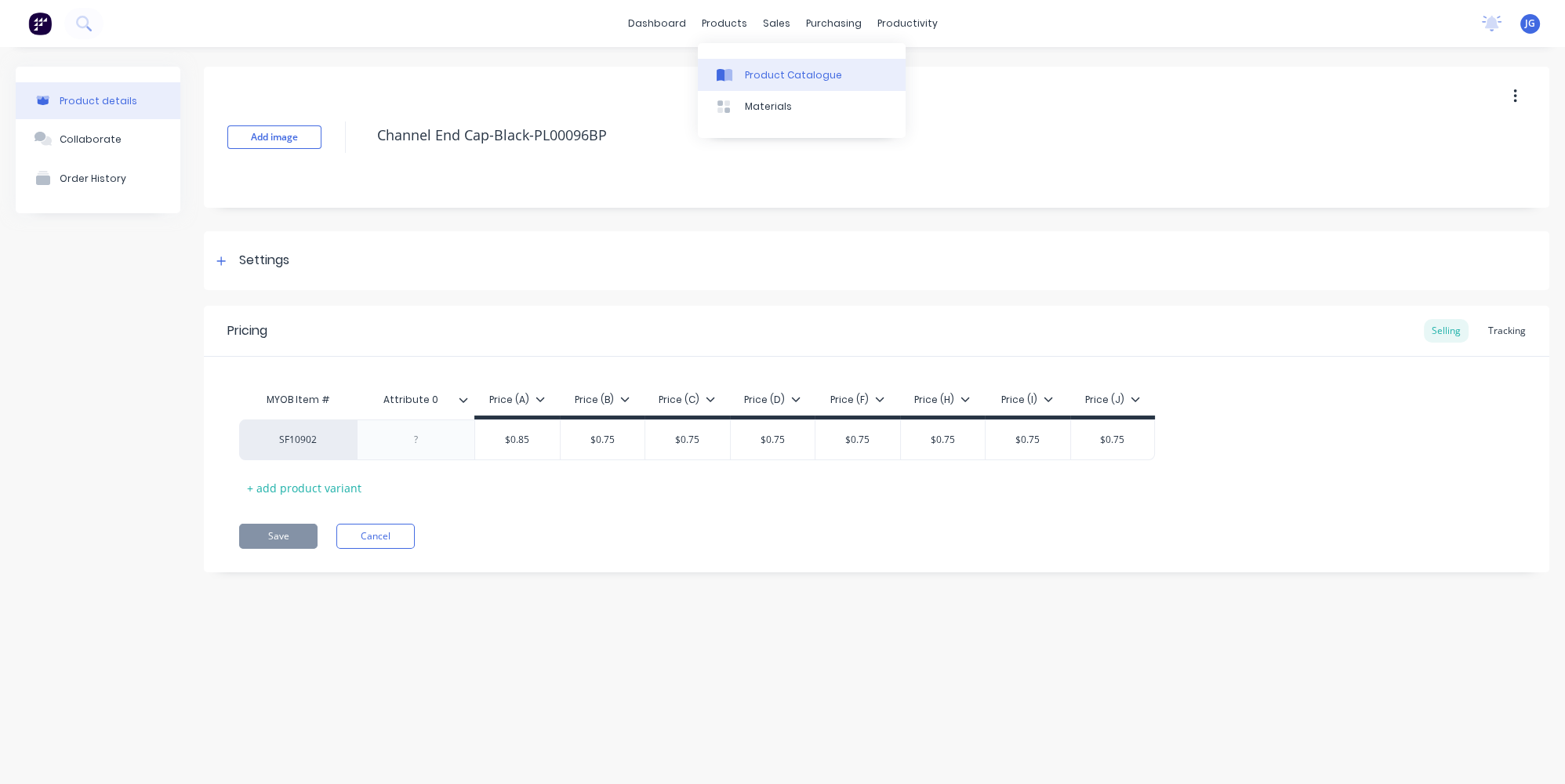
click at [742, 78] on link "Product Catalogue" at bounding box center [802, 74] width 208 height 32
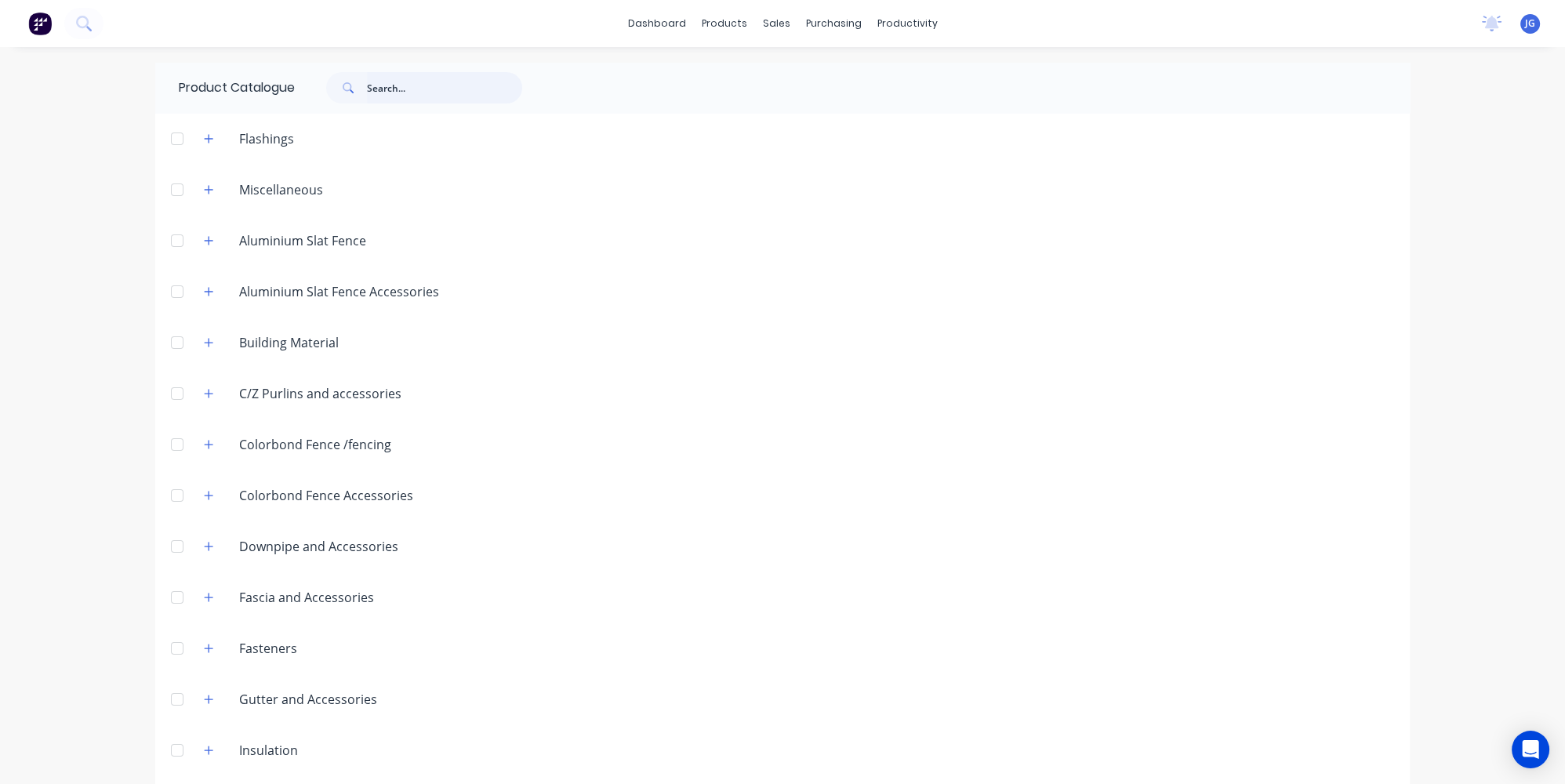
click at [398, 84] on input "text" at bounding box center [445, 87] width 155 height 32
type input "c"
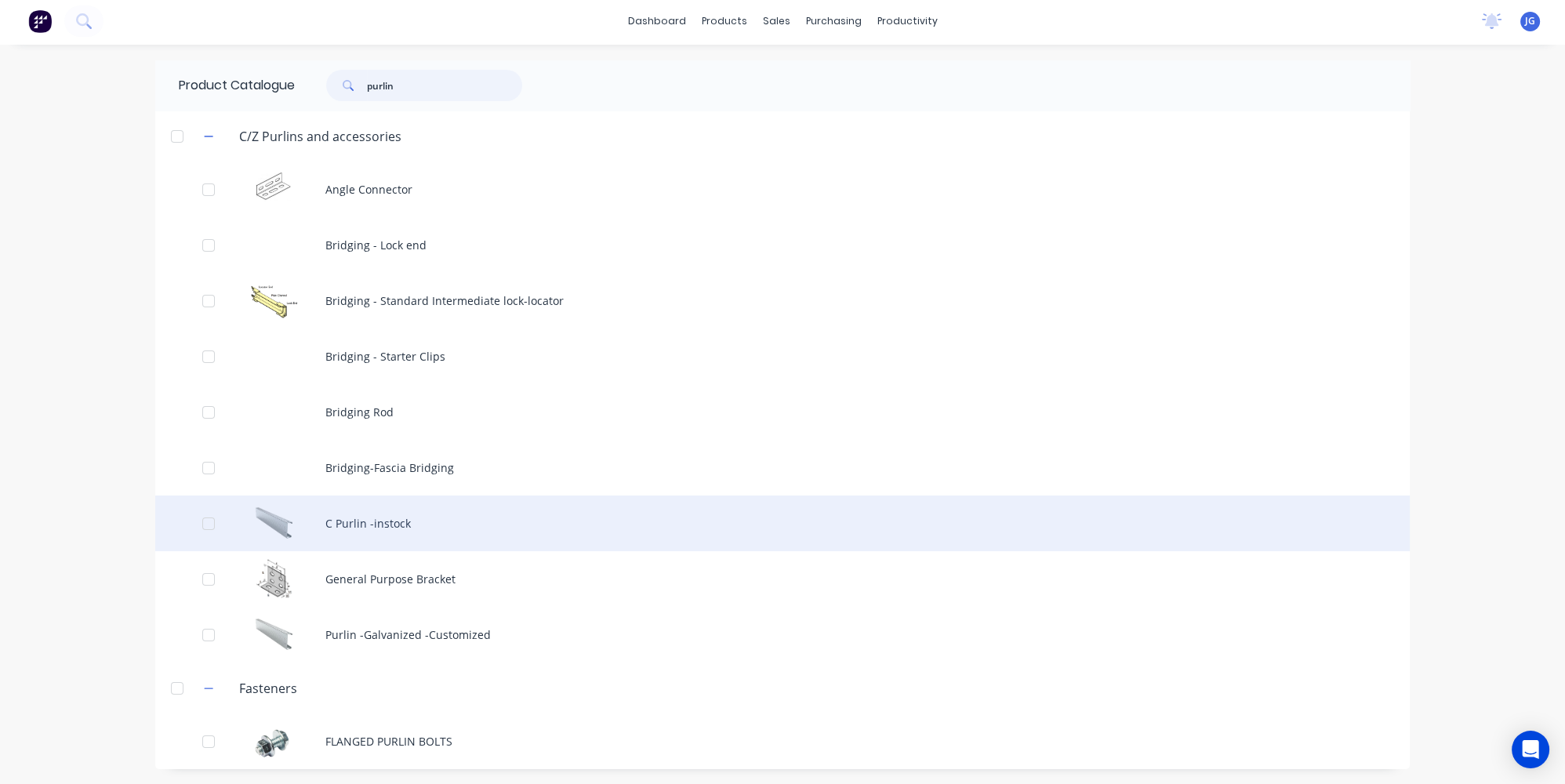
scroll to position [3, 0]
type input "purlin"
click at [355, 540] on div "C Purlin -instock" at bounding box center [782, 522] width 1254 height 56
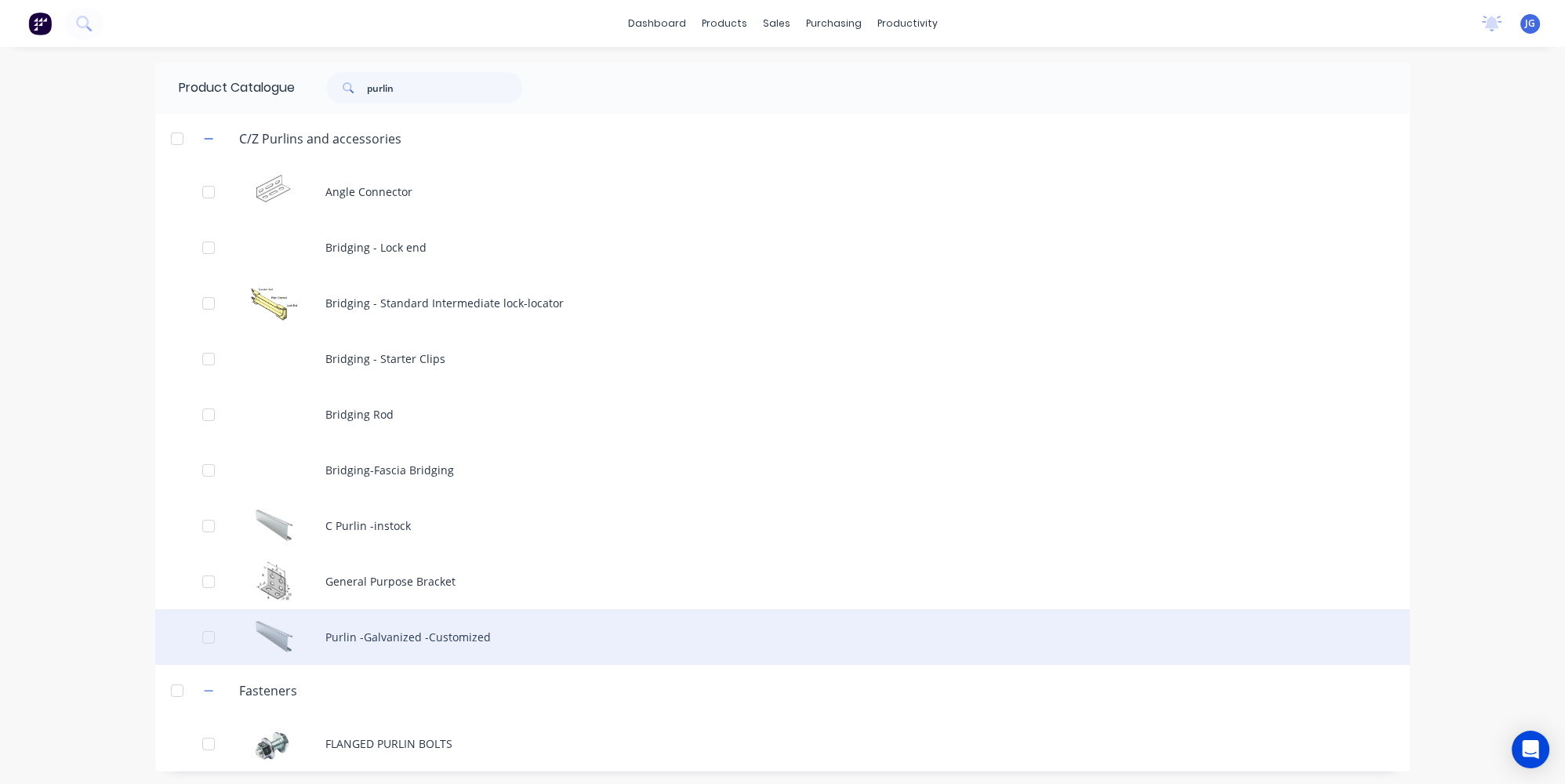
click at [375, 625] on div "Purlin -Galvanized -Customized" at bounding box center [782, 636] width 1254 height 56
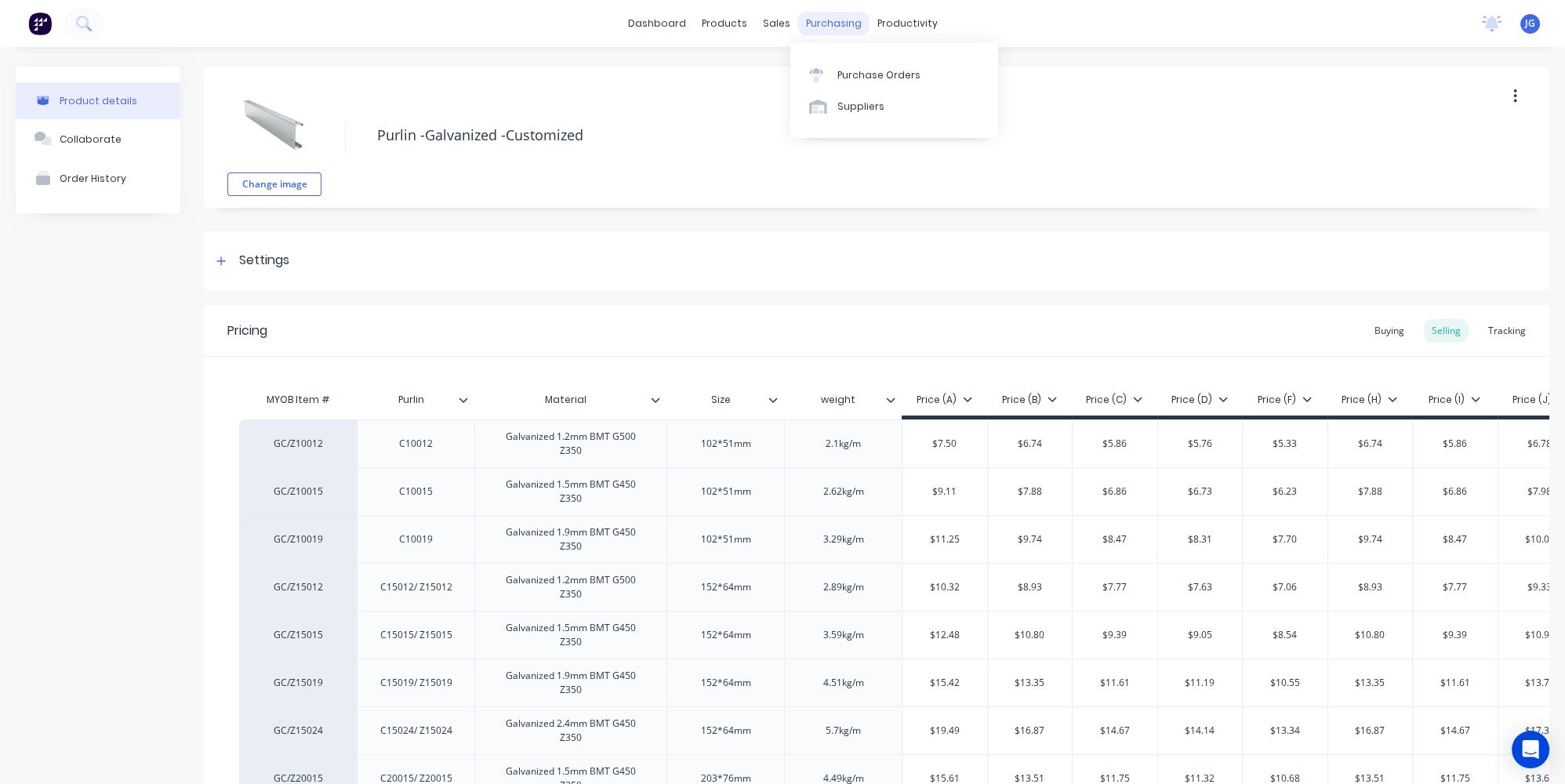
click at [829, 24] on div "purchasing" at bounding box center [833, 23] width 71 height 24
type textarea "x"
drag, startPoint x: 829, startPoint y: 79, endPoint x: 789, endPoint y: 71, distance: 40.8
click at [828, 79] on div at bounding box center [821, 75] width 24 height 14
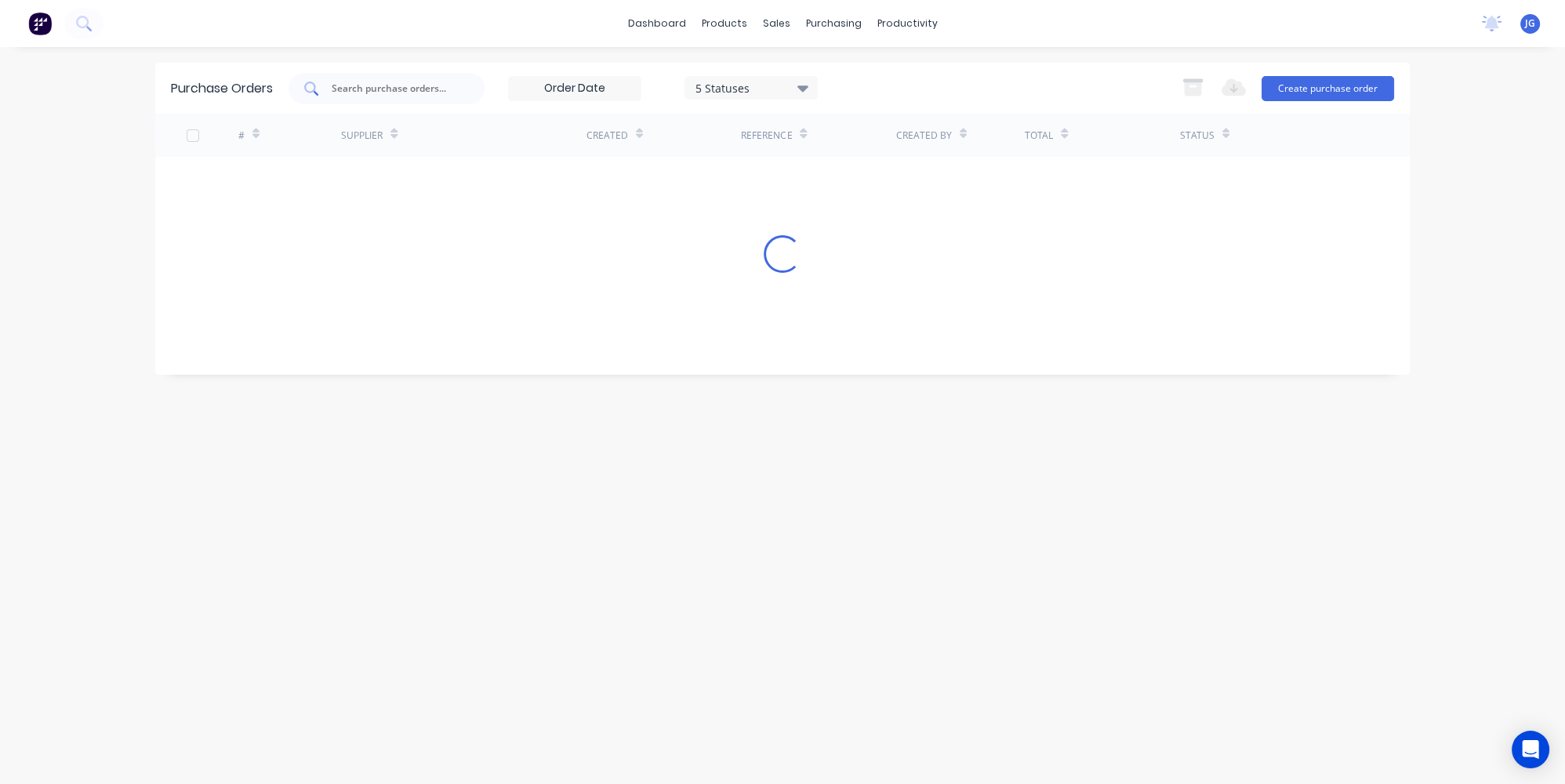
click at [347, 87] on input "text" at bounding box center [395, 88] width 130 height 15
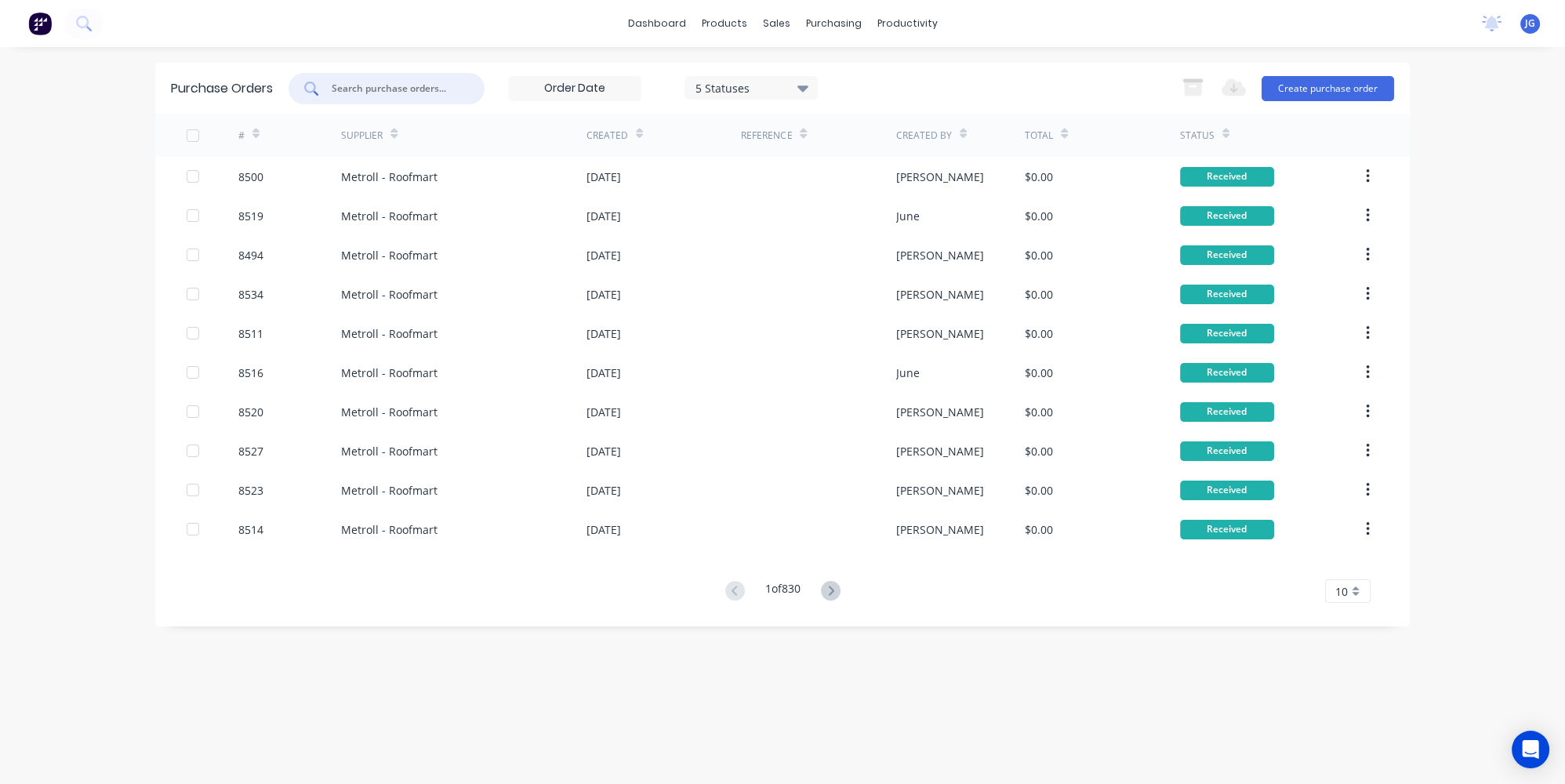
type input "8"
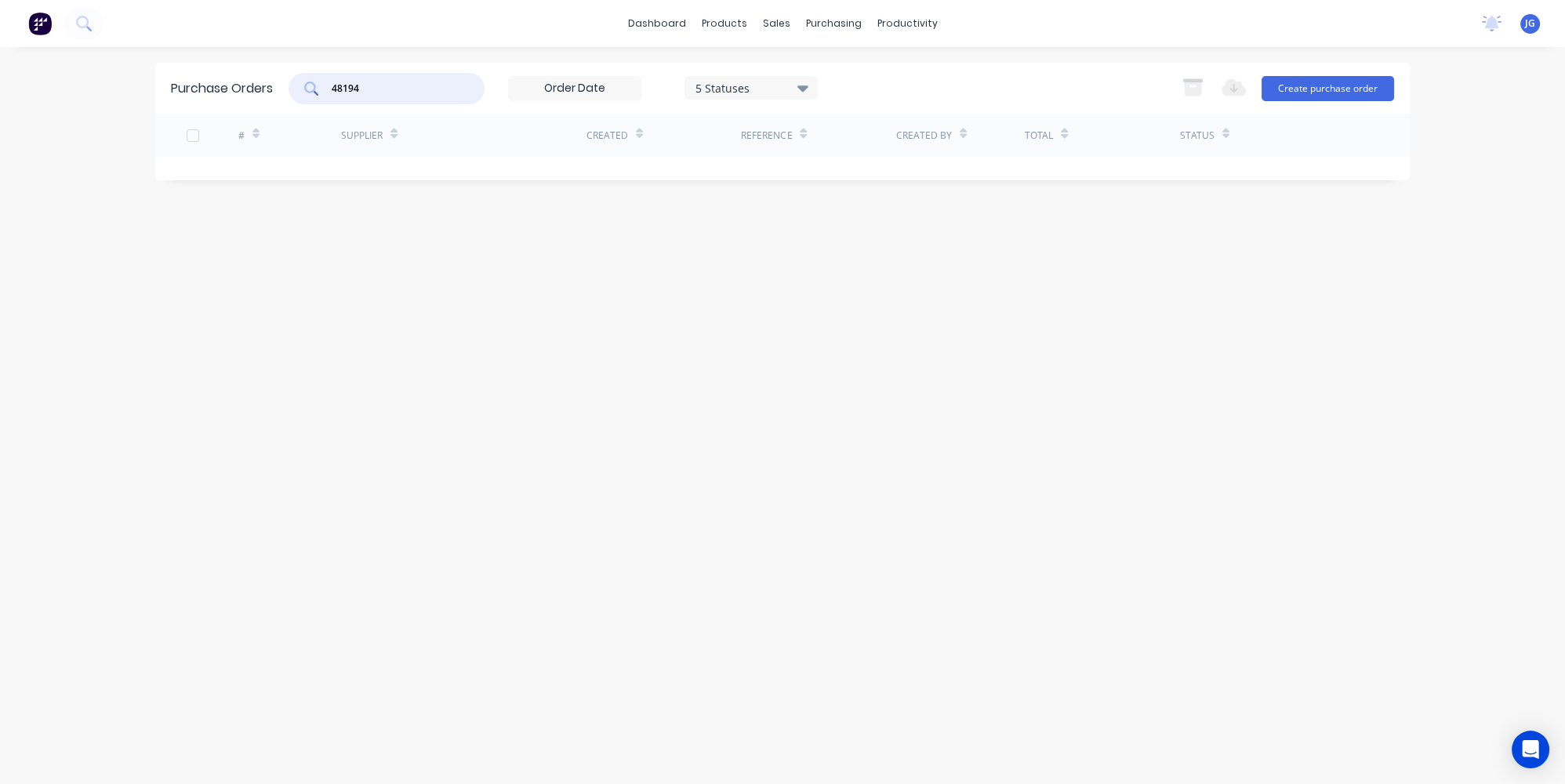
click at [346, 88] on input "48194" at bounding box center [395, 88] width 130 height 15
click at [318, 84] on icon at bounding box center [311, 88] width 14 height 14
click at [338, 88] on input "48194" at bounding box center [395, 88] width 130 height 15
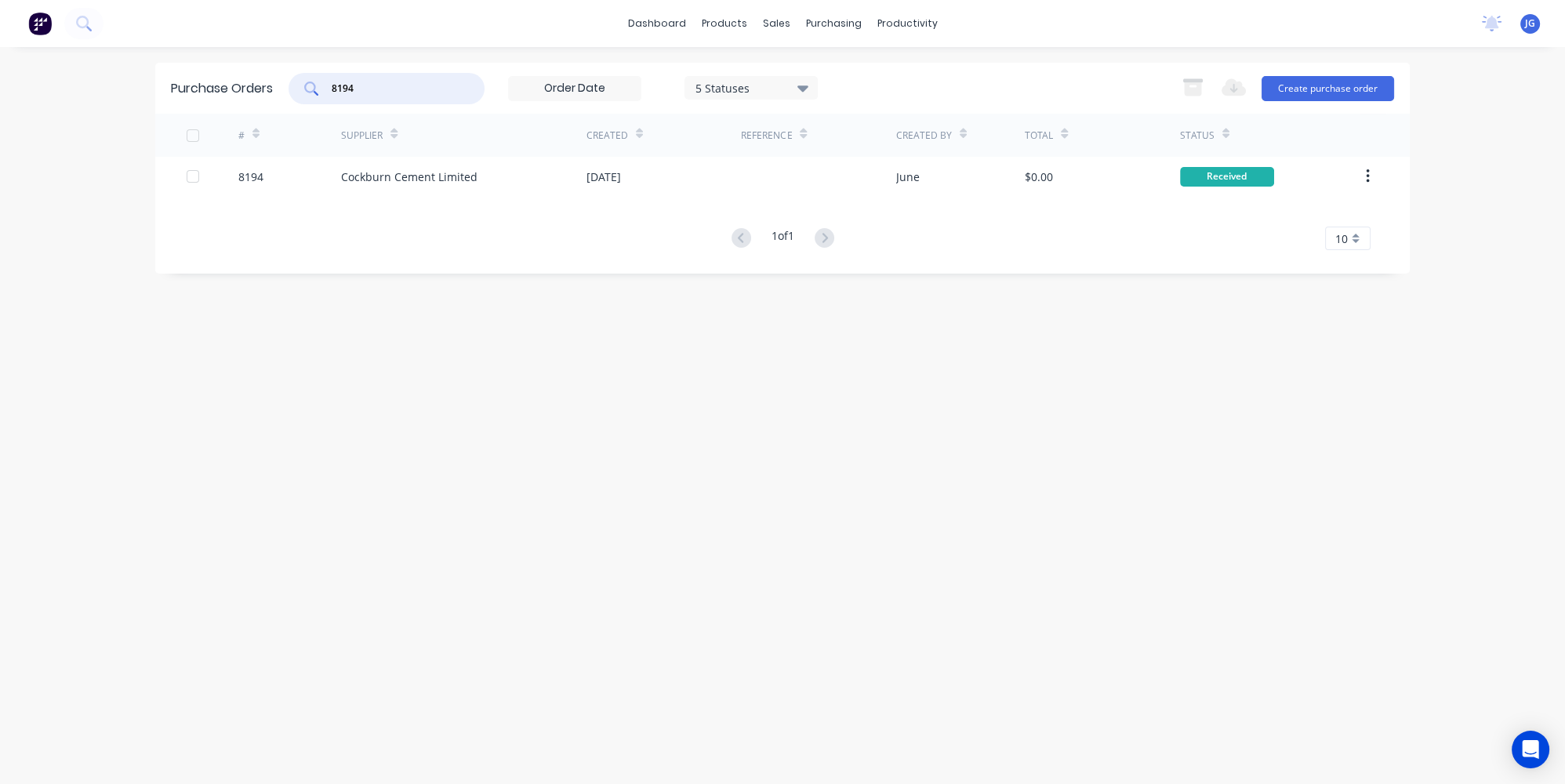
type input "48194"
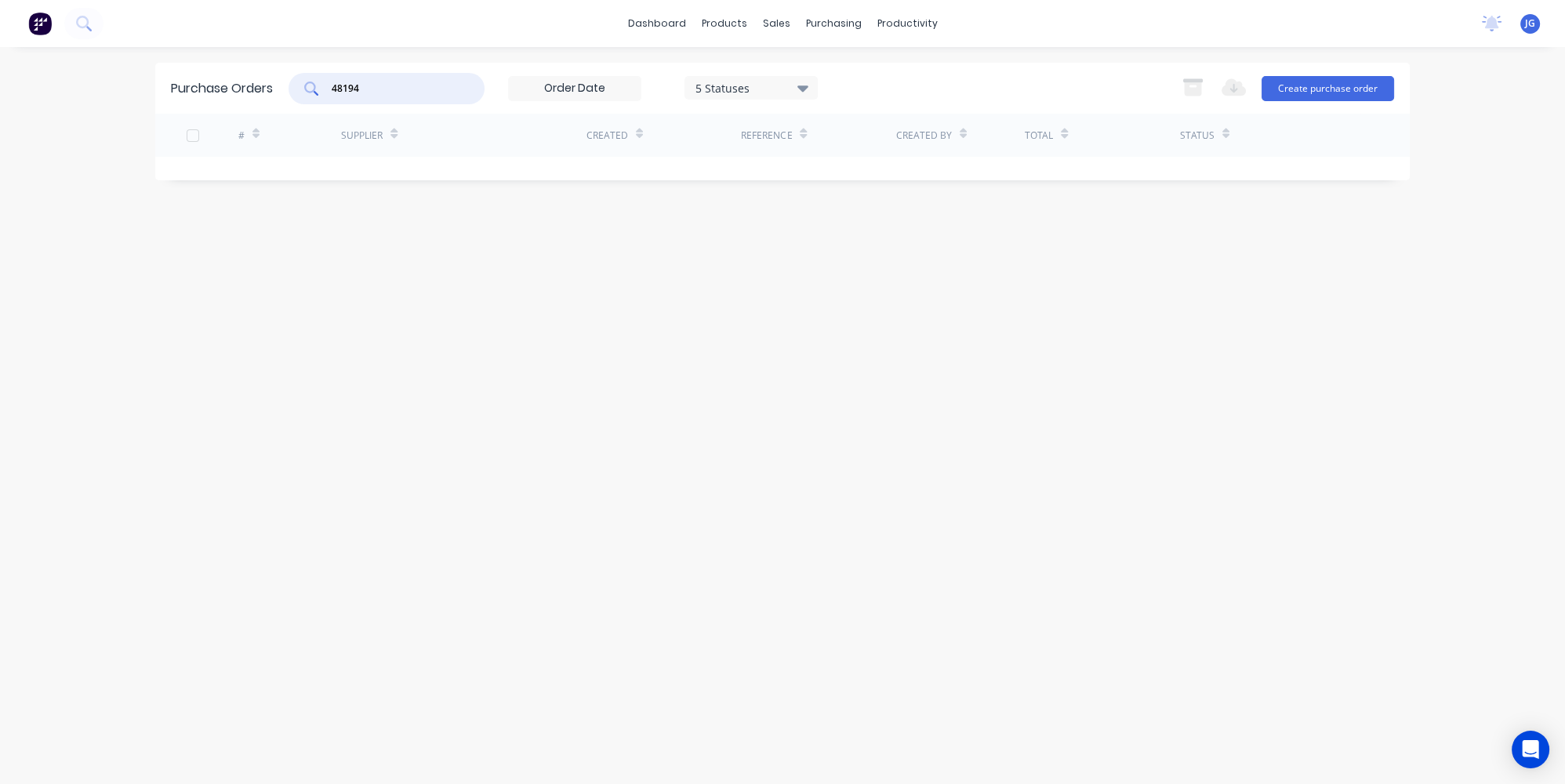
drag, startPoint x: 370, startPoint y: 91, endPoint x: 310, endPoint y: 88, distance: 60.1
click at [310, 88] on div "48194" at bounding box center [386, 88] width 196 height 32
click at [788, 74] on div at bounding box center [785, 75] width 24 height 14
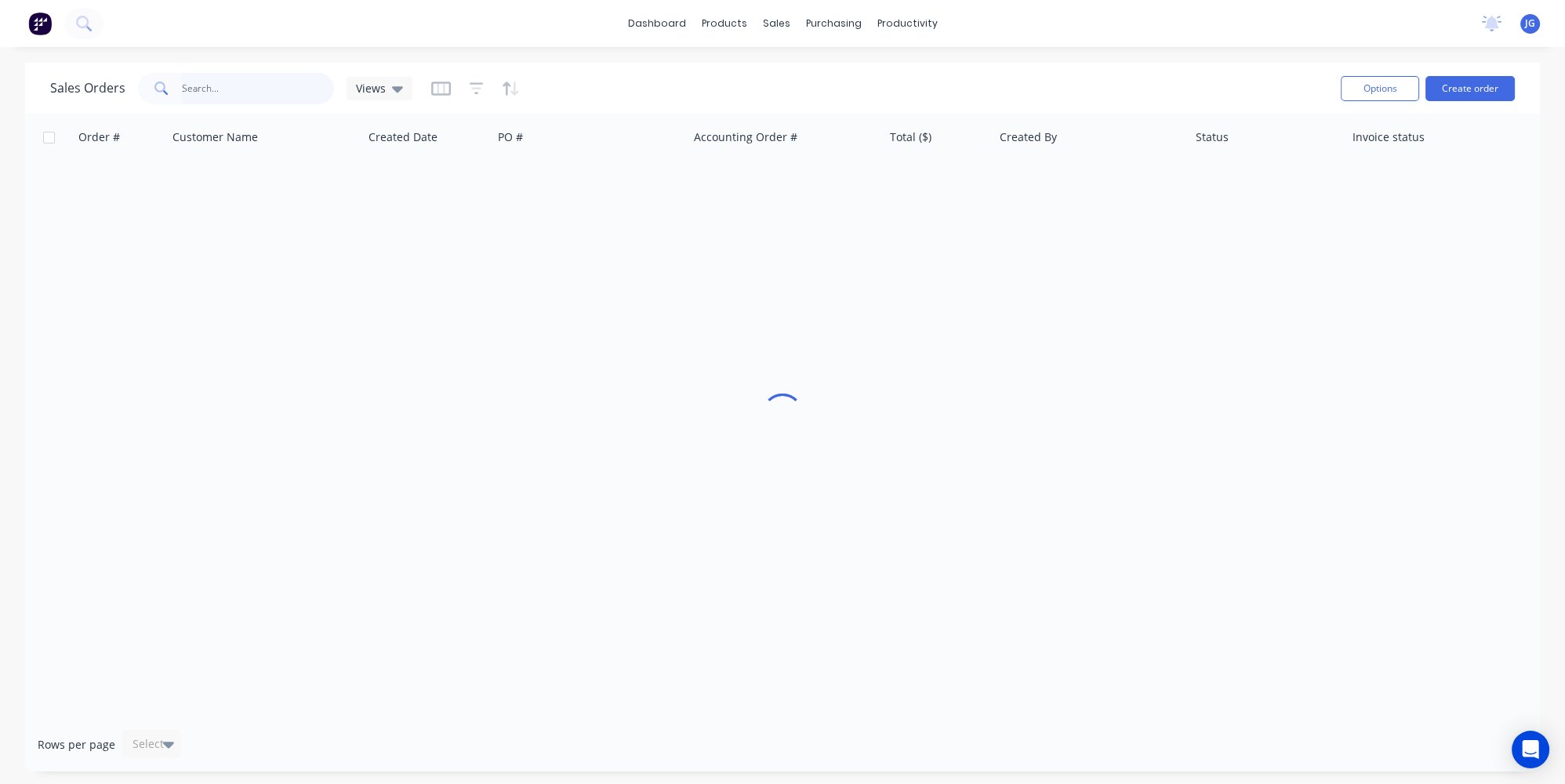
click at [300, 94] on input "text" at bounding box center [258, 88] width 152 height 32
paste input "48194"
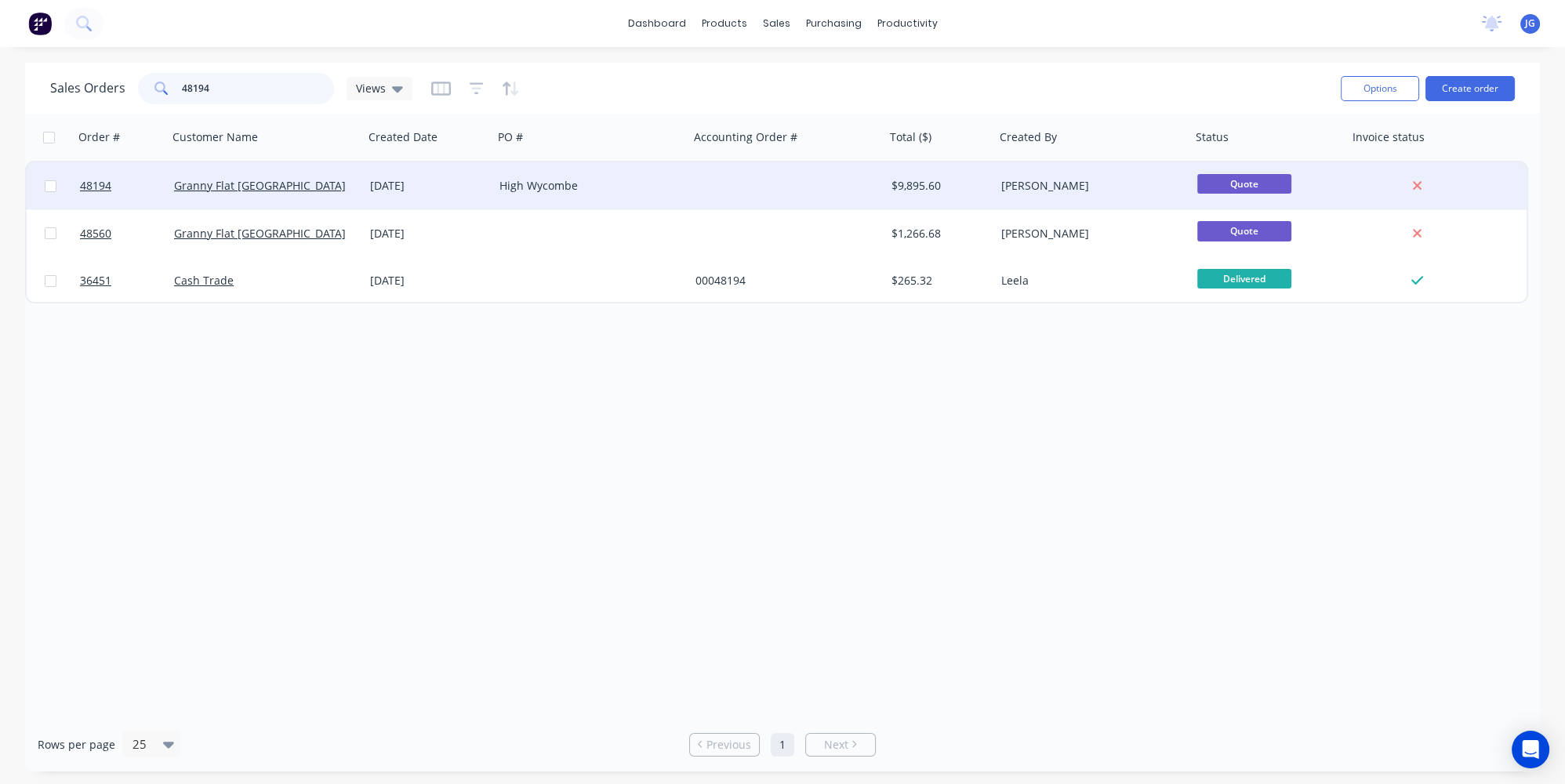
type input "48194"
click at [285, 174] on div "Granny Flat [GEOGRAPHIC_DATA]" at bounding box center [266, 185] width 196 height 47
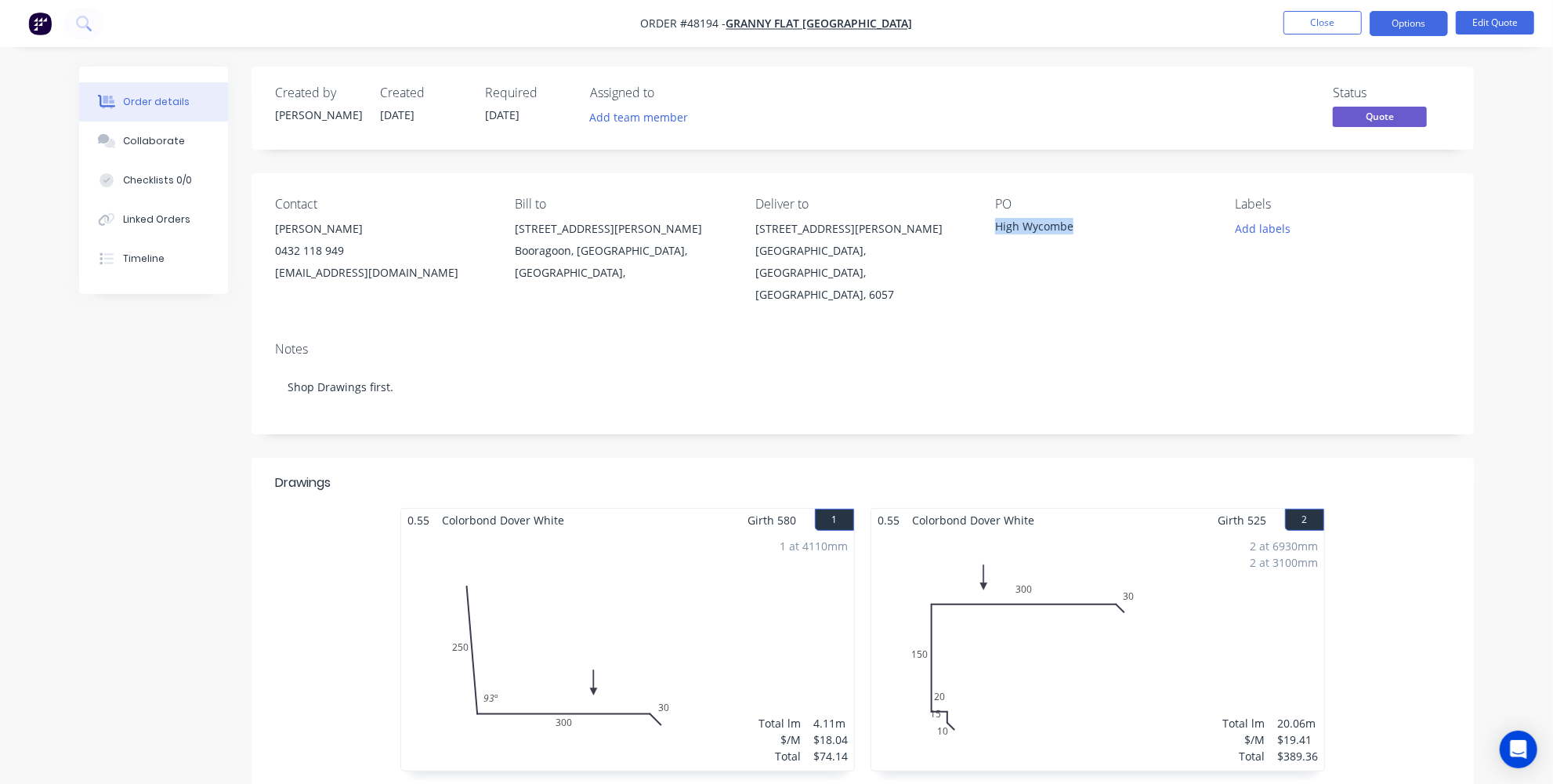
drag, startPoint x: 1098, startPoint y: 230, endPoint x: 994, endPoint y: 223, distance: 104.2
click at [994, 223] on div "Contact Kiran Shanker 0432 118 949 kiran@grannyflatswa.com Bill to 92 McCoy st …" at bounding box center [862, 251] width 1222 height 156
copy div "High Wycombe"
click at [1485, 20] on button "Edit Quote" at bounding box center [1495, 22] width 79 height 24
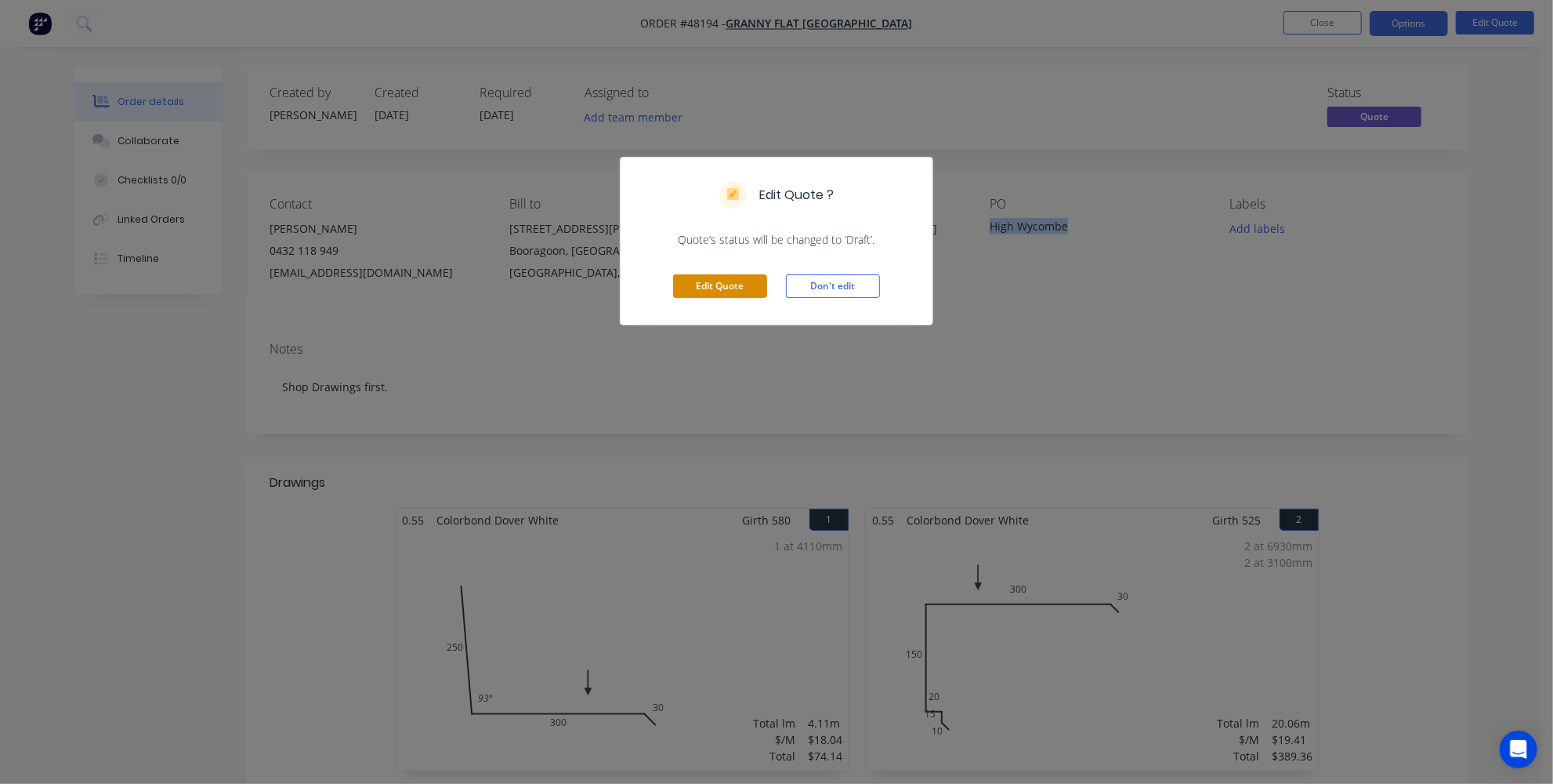
click at [728, 290] on button "Edit Quote" at bounding box center [720, 286] width 94 height 24
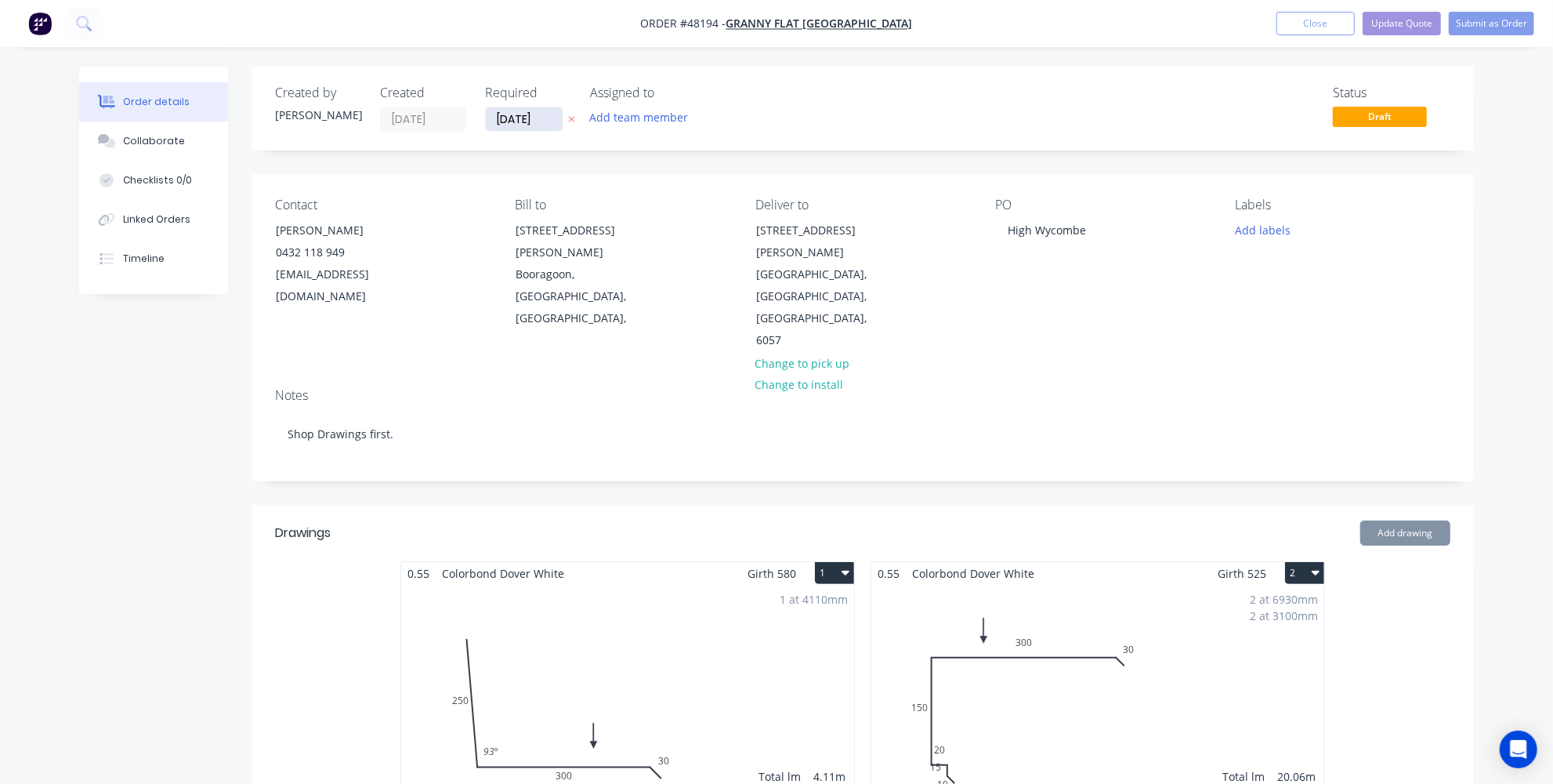
click at [509, 115] on input "26/08/25" at bounding box center [524, 119] width 77 height 24
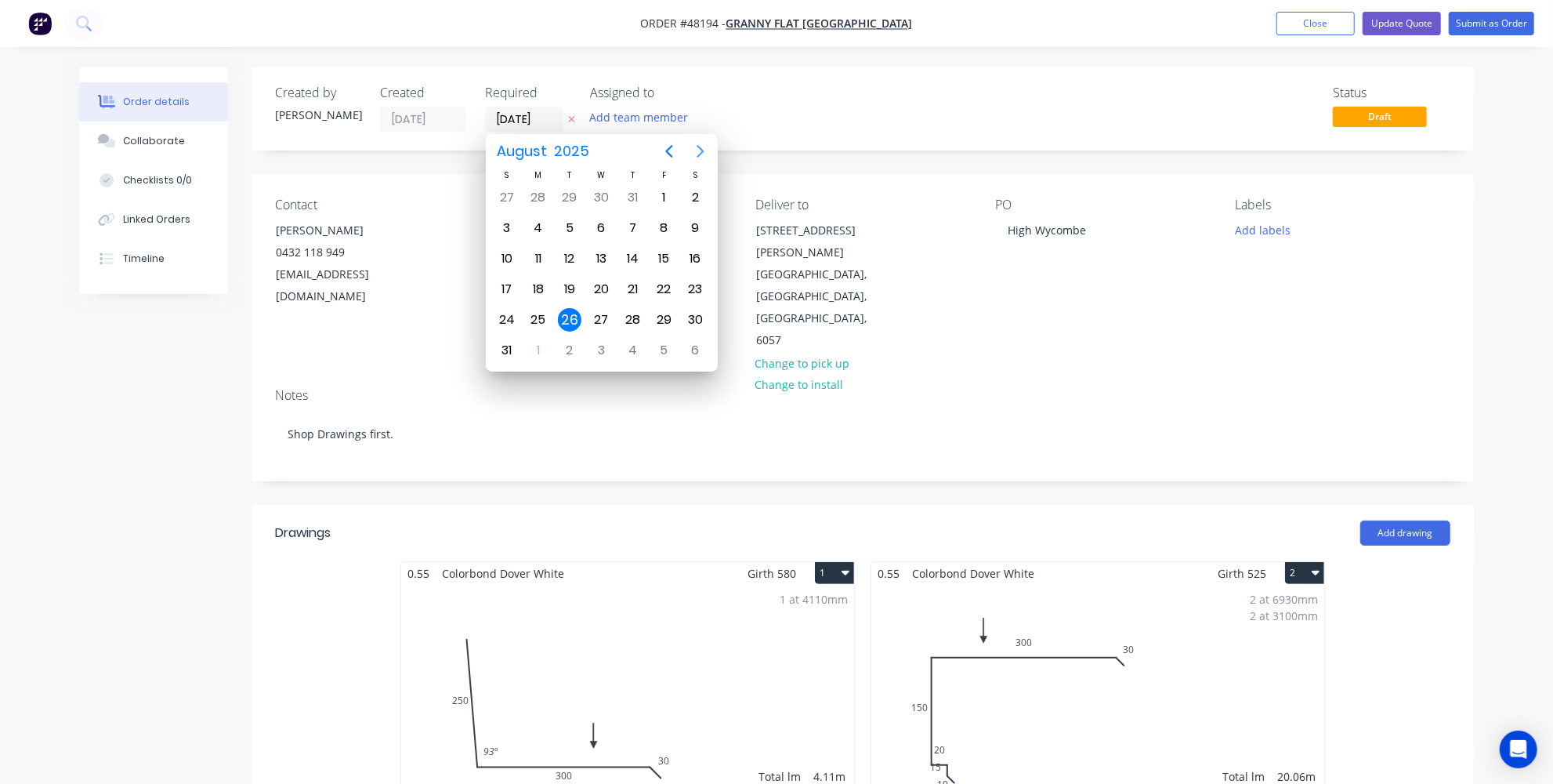
click at [705, 145] on icon "Next page" at bounding box center [701, 151] width 19 height 19
click at [598, 219] on div "10" at bounding box center [601, 228] width 24 height 24
type input "10/09/25"
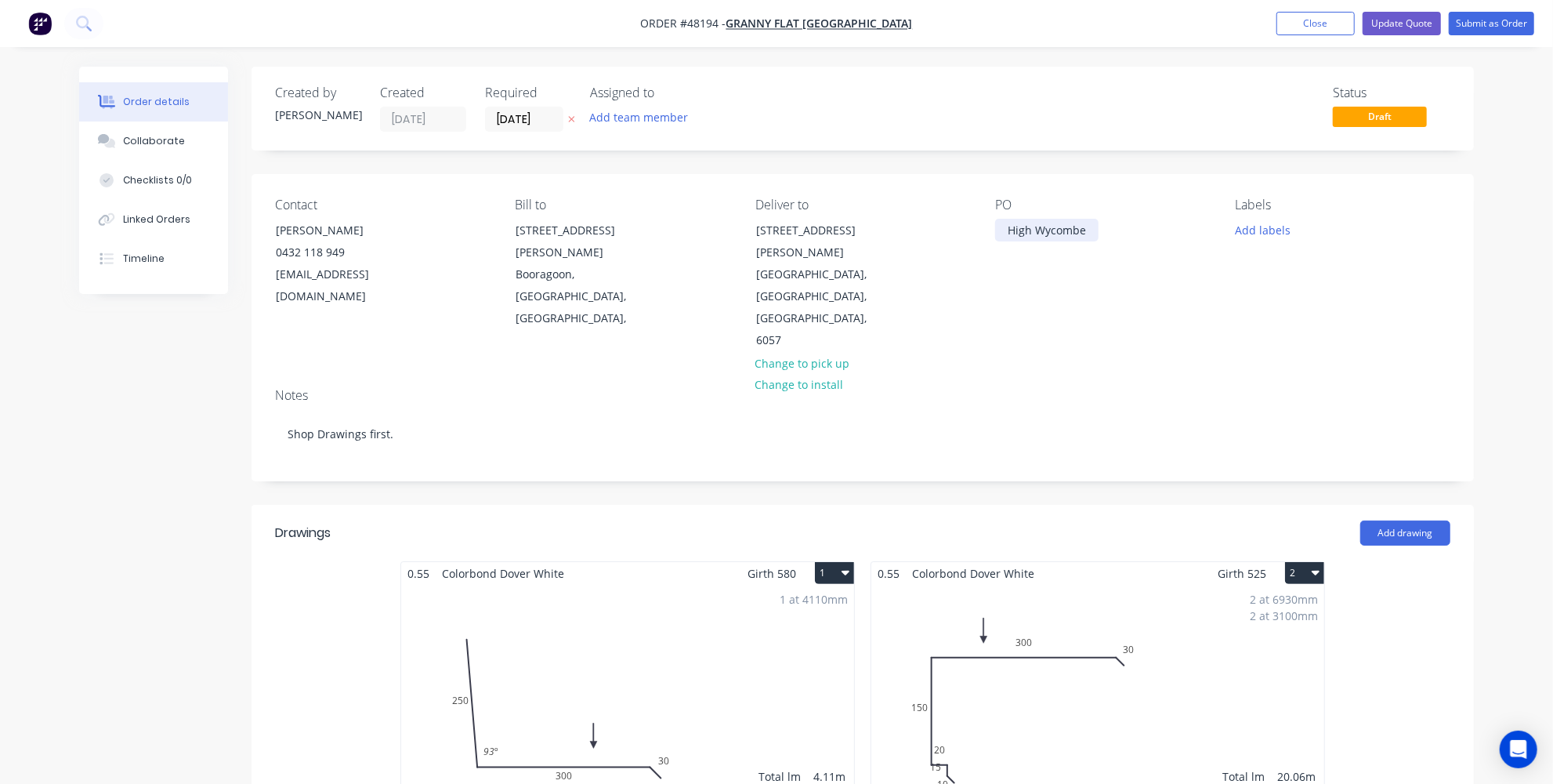
click at [1008, 229] on div "High Wycombe" at bounding box center [1047, 230] width 104 height 23
paste div
click at [1507, 20] on button "Submit as Order" at bounding box center [1492, 23] width 85 height 24
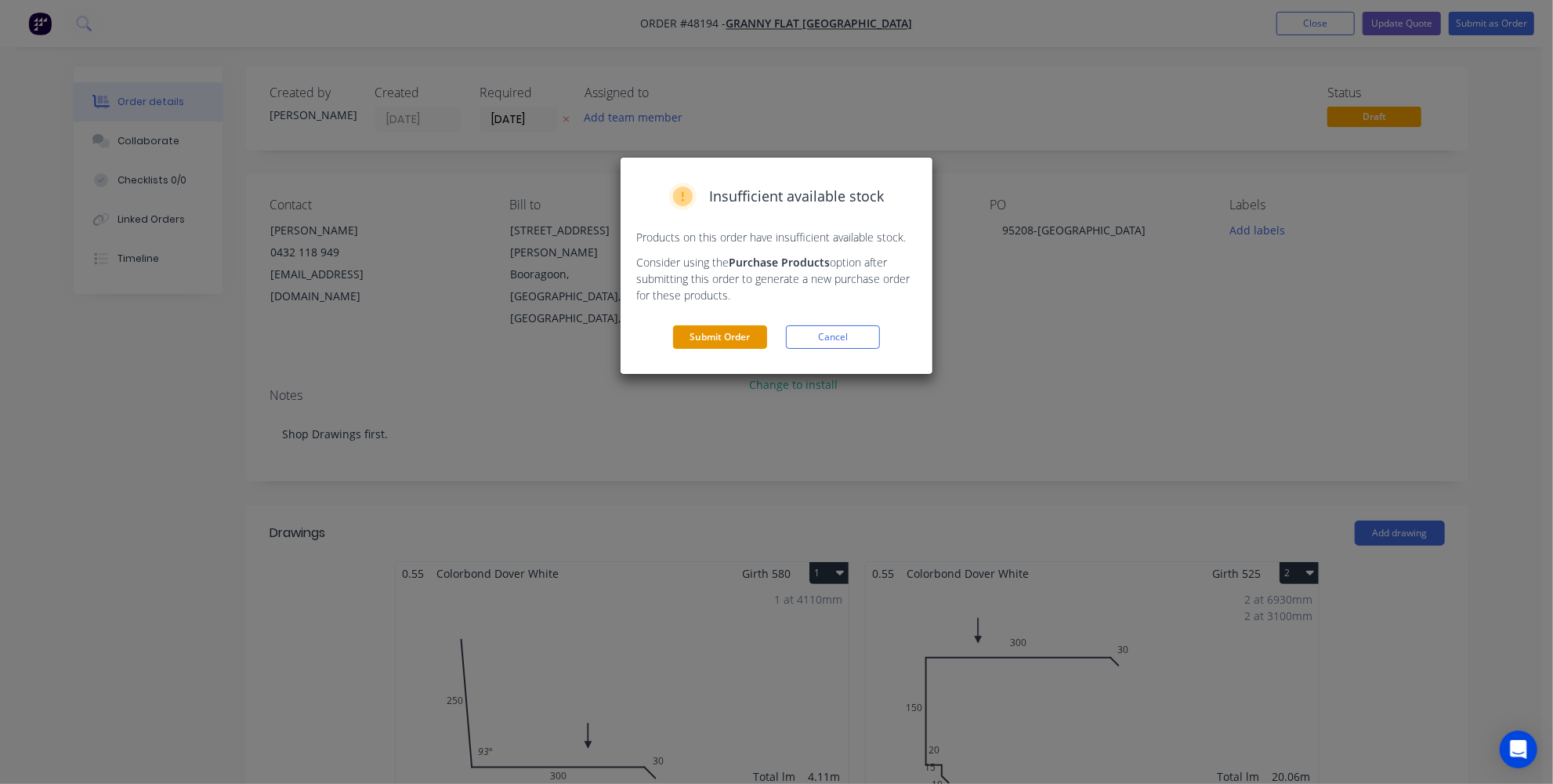
click at [698, 337] on button "Submit Order" at bounding box center [720, 336] width 94 height 24
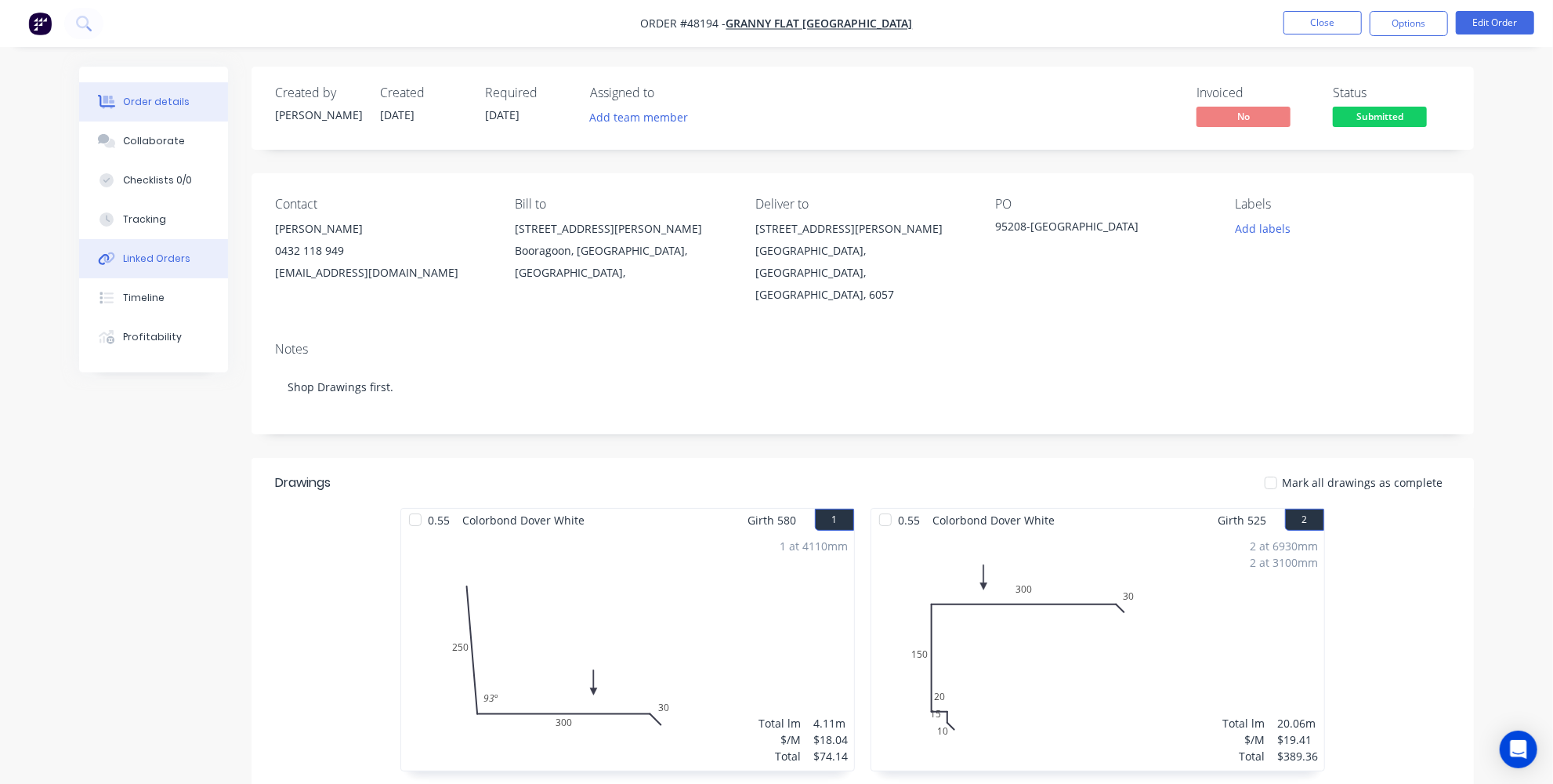
click at [172, 260] on div "Linked Orders" at bounding box center [156, 258] width 67 height 14
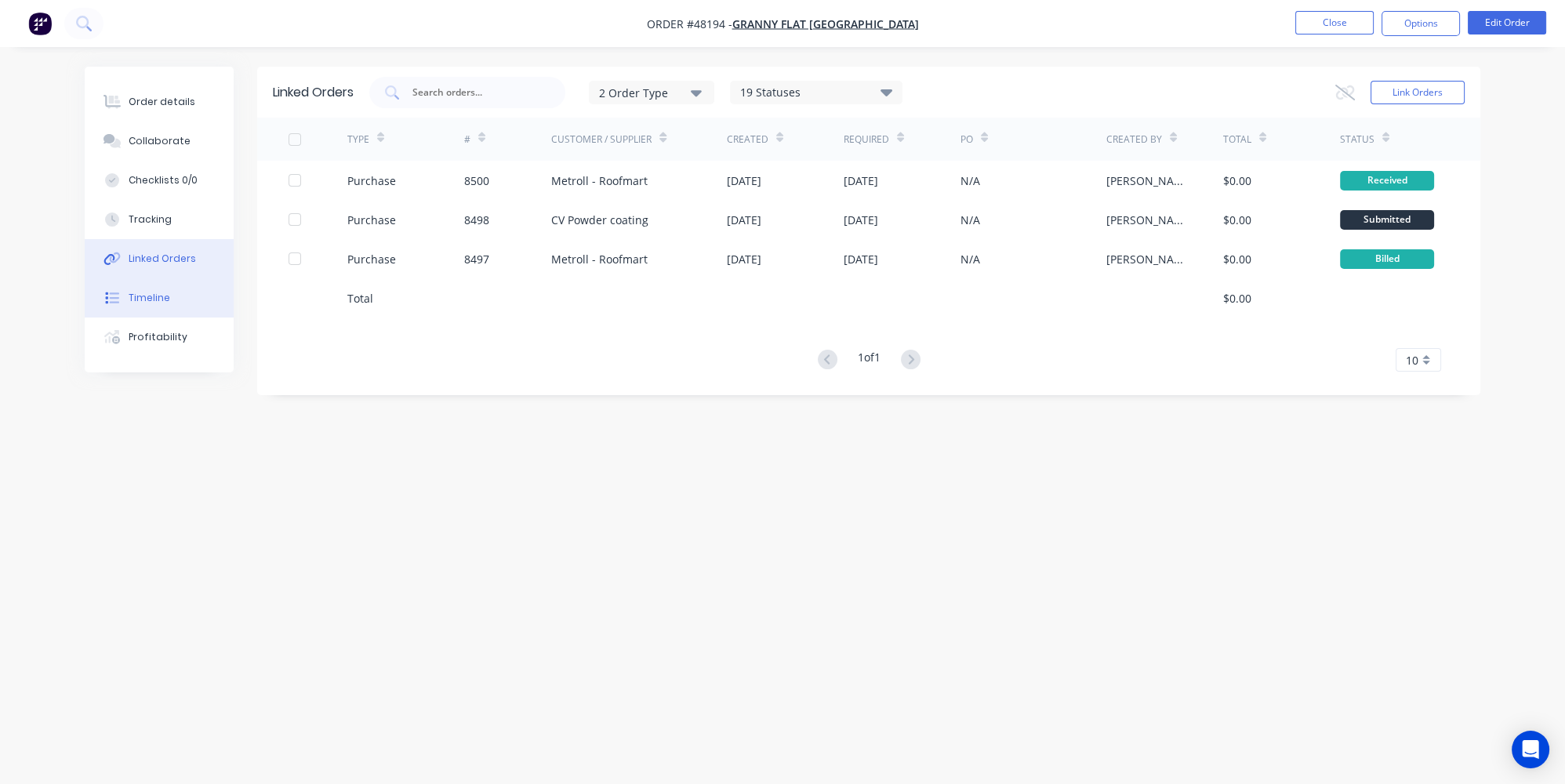
click at [122, 293] on div at bounding box center [112, 297] width 24 height 14
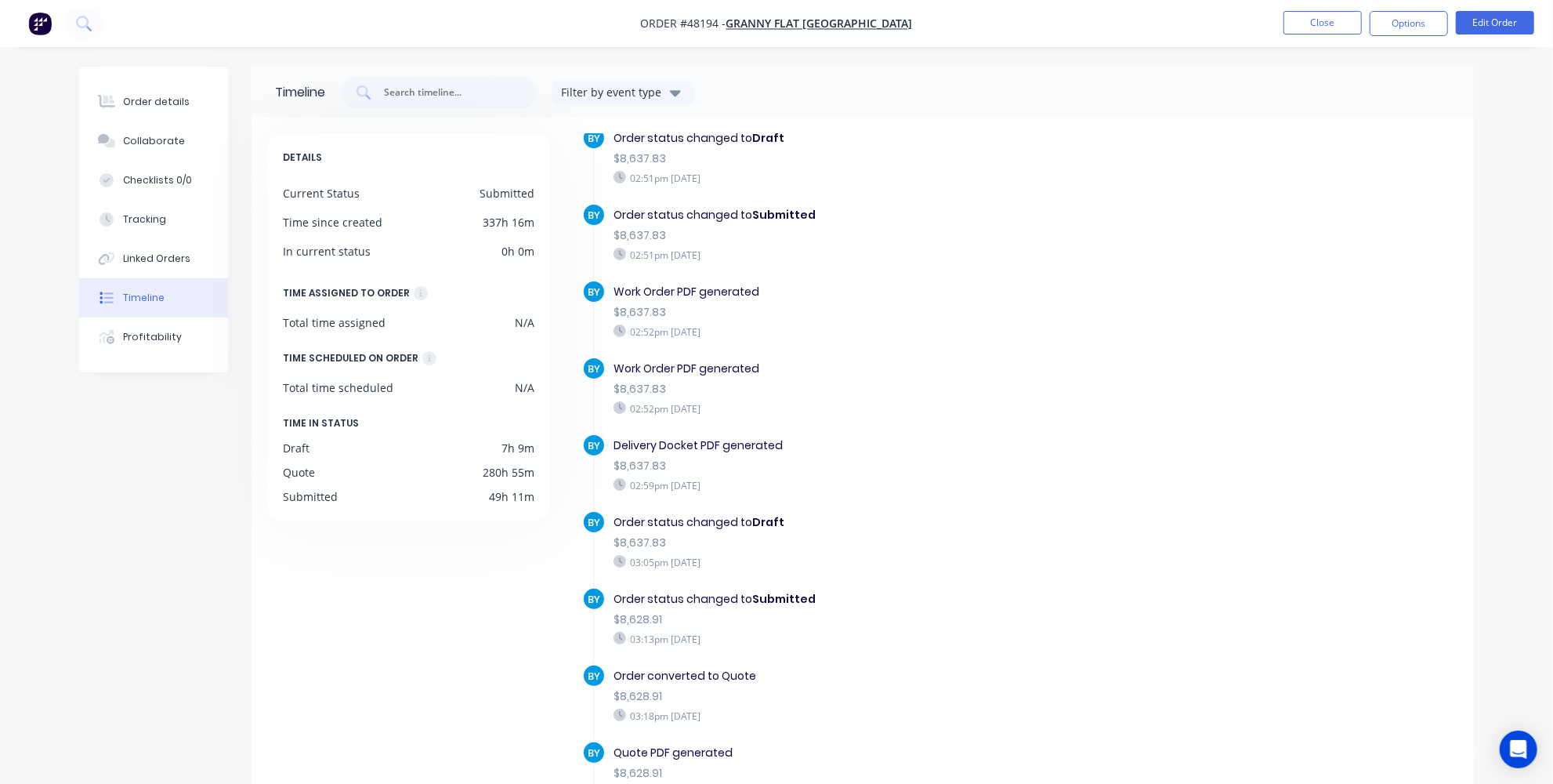
scroll to position [997, 0]
click at [131, 220] on div "Tracking" at bounding box center [144, 219] width 43 height 14
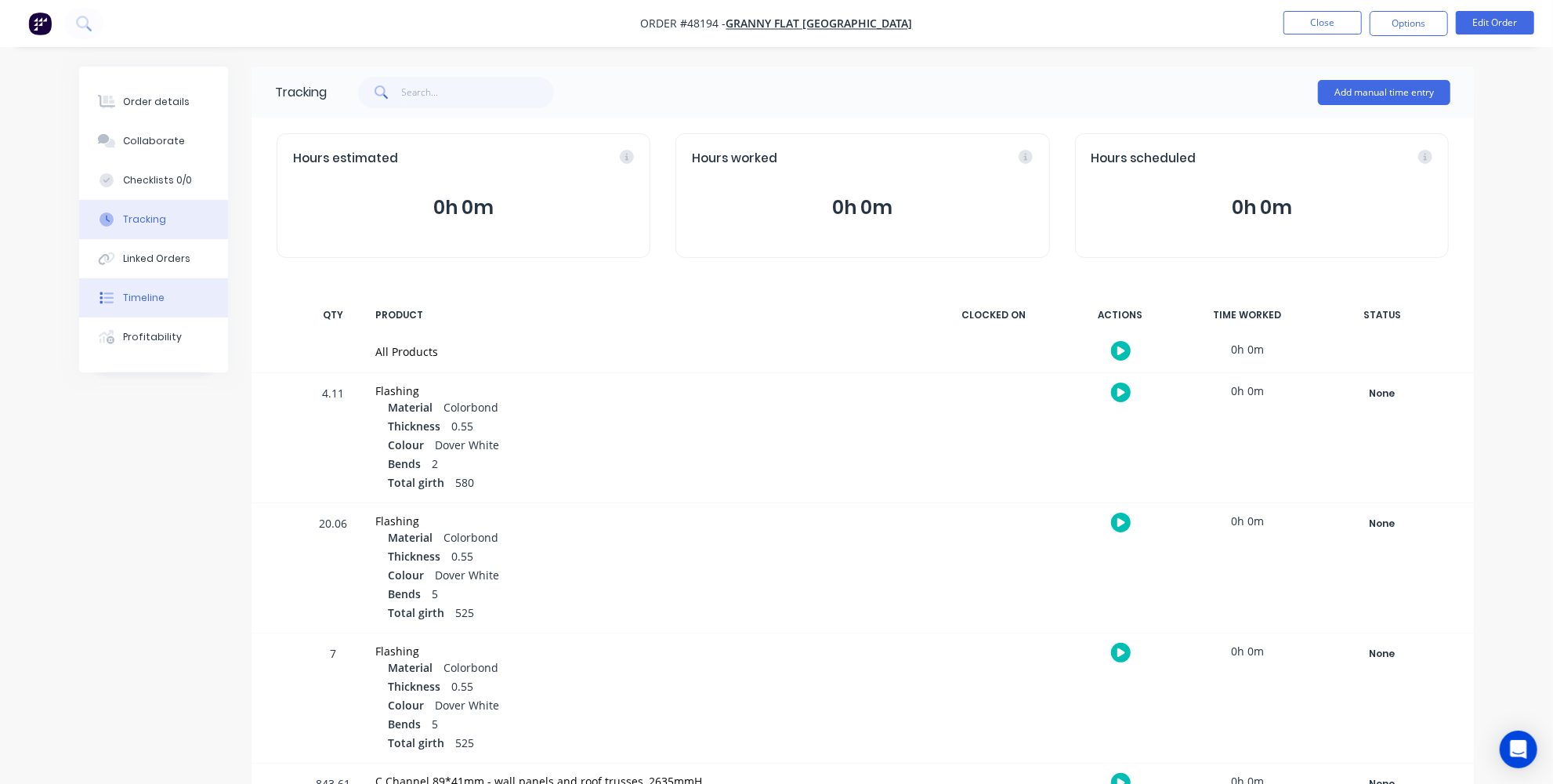
click at [153, 295] on div "Timeline" at bounding box center [143, 297] width 41 height 14
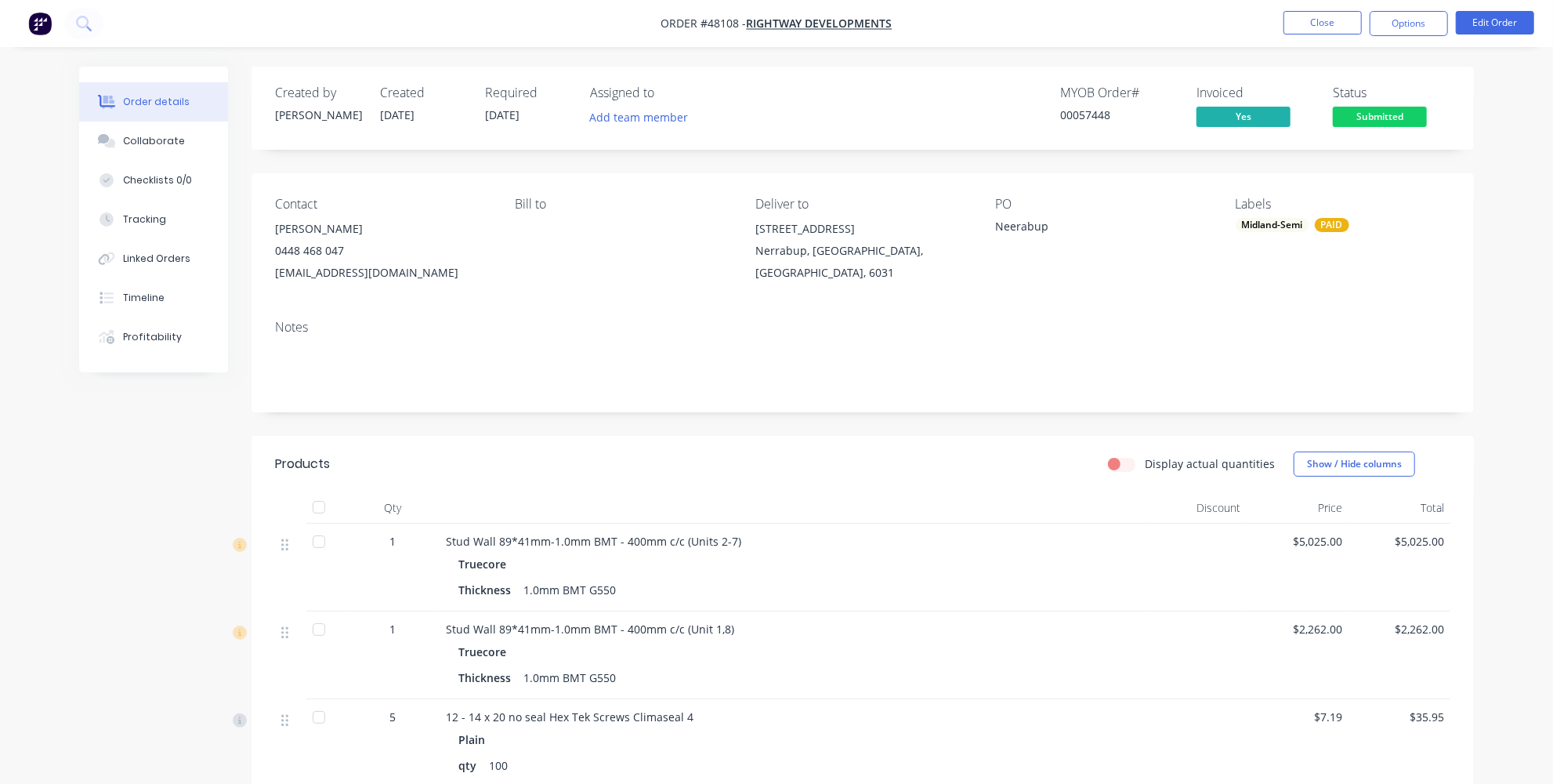
click at [42, 25] on img "button" at bounding box center [39, 23] width 24 height 24
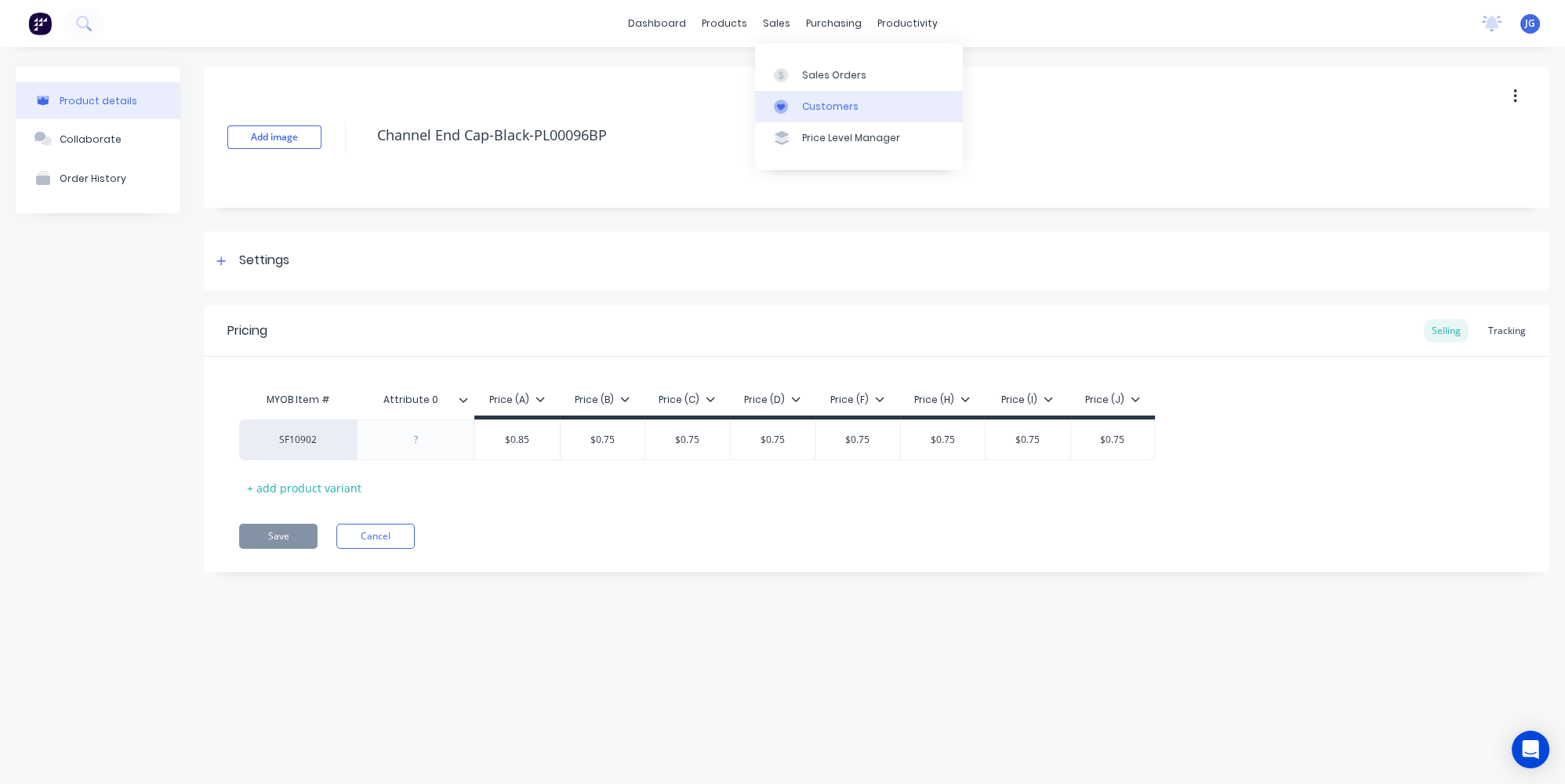
click at [795, 112] on div at bounding box center [785, 106] width 24 height 14
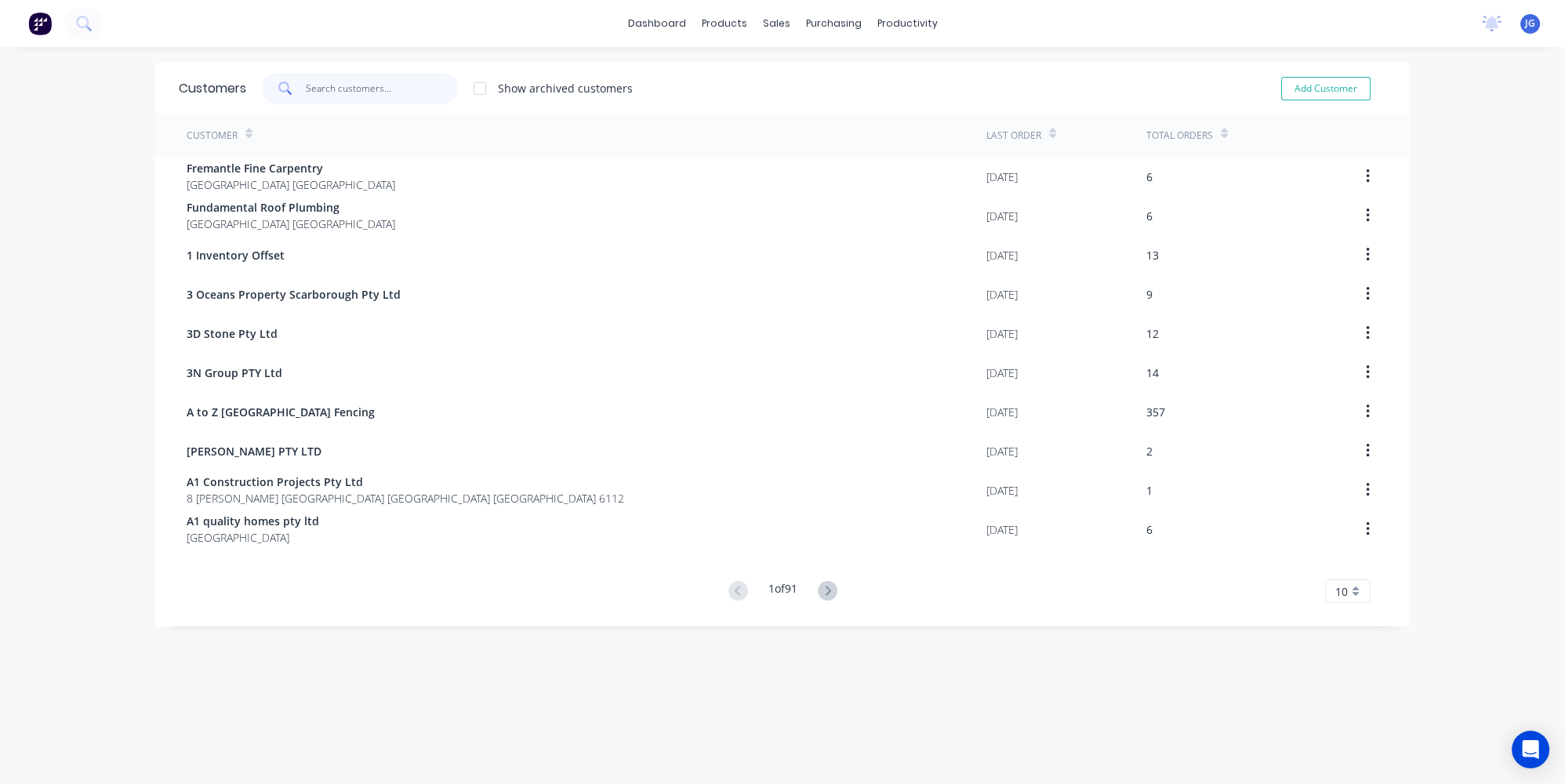
click at [370, 81] on input "text" at bounding box center [382, 88] width 152 height 32
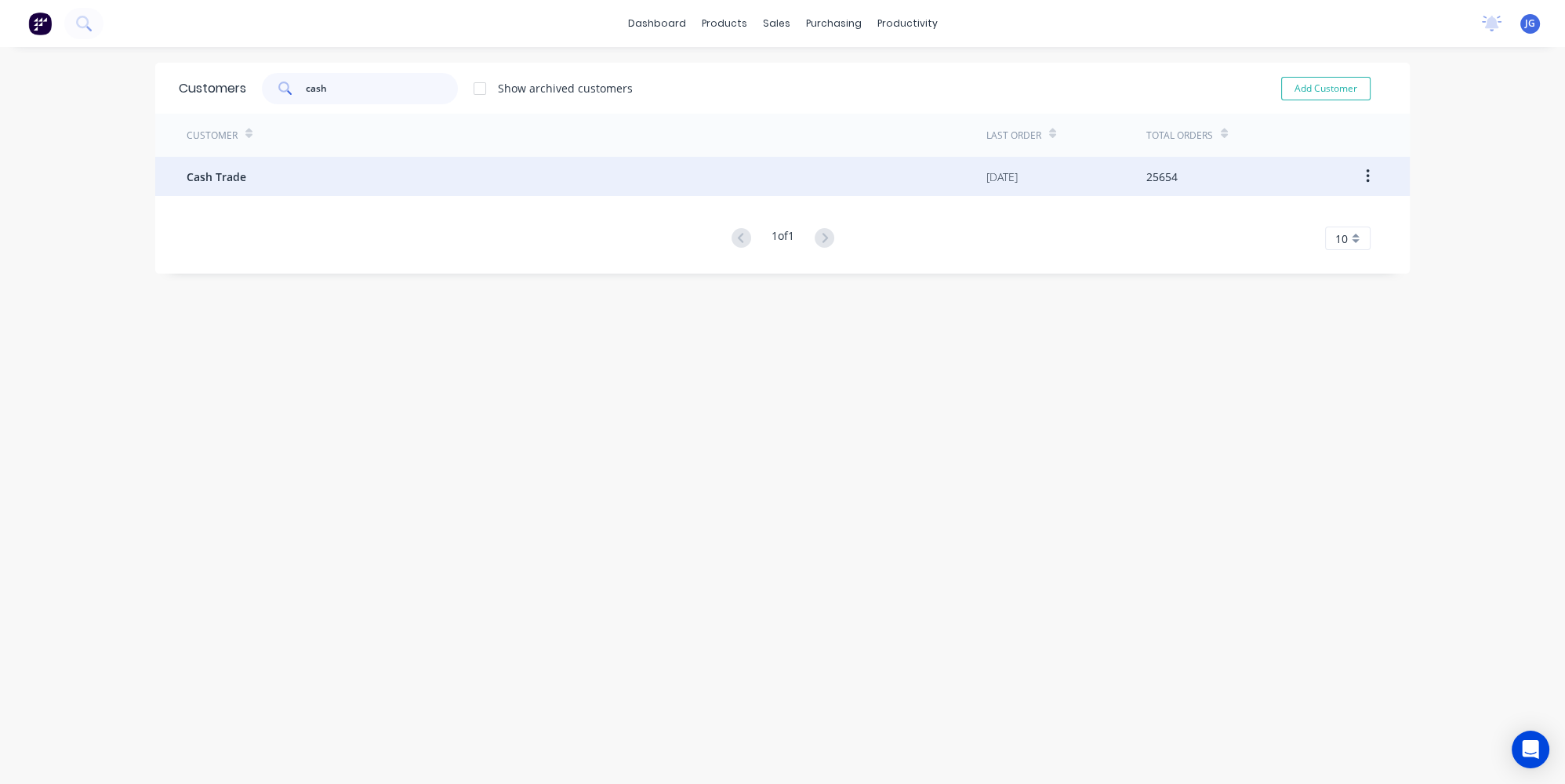
type input "cash"
click at [269, 176] on div "Cash Trade" at bounding box center [587, 176] width 800 height 39
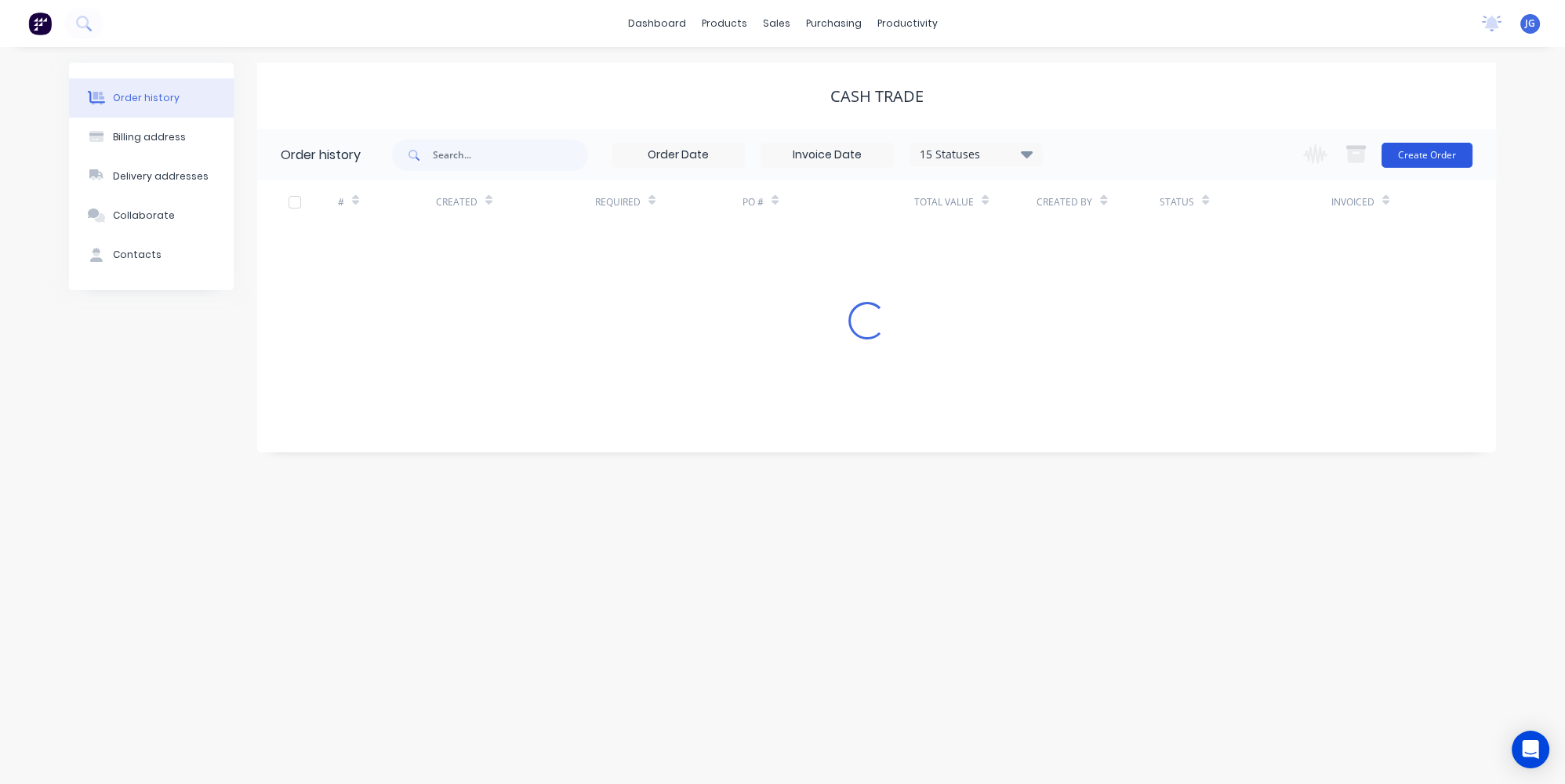
click at [1408, 157] on button "Create Order" at bounding box center [1427, 155] width 91 height 25
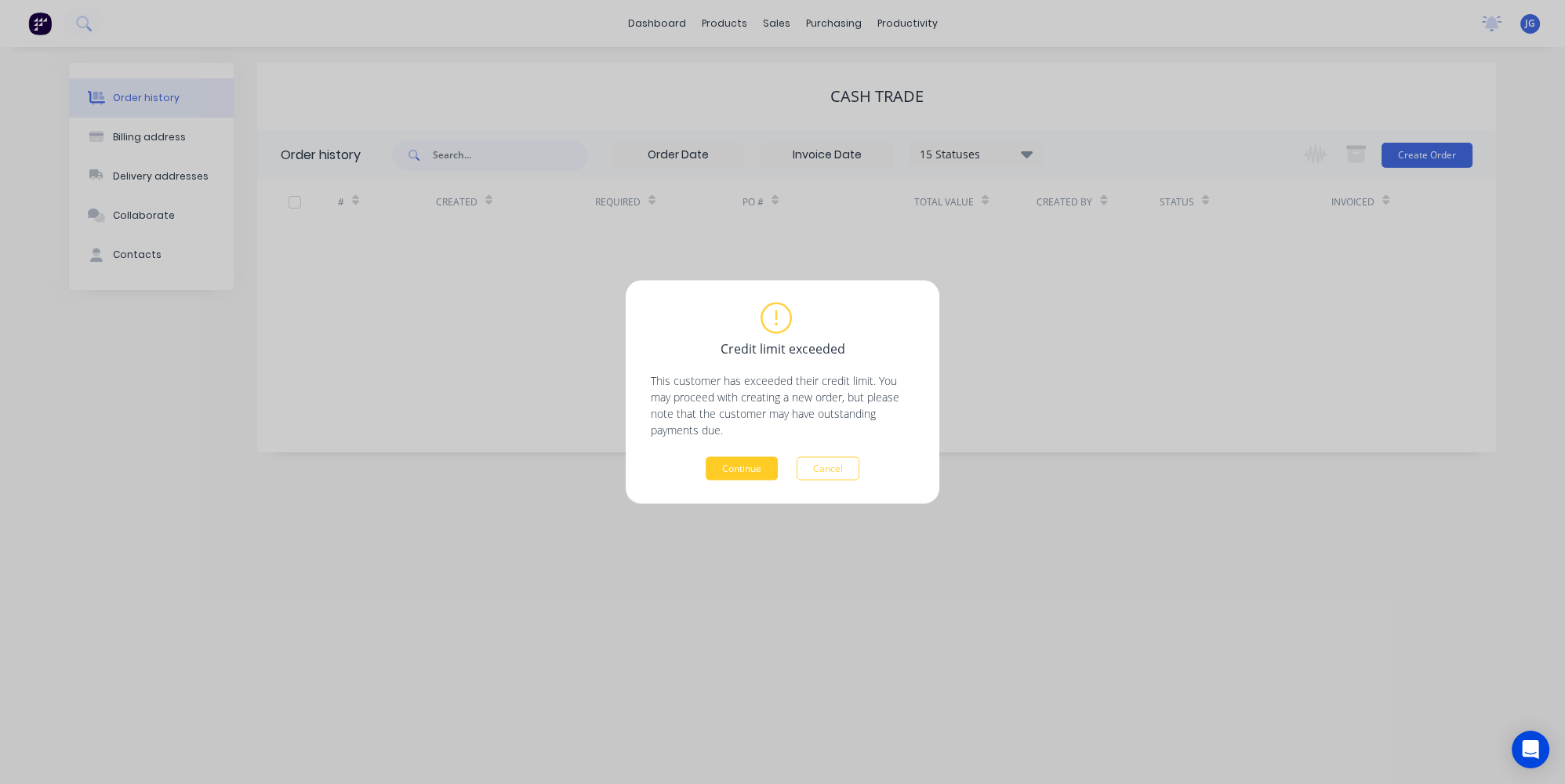
click at [757, 469] on button "Continue" at bounding box center [741, 469] width 72 height 24
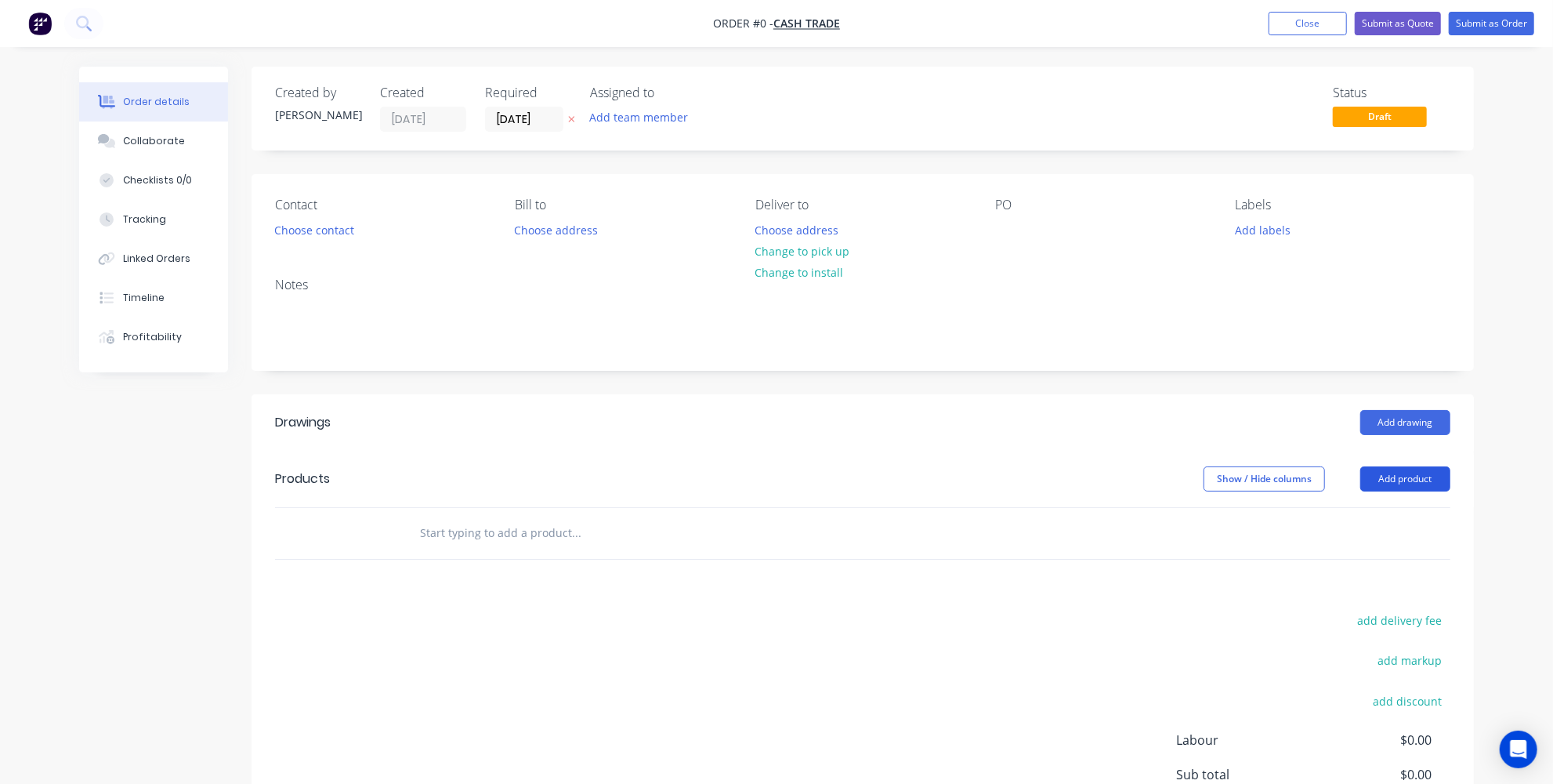
click at [1426, 477] on button "Add product" at bounding box center [1405, 478] width 90 height 25
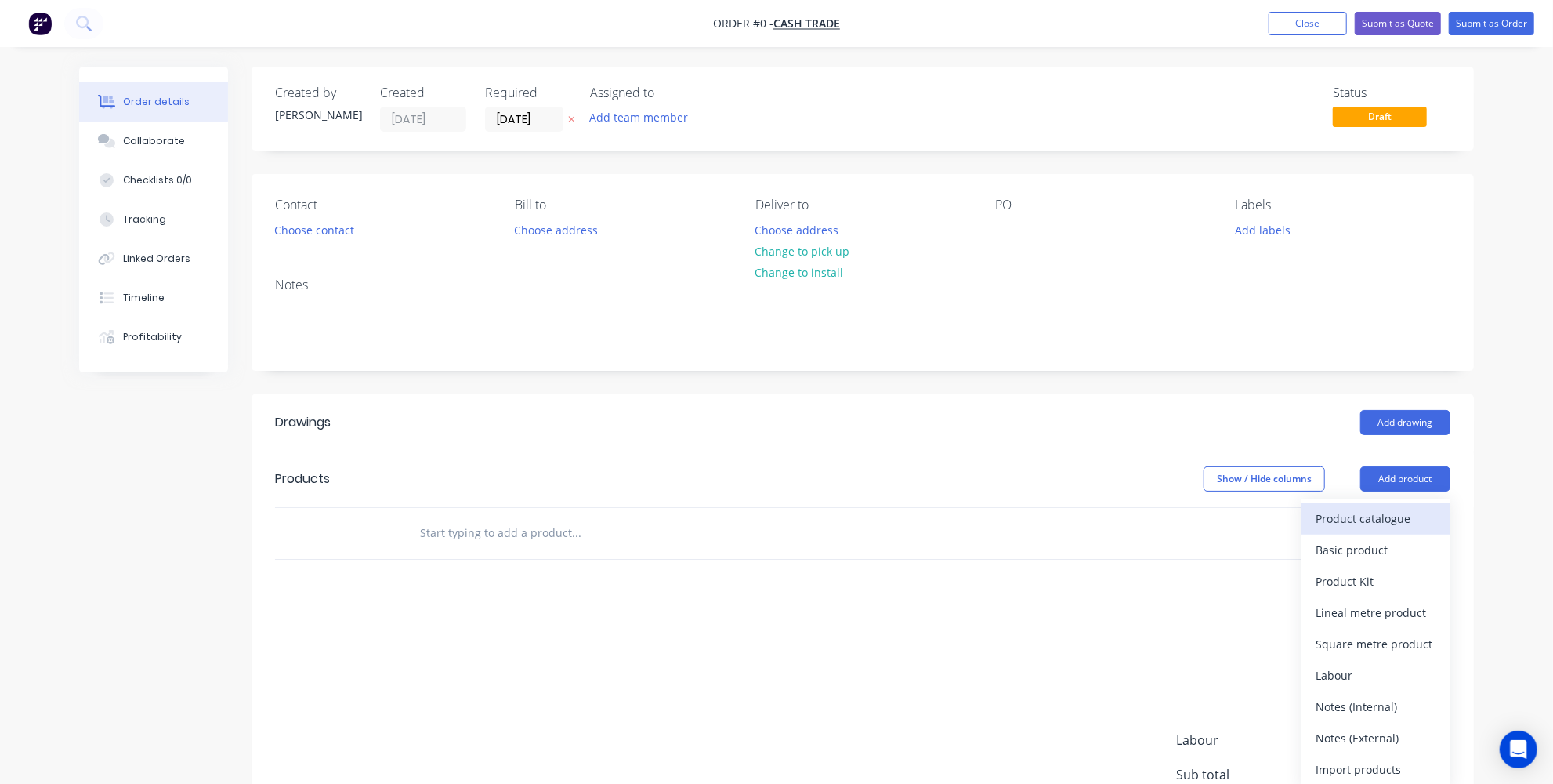
click at [1380, 514] on div "Product catalogue" at bounding box center [1377, 519] width 121 height 23
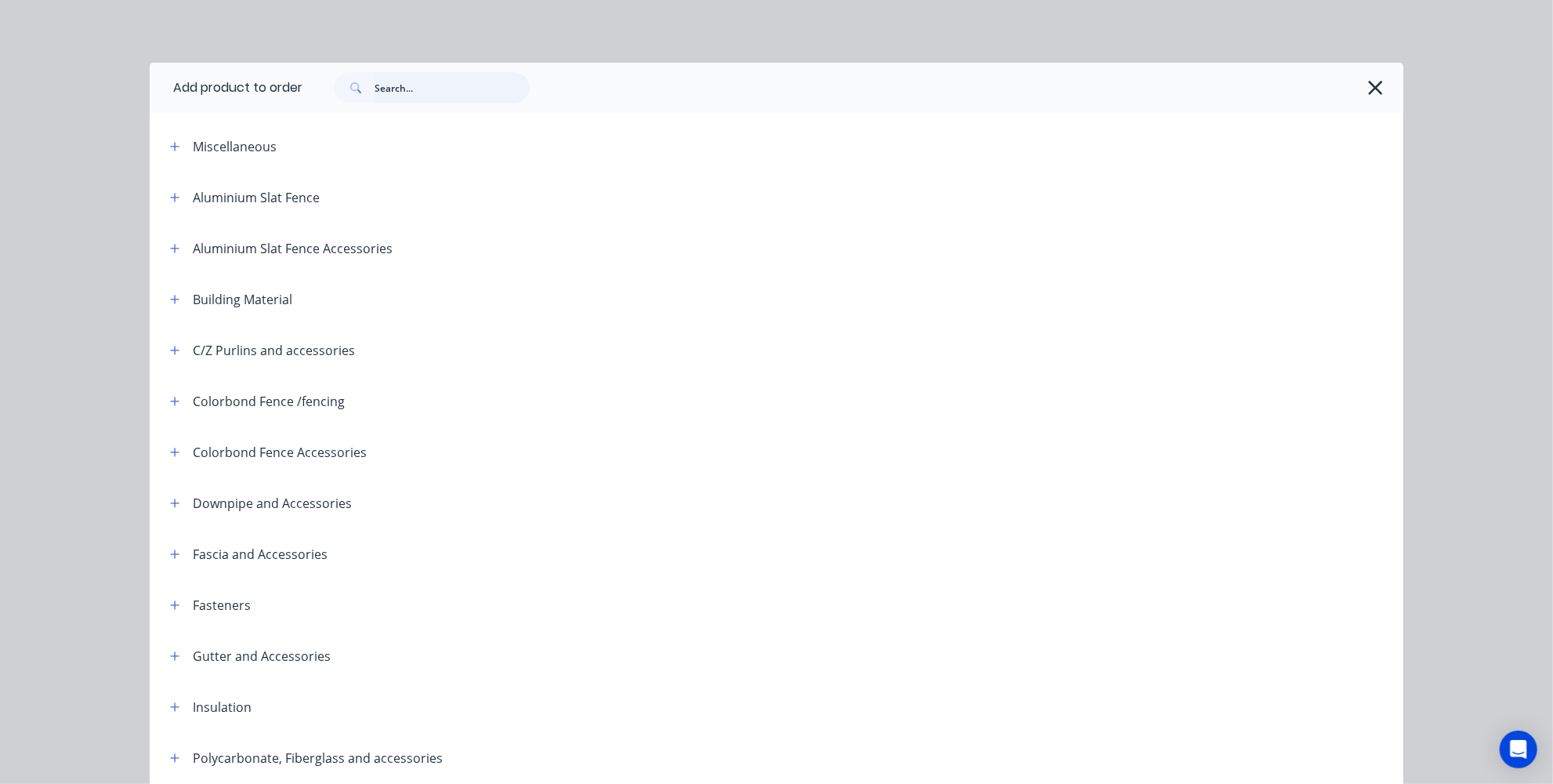
click at [406, 77] on input "text" at bounding box center [452, 87] width 155 height 32
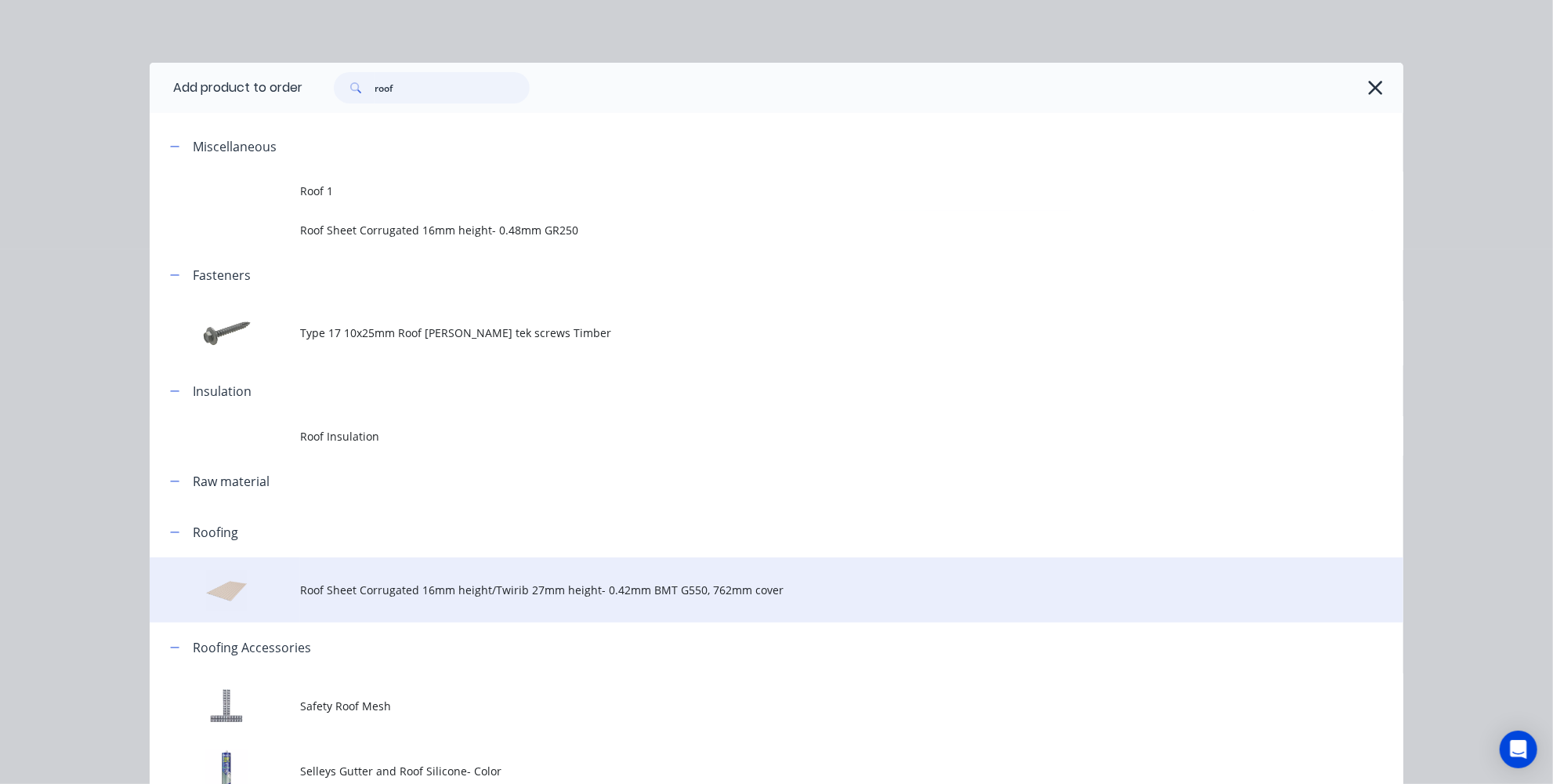
type input "roof"
click at [416, 593] on span "Roof Sheet Corrugated 16mm height/Twirib 27mm height- 0.42mm BMT G550, 762mm co…" at bounding box center [741, 589] width 883 height 16
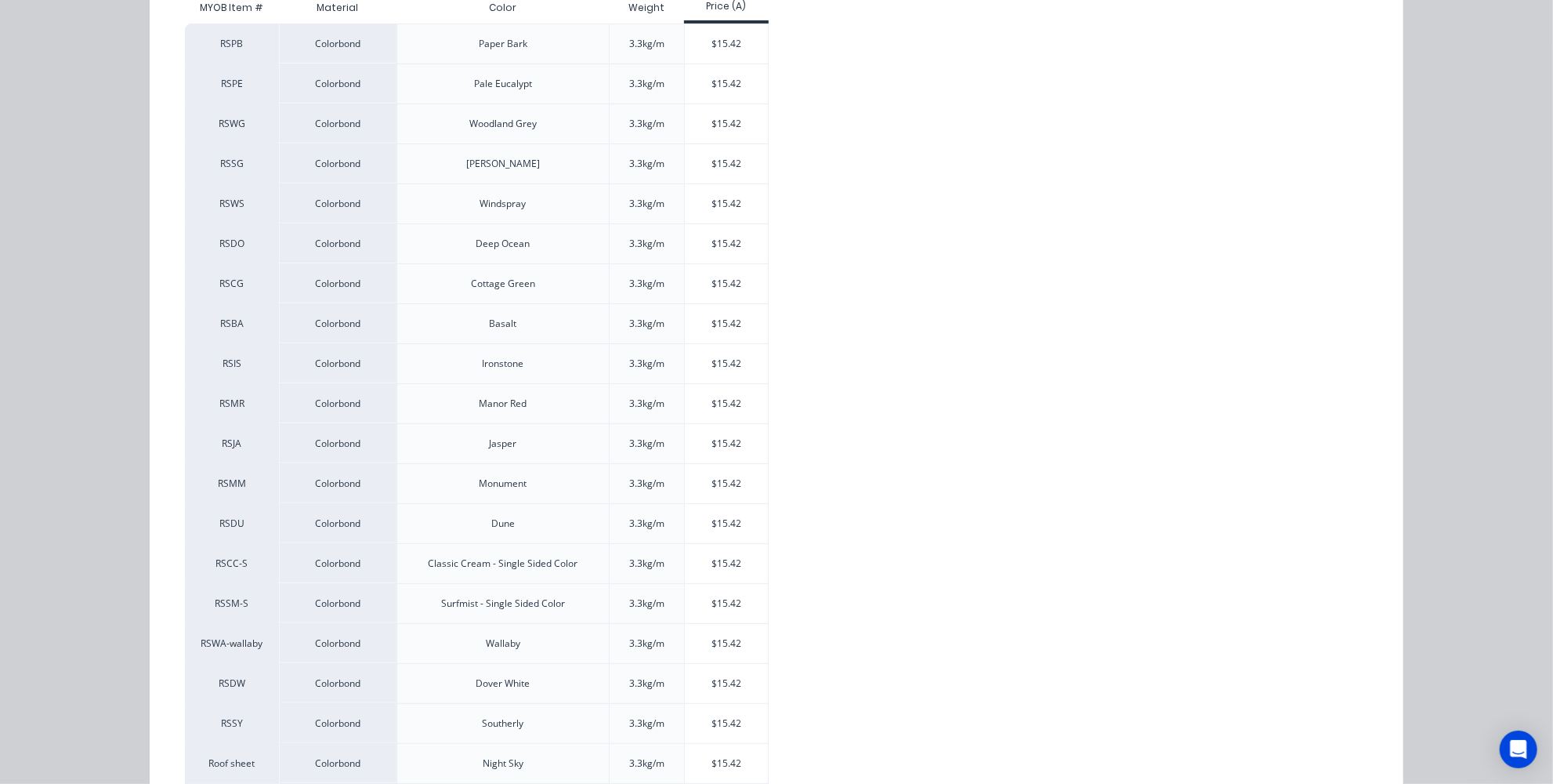
scroll to position [356, 0]
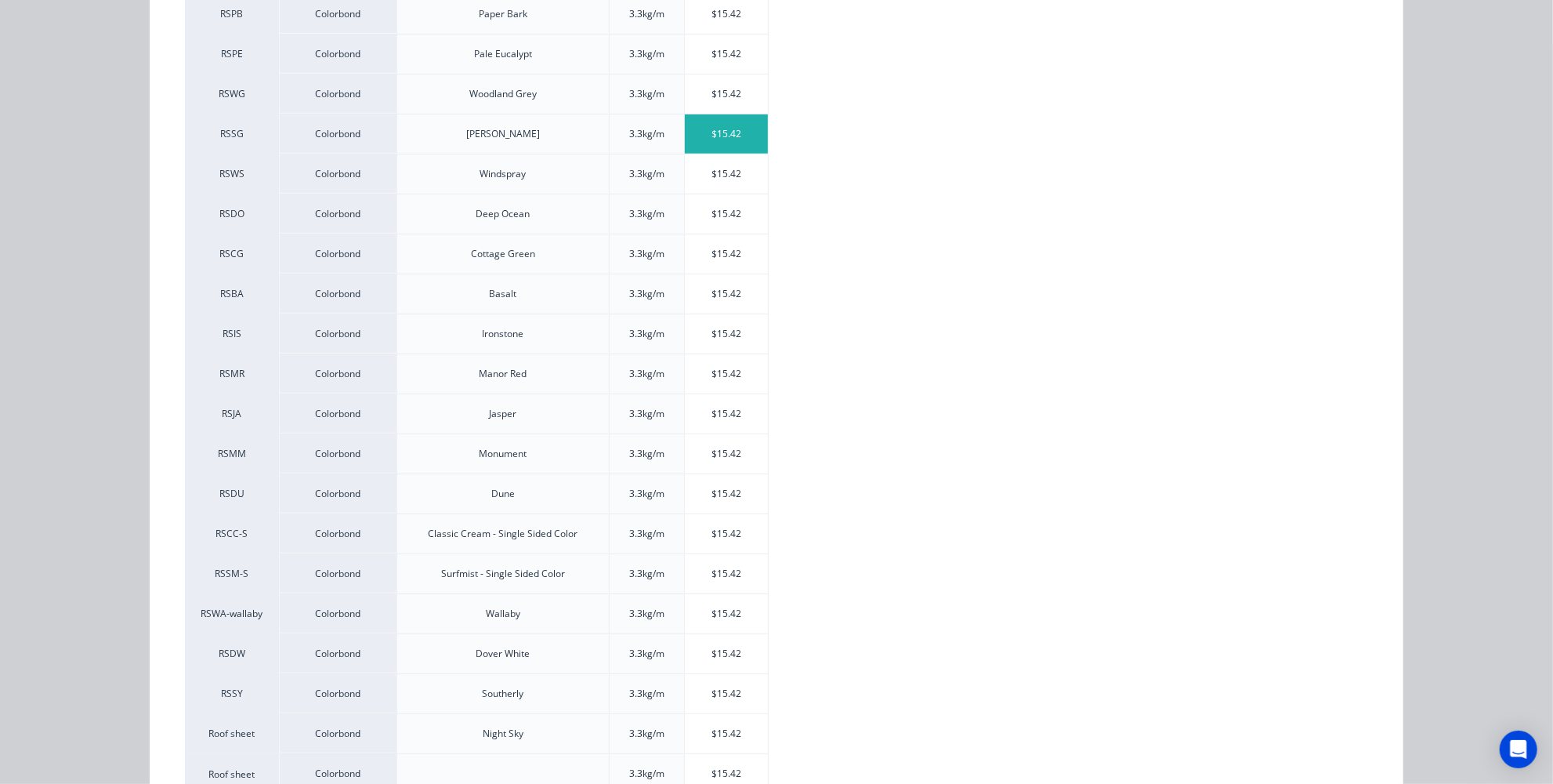
click at [697, 120] on div "$15.42" at bounding box center [727, 133] width 83 height 39
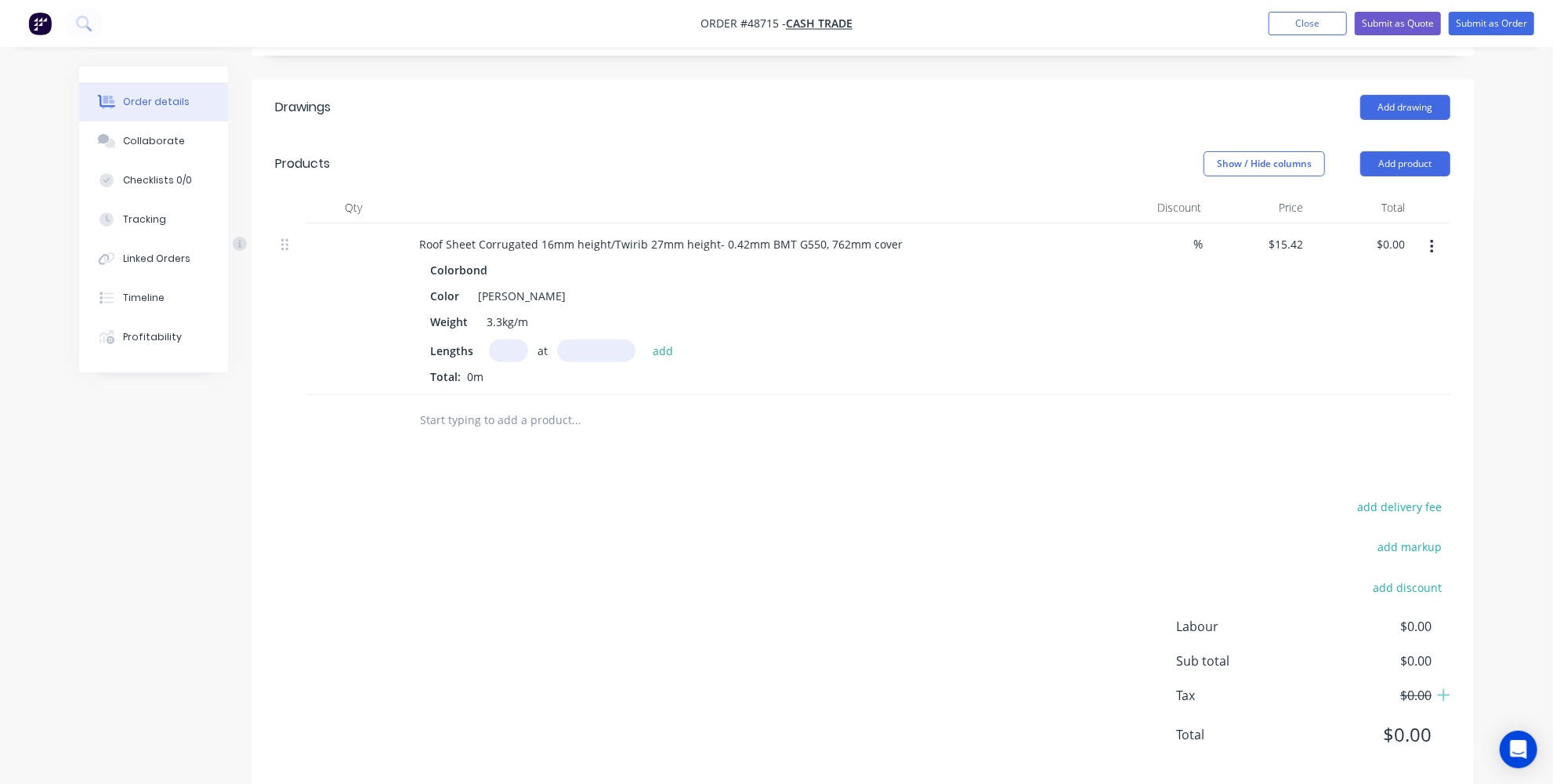
scroll to position [339, 0]
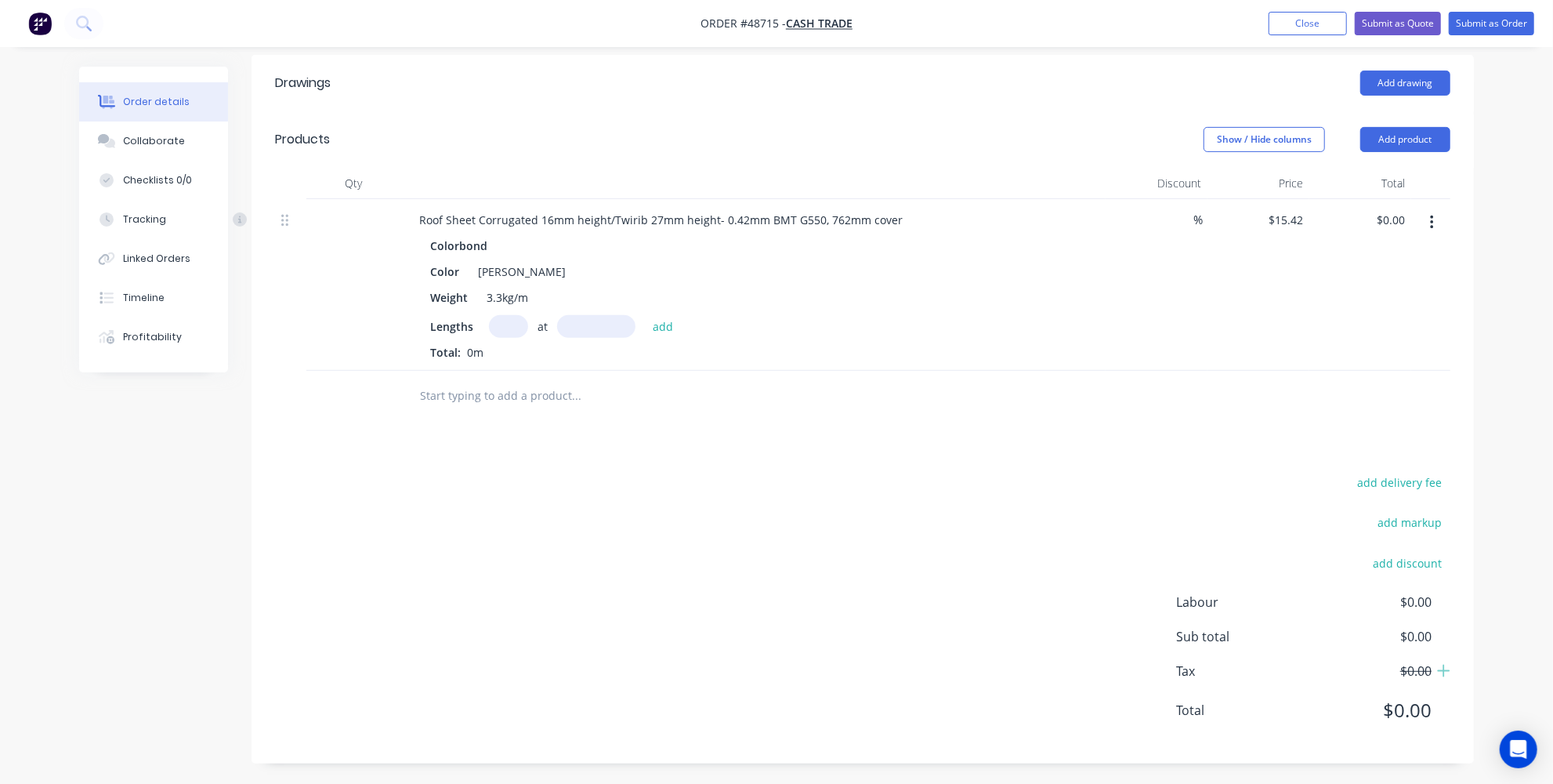
click at [986, 535] on div "add delivery fee add markup add discount Labour $0.00 Sub total $0.00 Tax $0.00…" at bounding box center [863, 606] width 1175 height 268
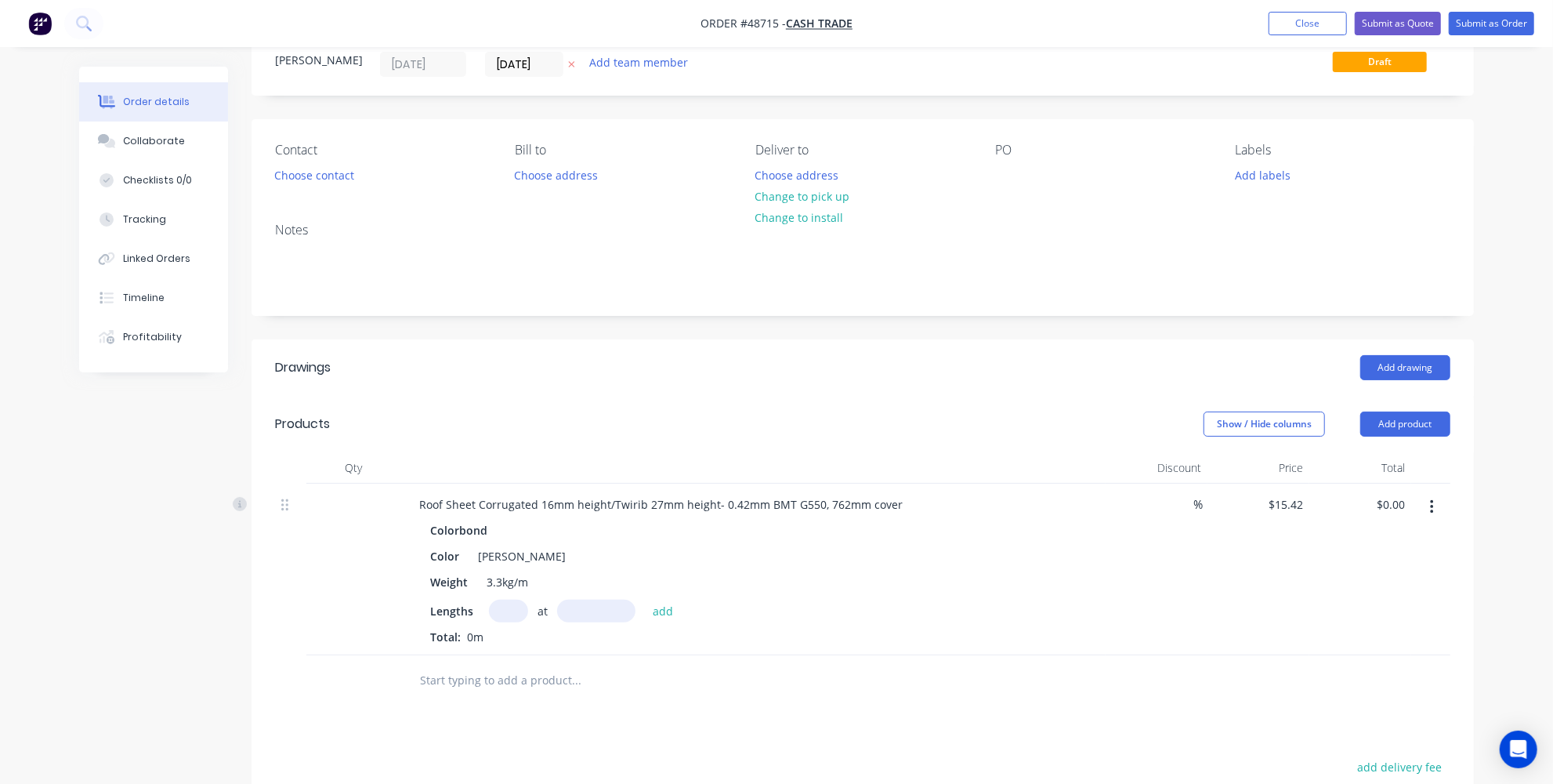
scroll to position [0, 0]
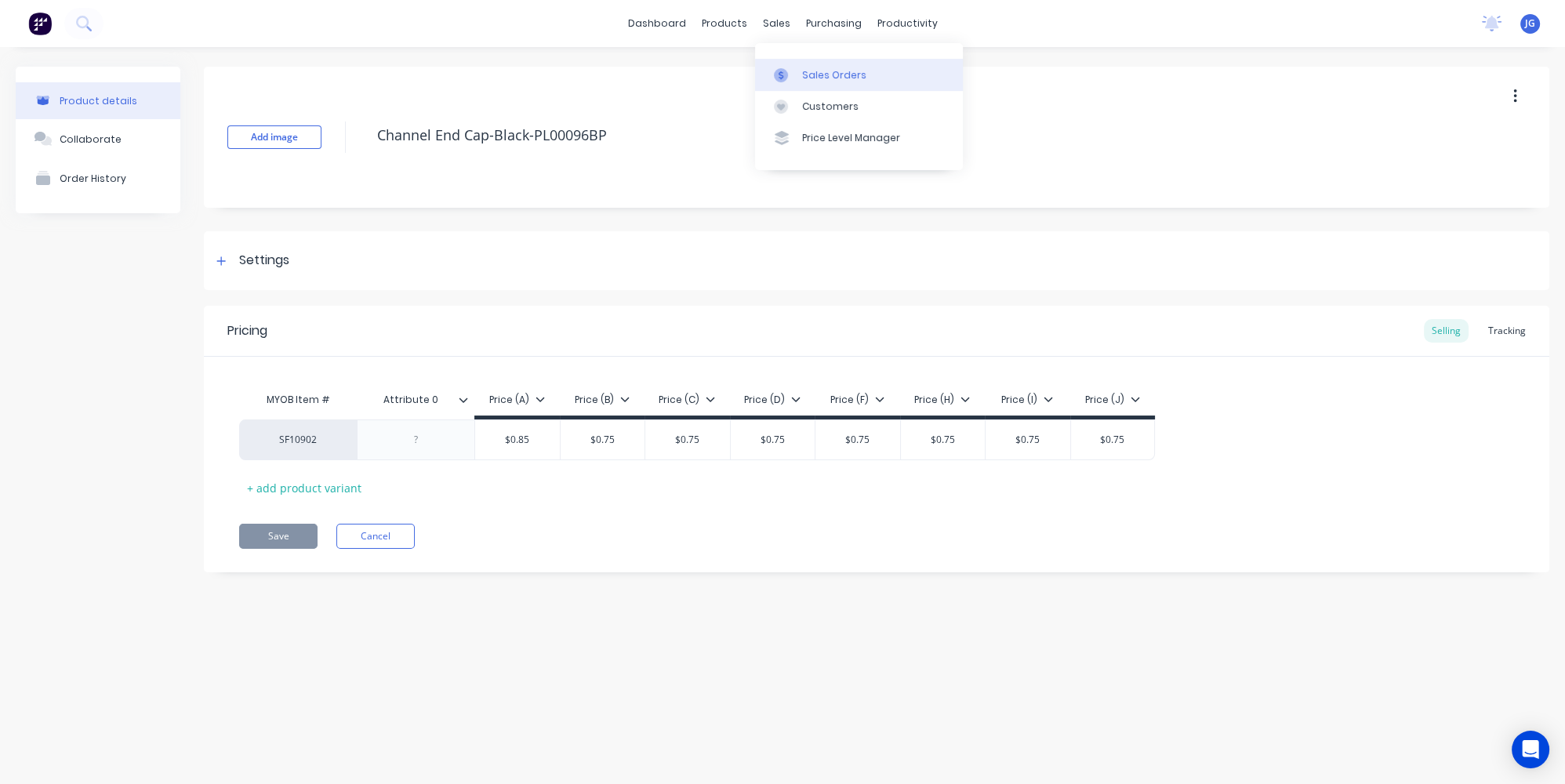
click at [792, 74] on div at bounding box center [785, 75] width 24 height 14
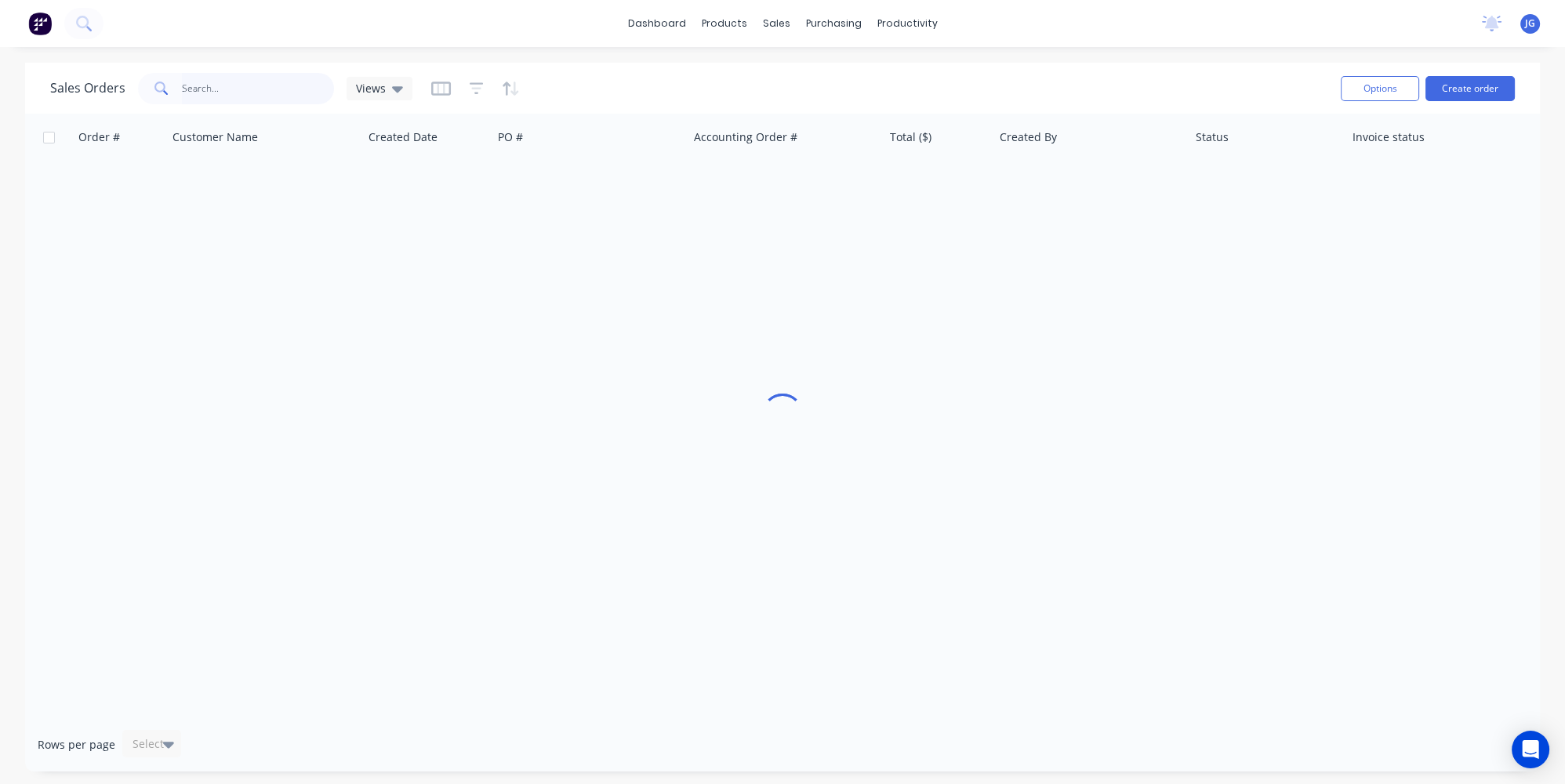
click at [280, 88] on input "text" at bounding box center [258, 88] width 152 height 32
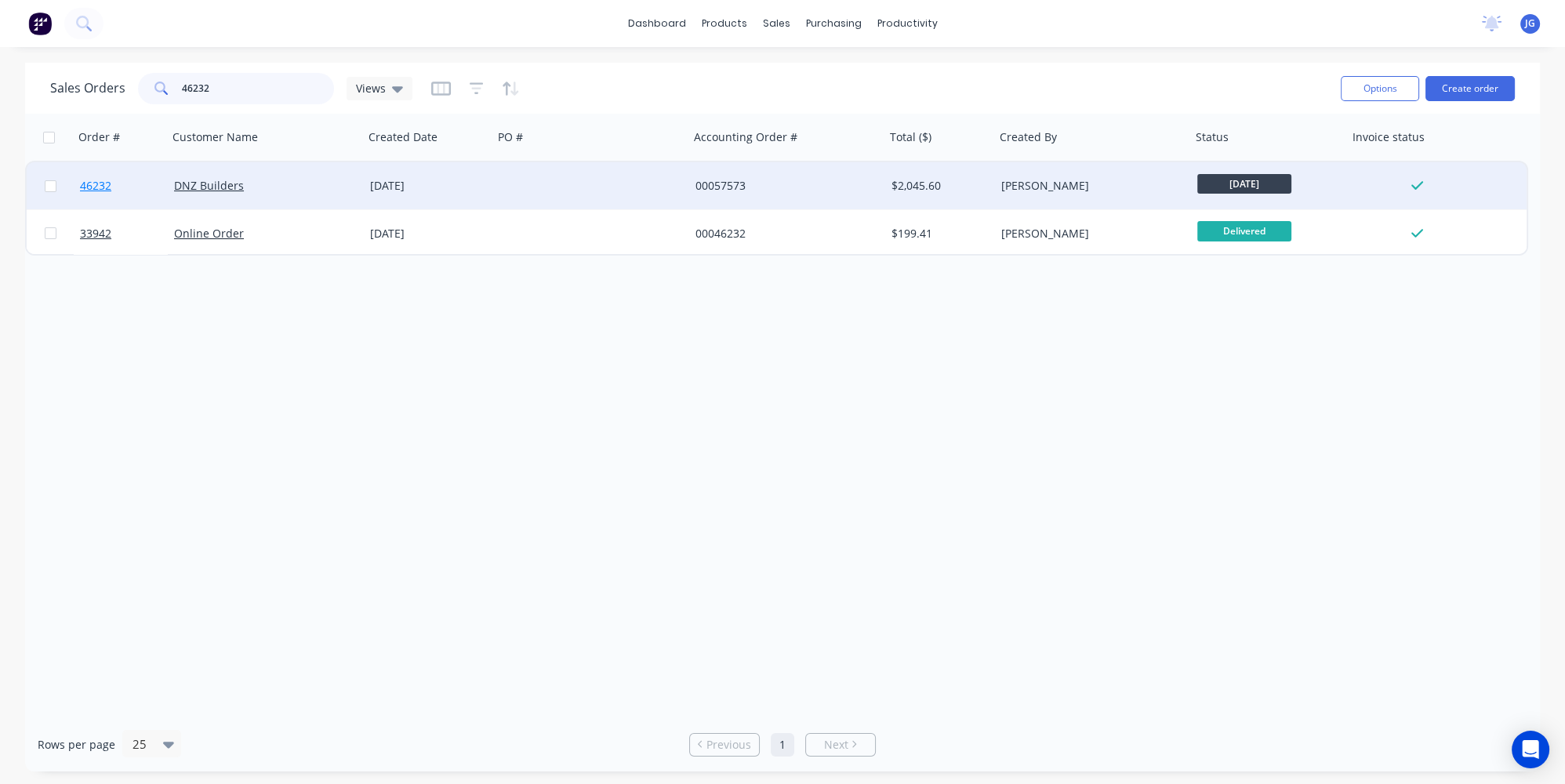
type input "46232"
click at [145, 183] on link "46232" at bounding box center [127, 185] width 94 height 47
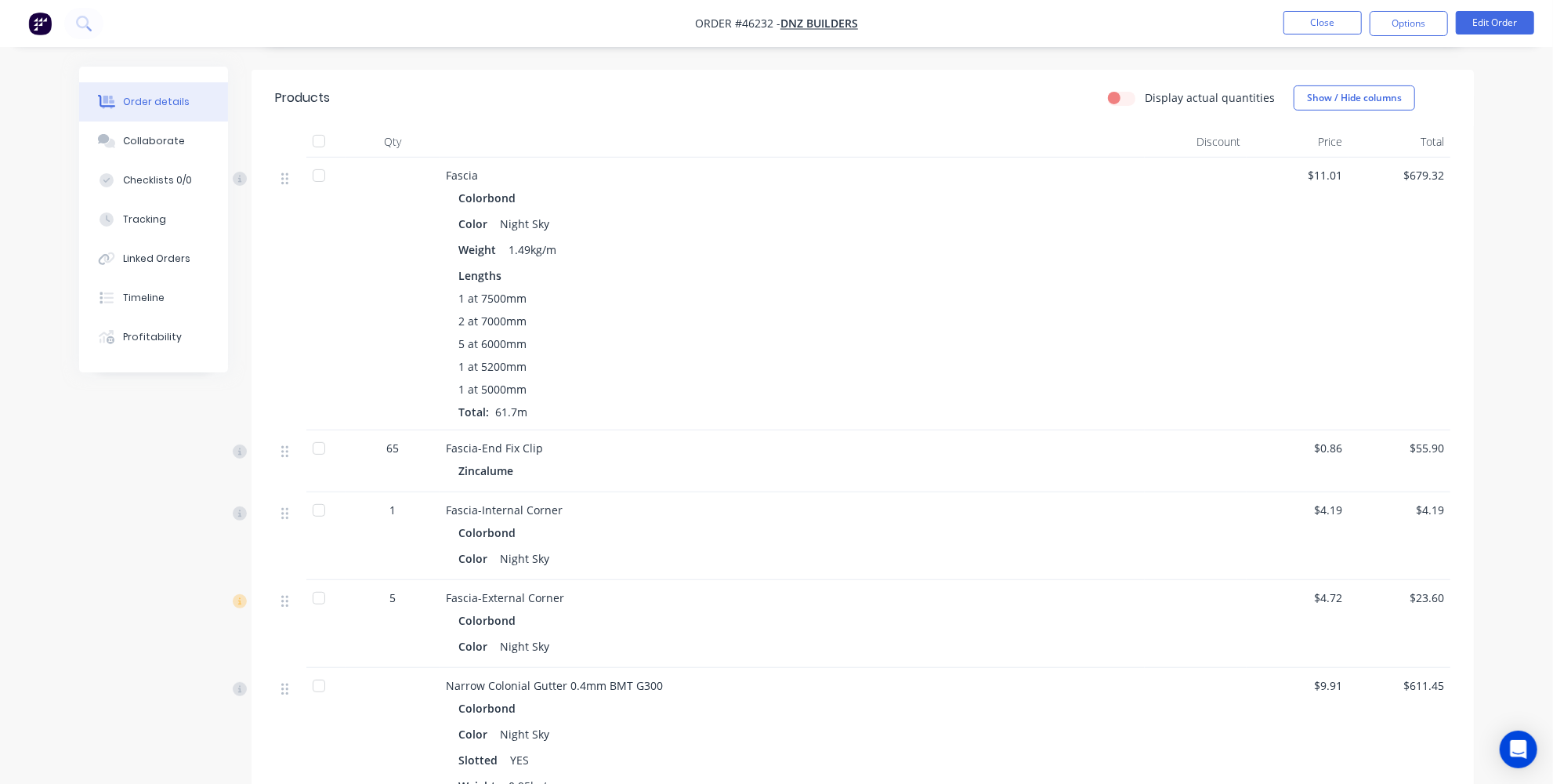
scroll to position [427, 0]
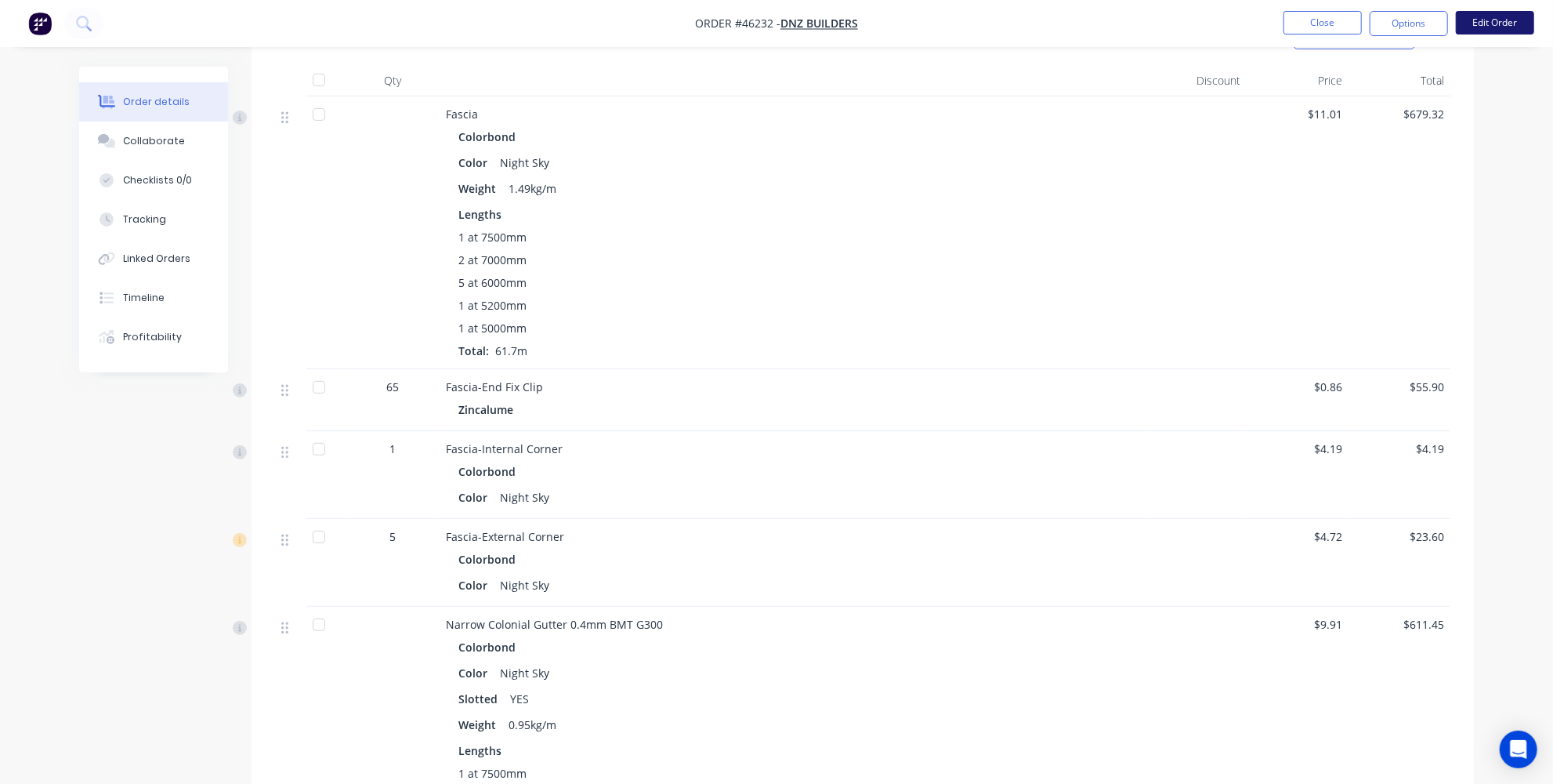
click at [1503, 24] on button "Edit Order" at bounding box center [1495, 22] width 79 height 24
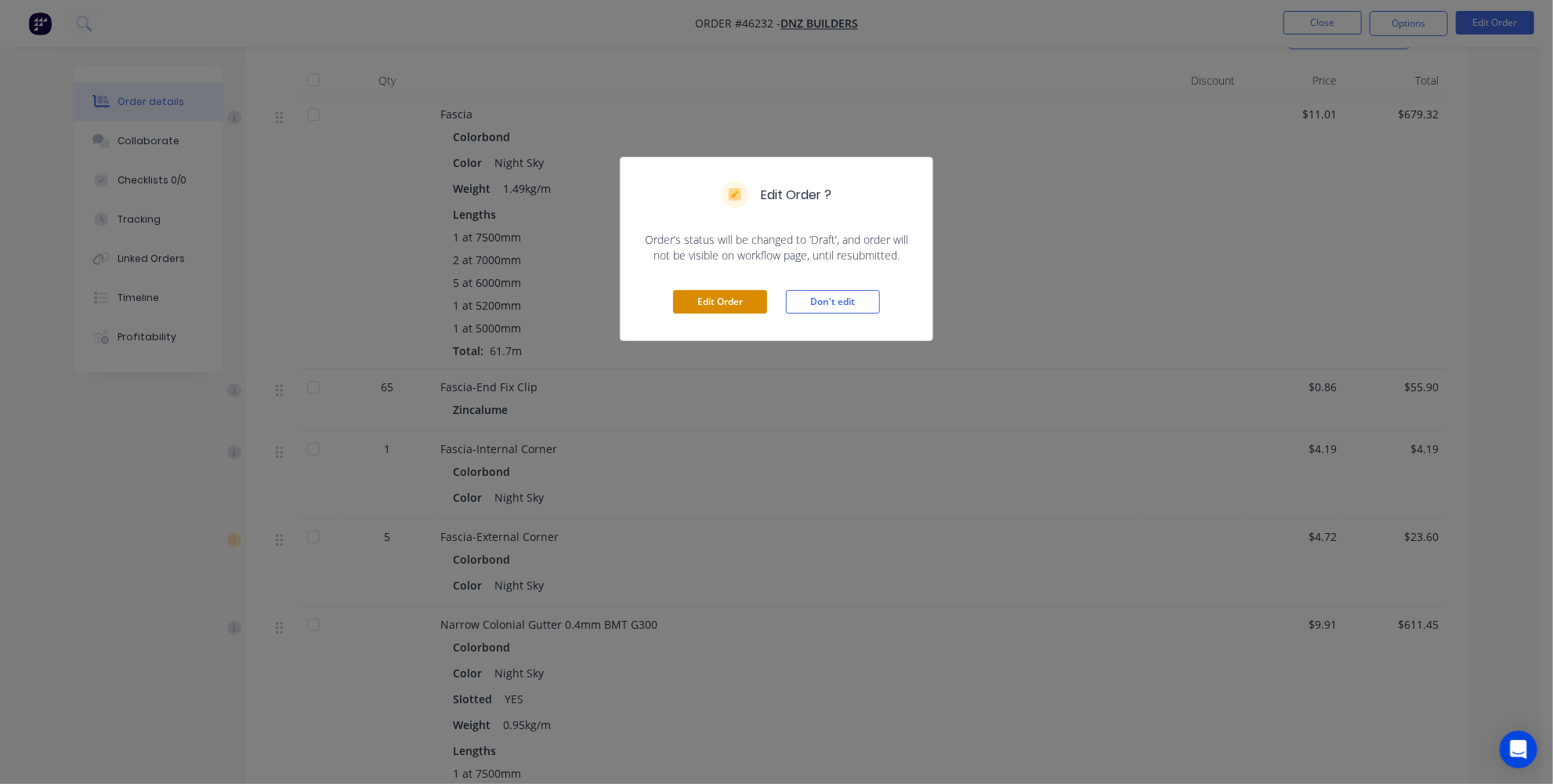
click at [741, 309] on button "Edit Order" at bounding box center [720, 302] width 94 height 24
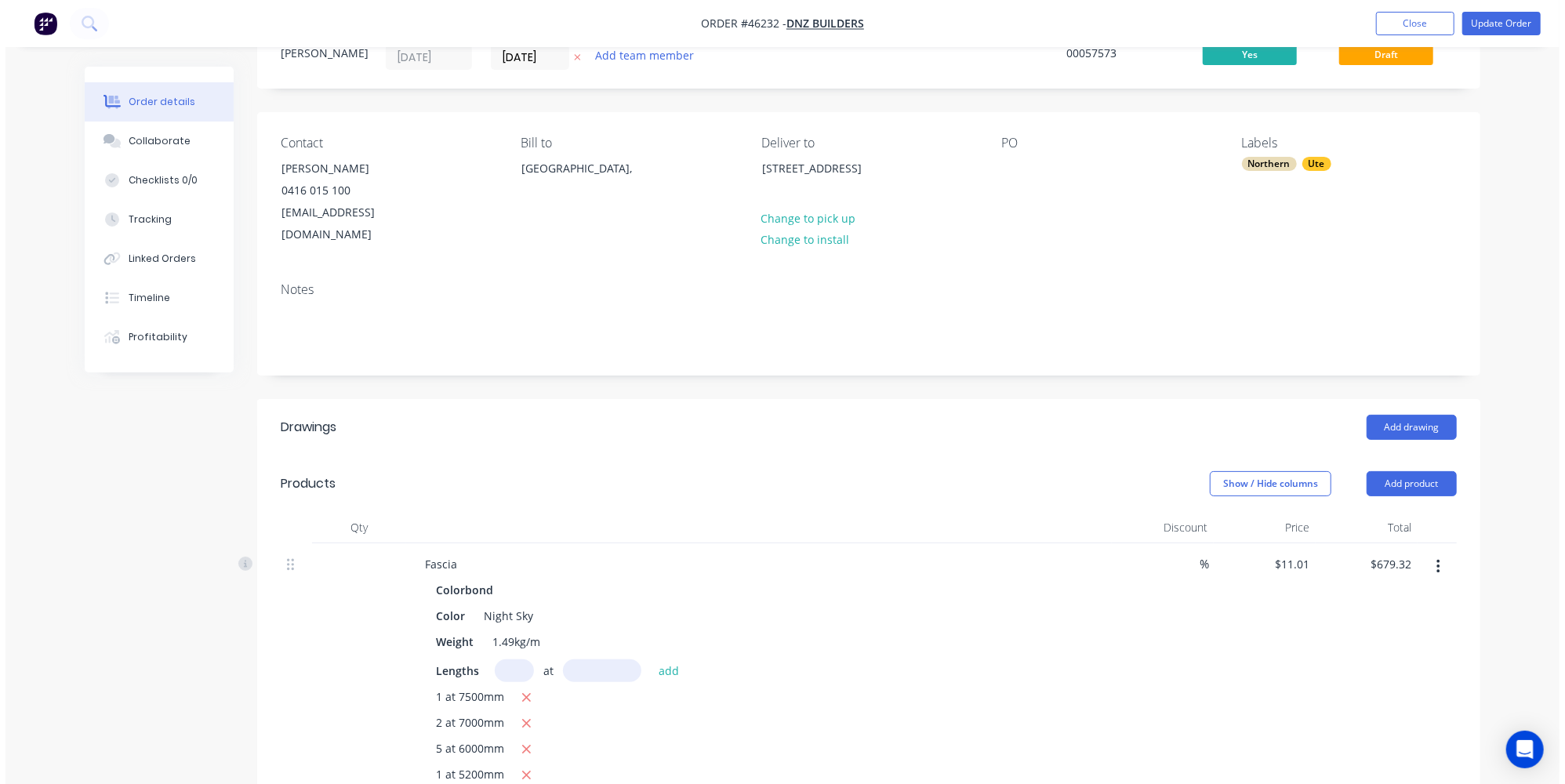
scroll to position [0, 0]
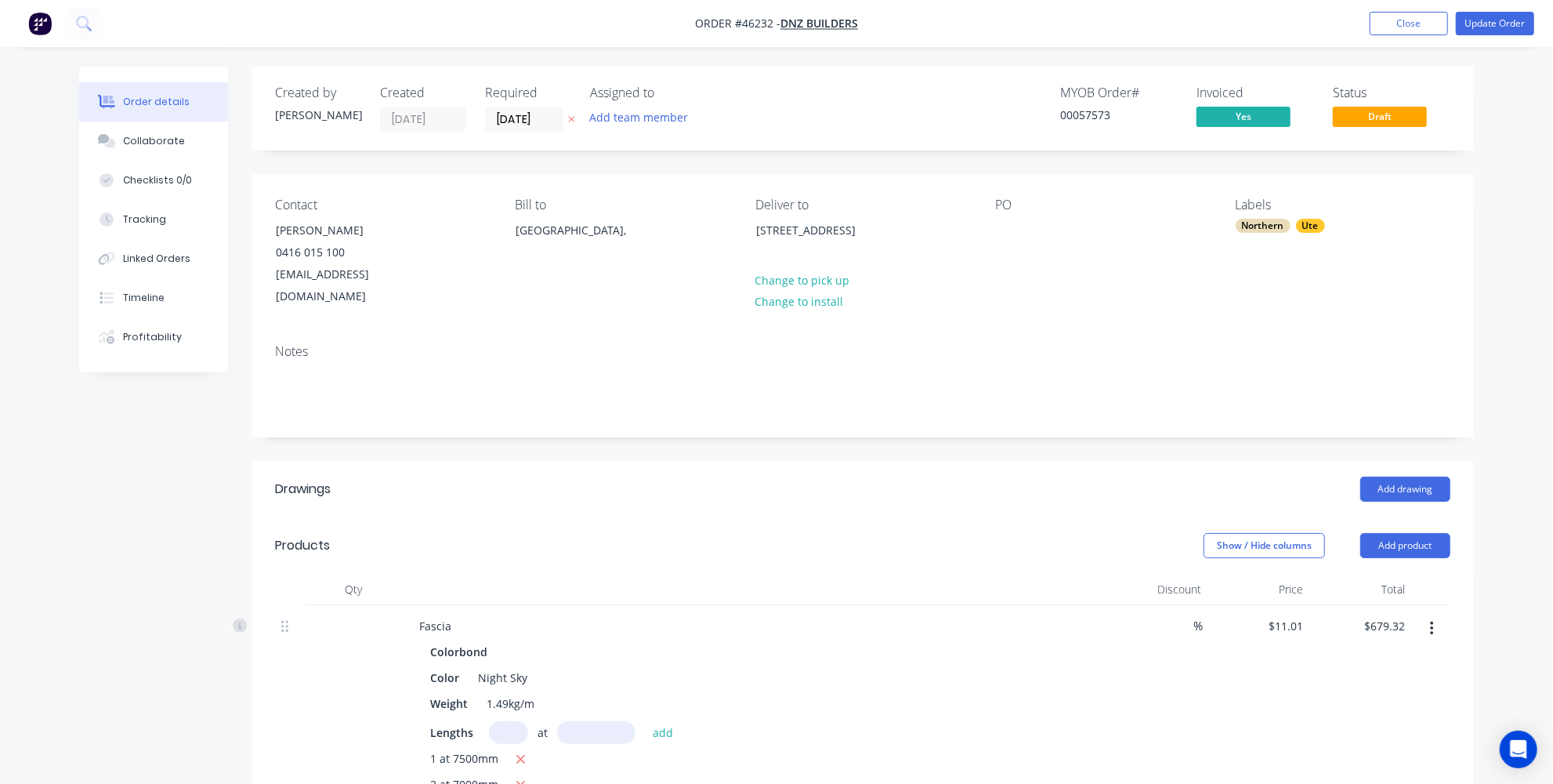
click at [1032, 476] on div "Add drawing" at bounding box center [988, 489] width 926 height 25
click at [1401, 26] on button "Close" at bounding box center [1409, 23] width 79 height 24
